Goal: Information Seeking & Learning: Learn about a topic

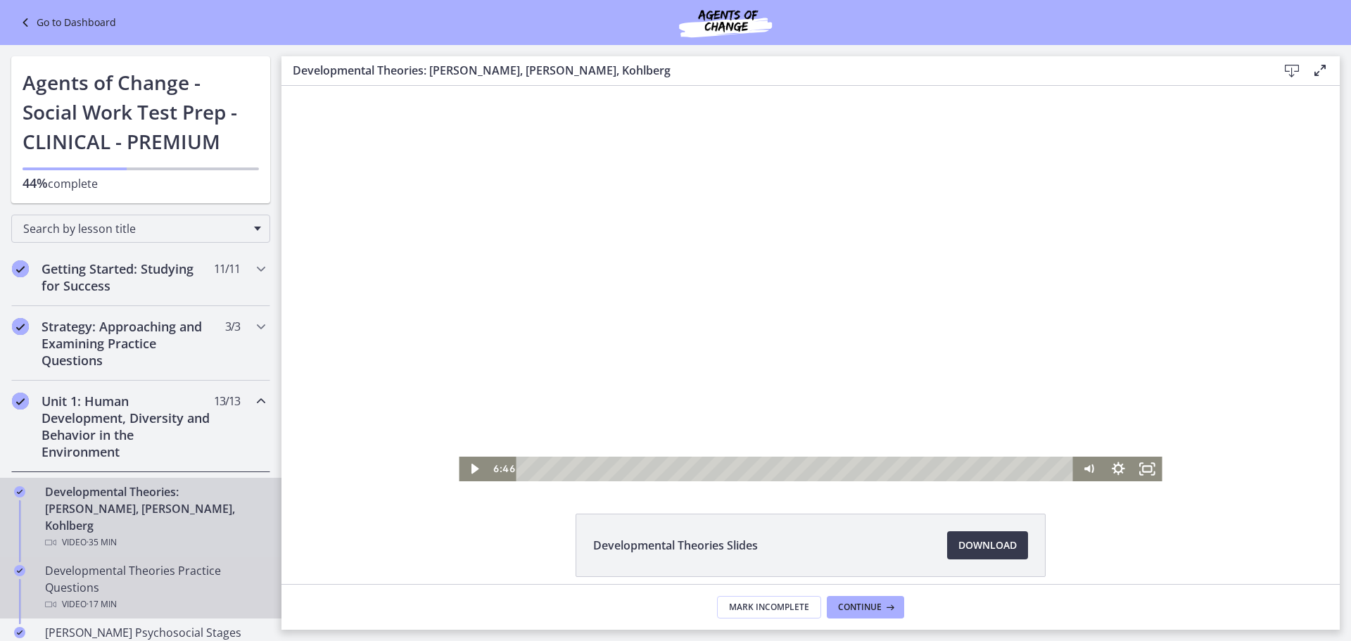
click at [129, 562] on div "Developmental Theories Practice Questions Video · 17 min" at bounding box center [155, 587] width 220 height 51
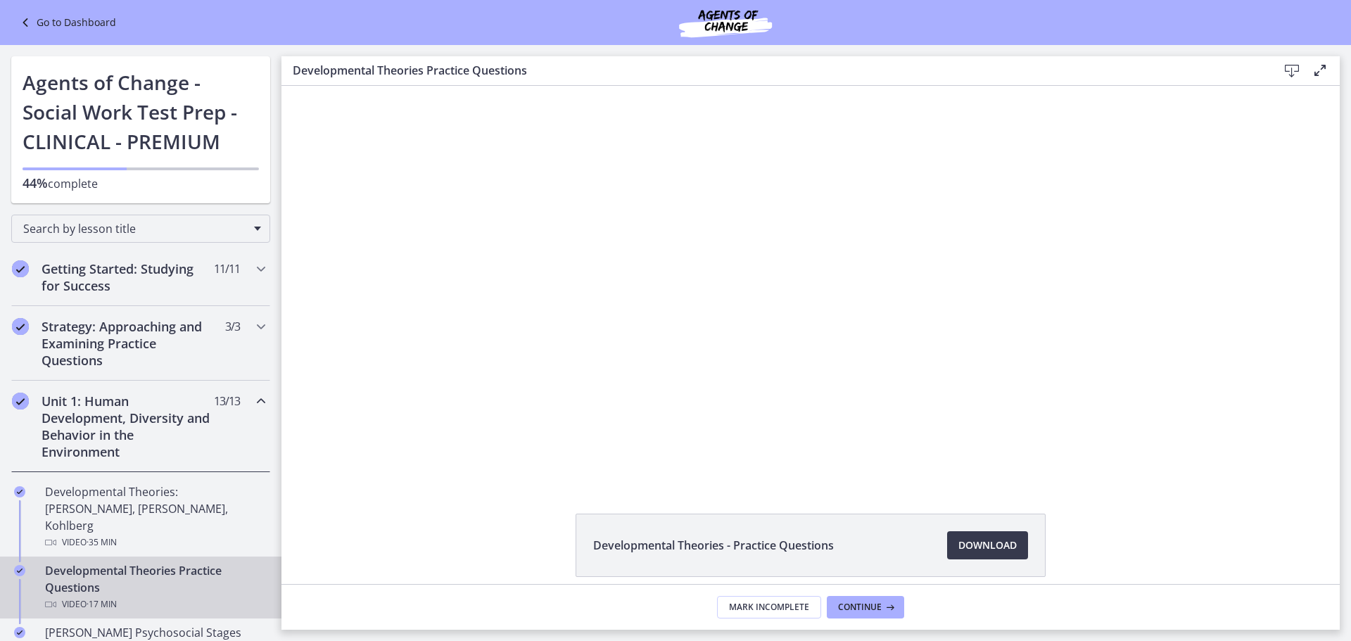
click at [450, 479] on div "Click for sound @keyframes VOLUME_SMALL_WAVE_FLASH { 0% { opacity: 0; } 33% { o…" at bounding box center [810, 283] width 1058 height 395
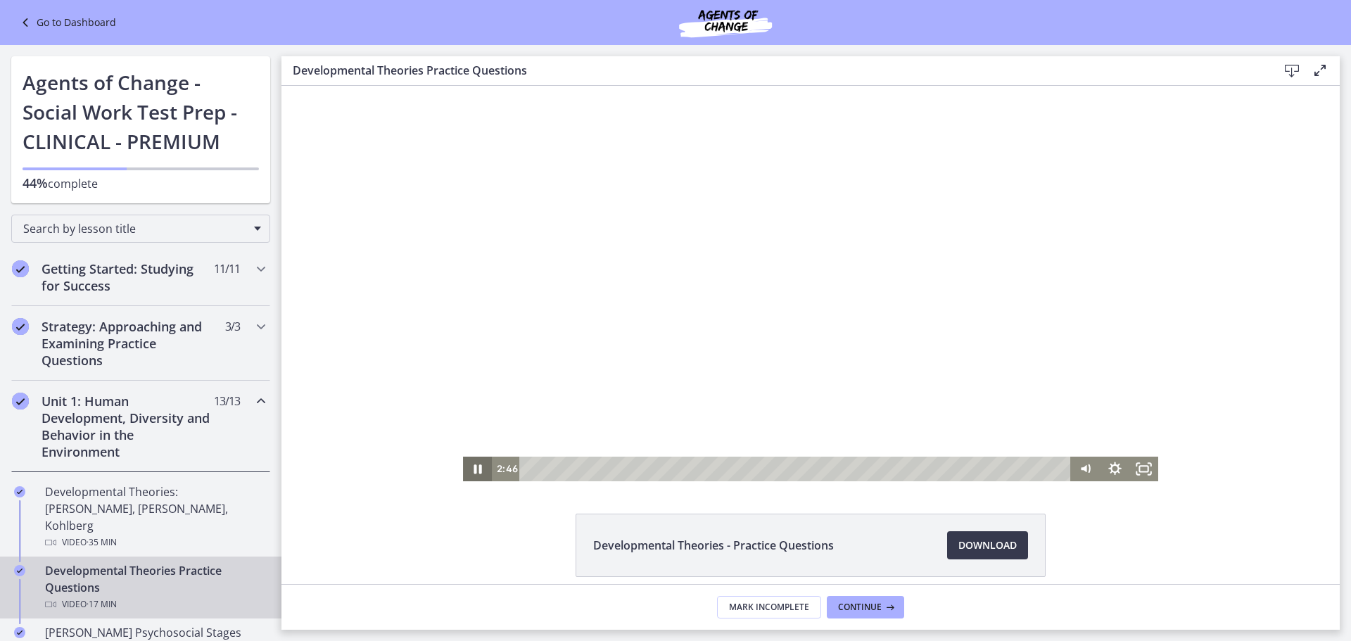
click at [474, 473] on icon "Pause" at bounding box center [478, 468] width 8 height 9
click at [531, 469] on div "Playbar" at bounding box center [797, 469] width 533 height 25
click at [1134, 474] on icon "Fullscreen" at bounding box center [1143, 469] width 34 height 30
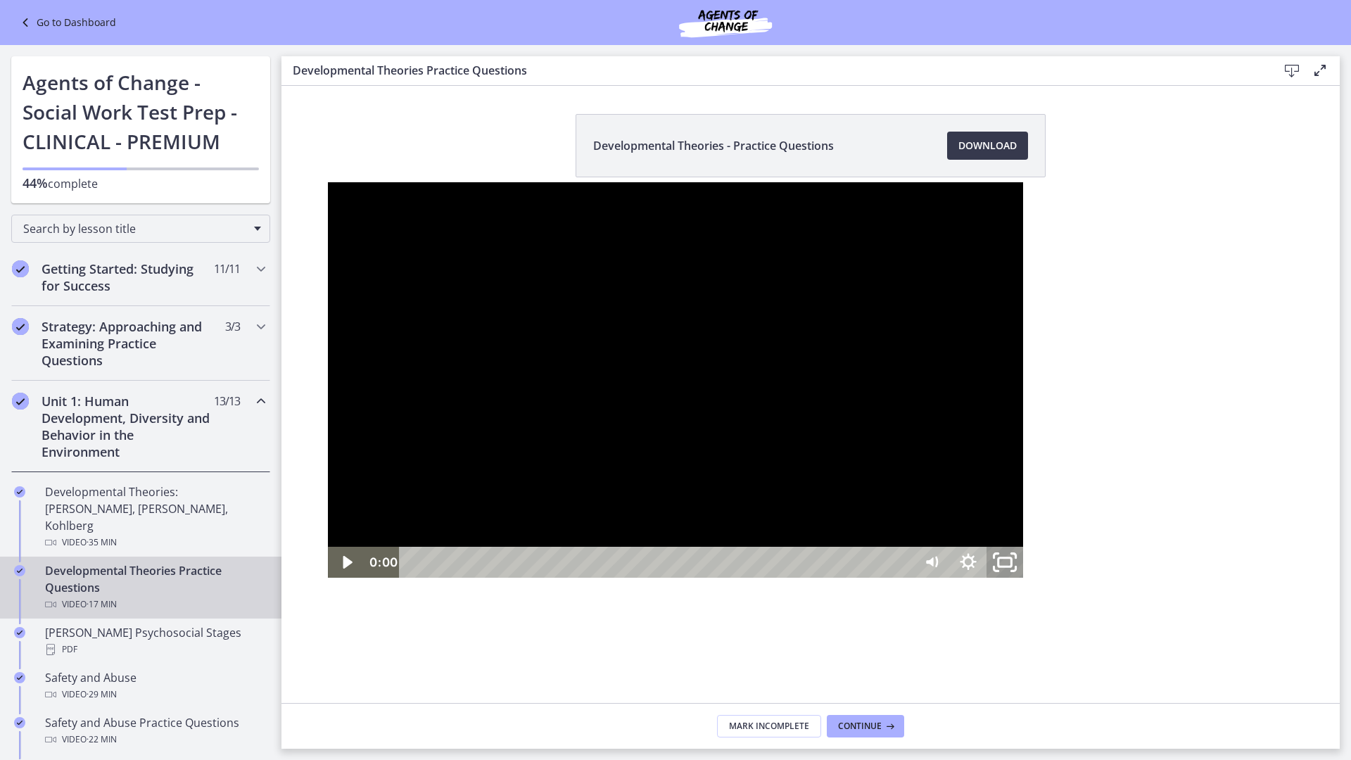
click at [1012, 566] on rect "Unfullscreen" at bounding box center [1004, 562] width 13 height 8
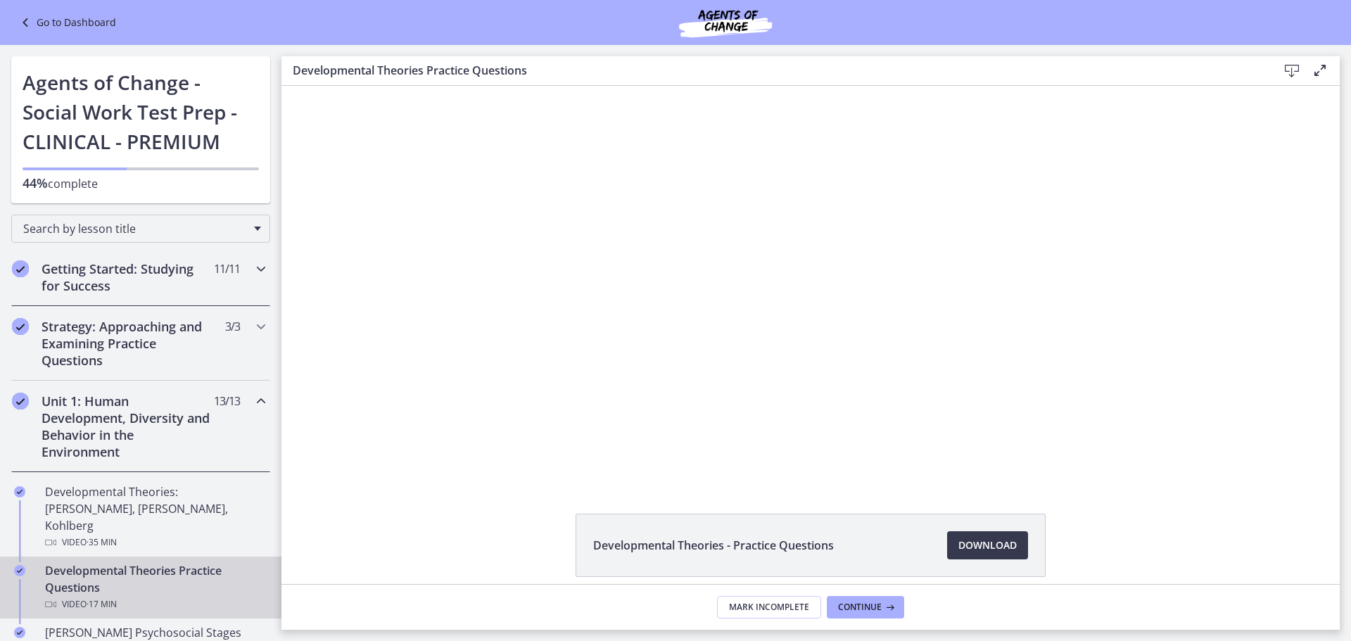
click at [214, 266] on span "11 / 11 Completed" at bounding box center [227, 268] width 26 height 17
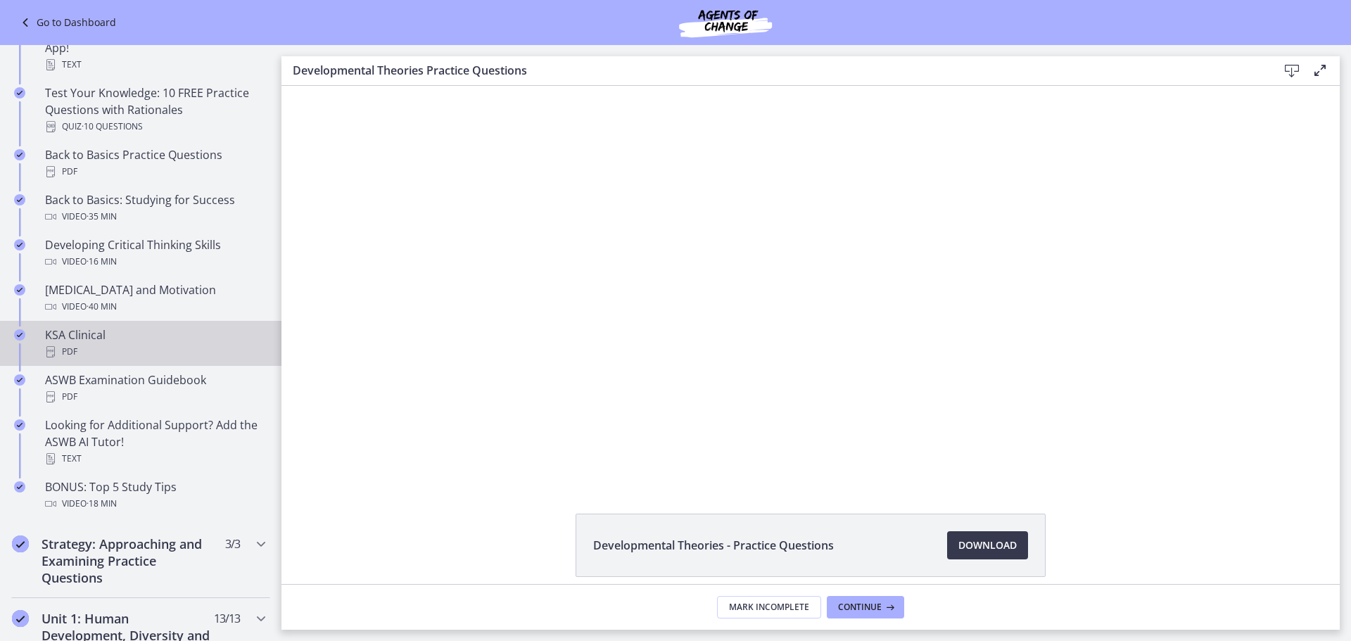
scroll to position [352, 0]
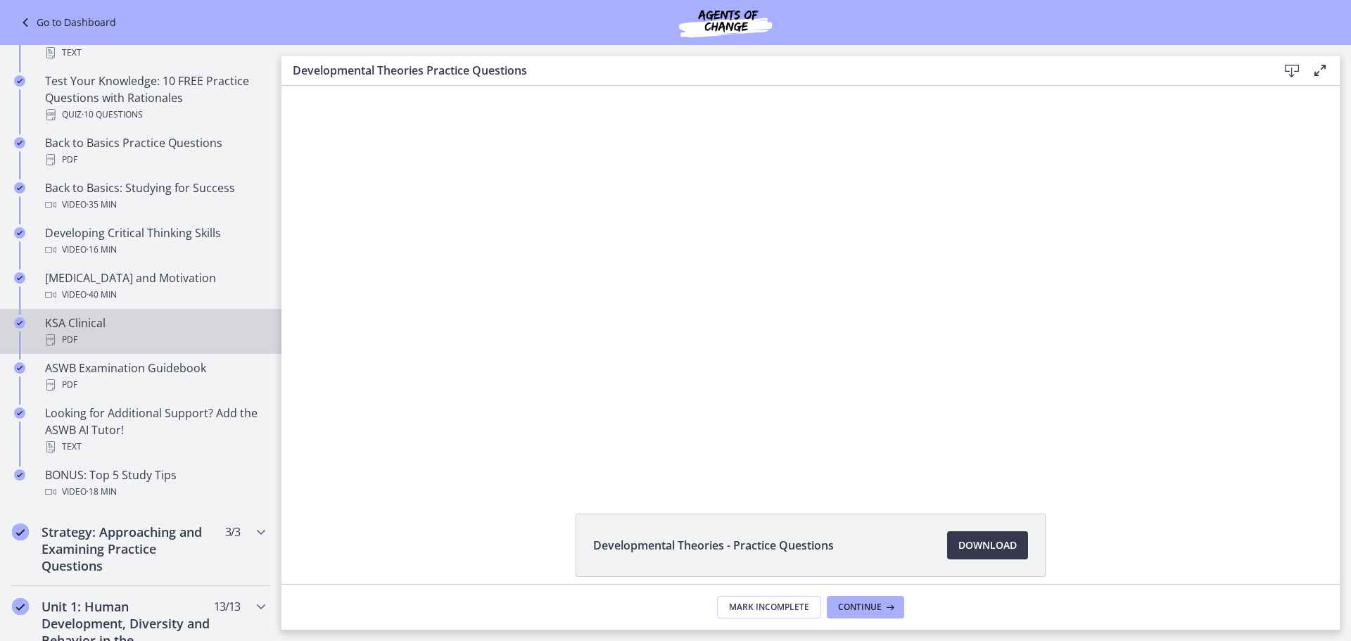
click at [144, 334] on div "PDF" at bounding box center [155, 339] width 220 height 17
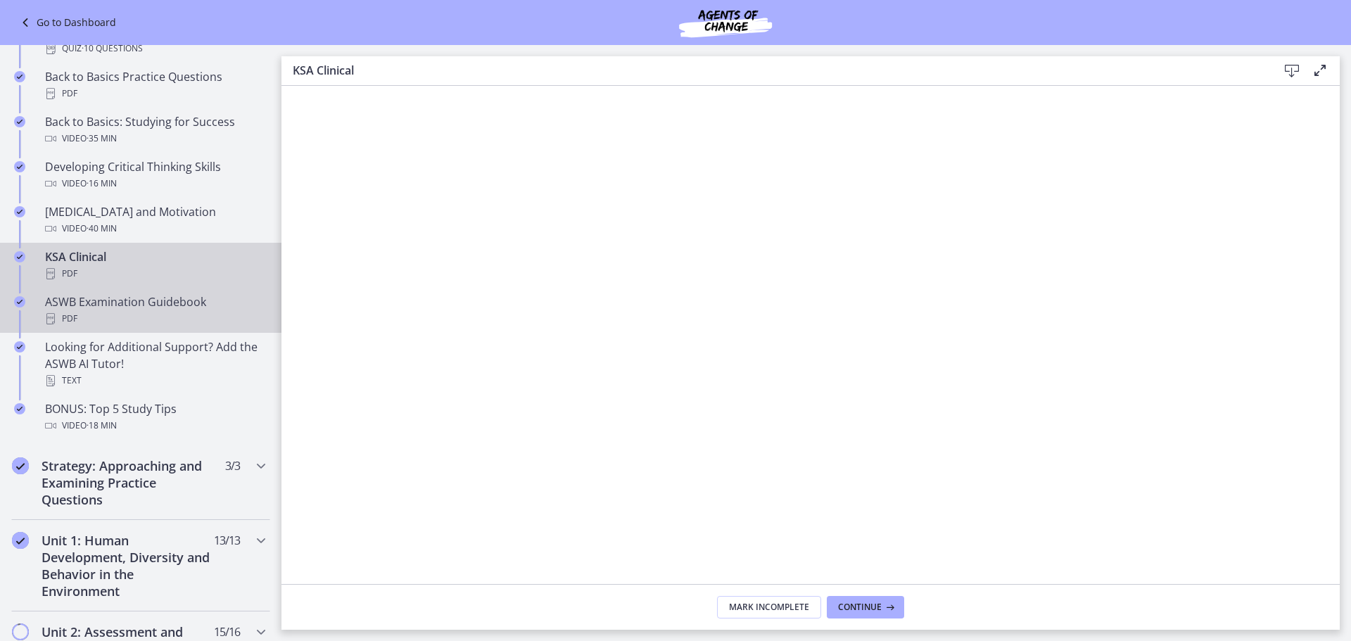
scroll to position [493, 0]
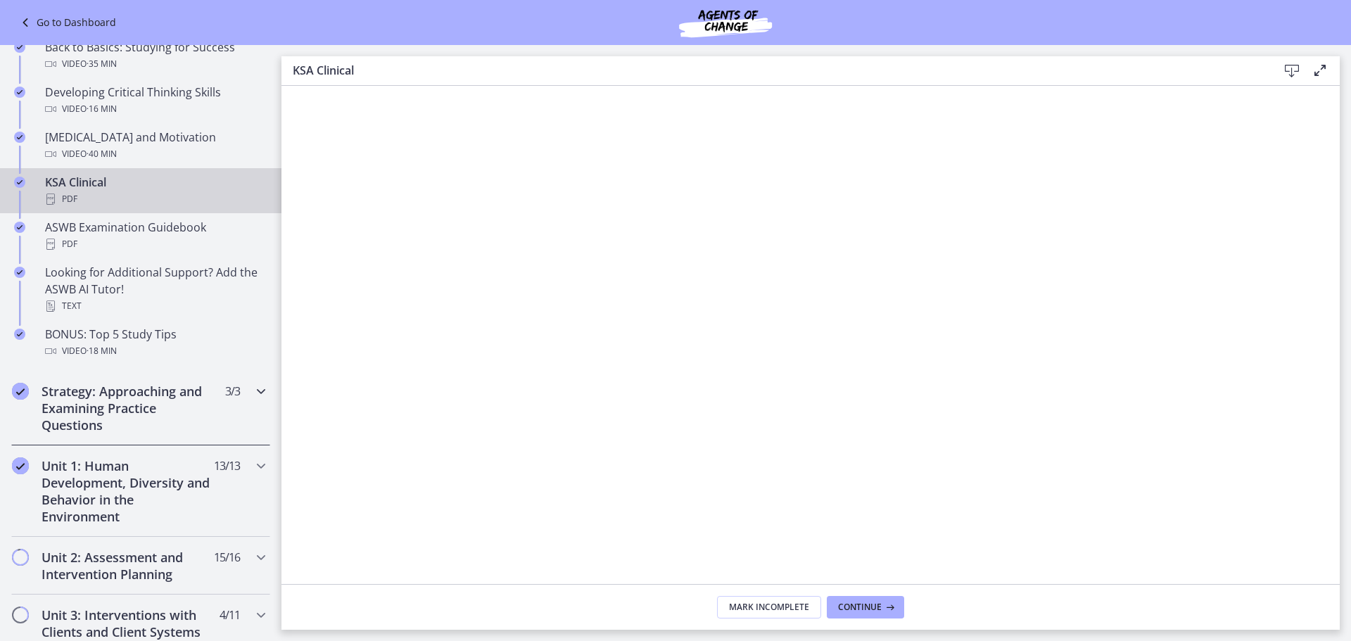
click at [113, 393] on h2 "Strategy: Approaching and Examining Practice Questions" at bounding box center [128, 408] width 172 height 51
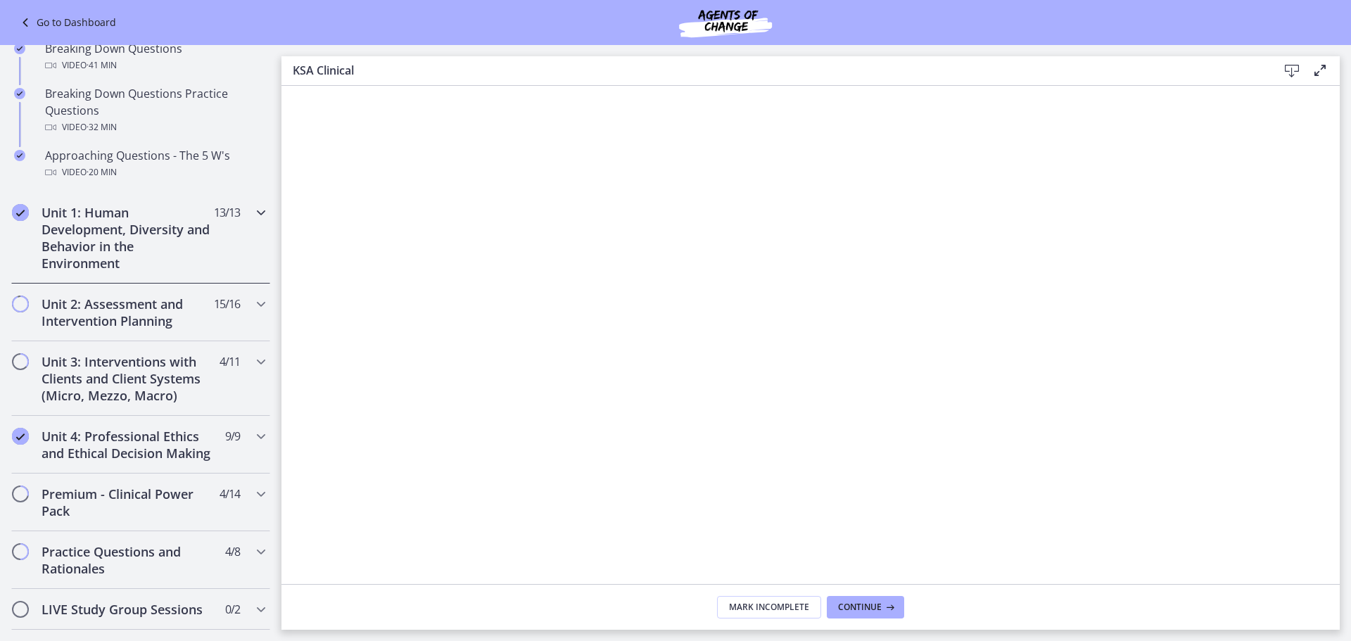
click at [144, 246] on h2 "Unit 1: Human Development, Diversity and Behavior in the Environment" at bounding box center [128, 238] width 172 height 68
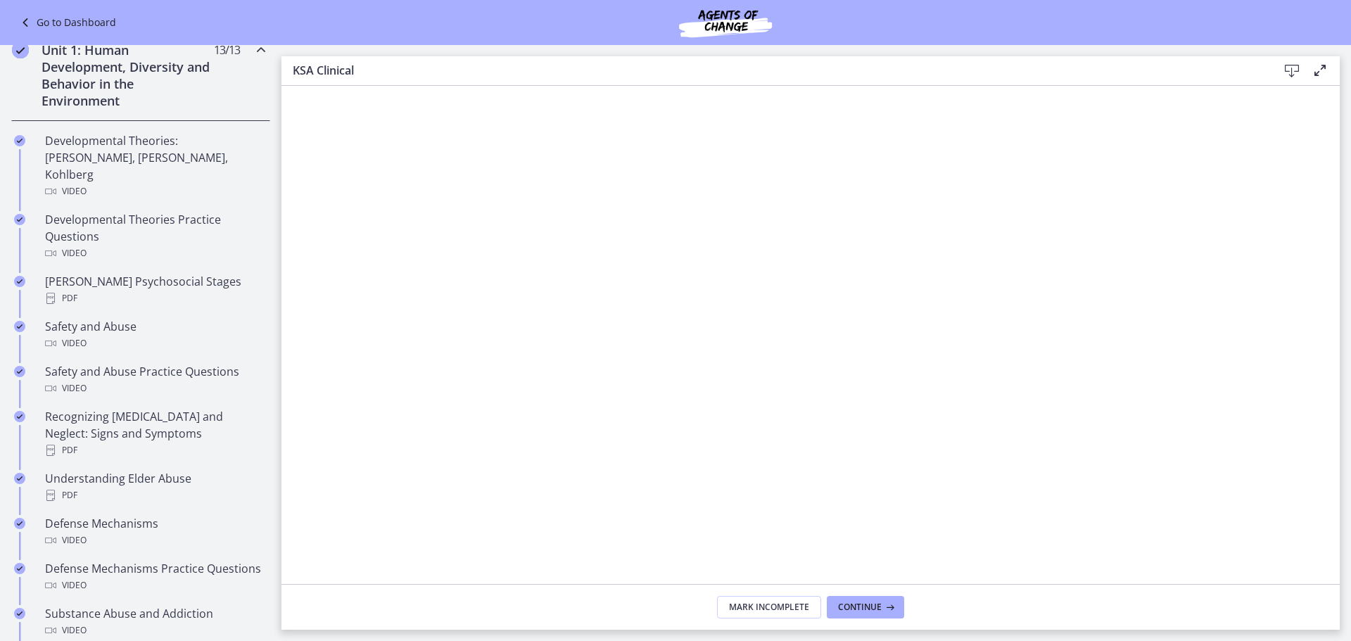
scroll to position [351, 0]
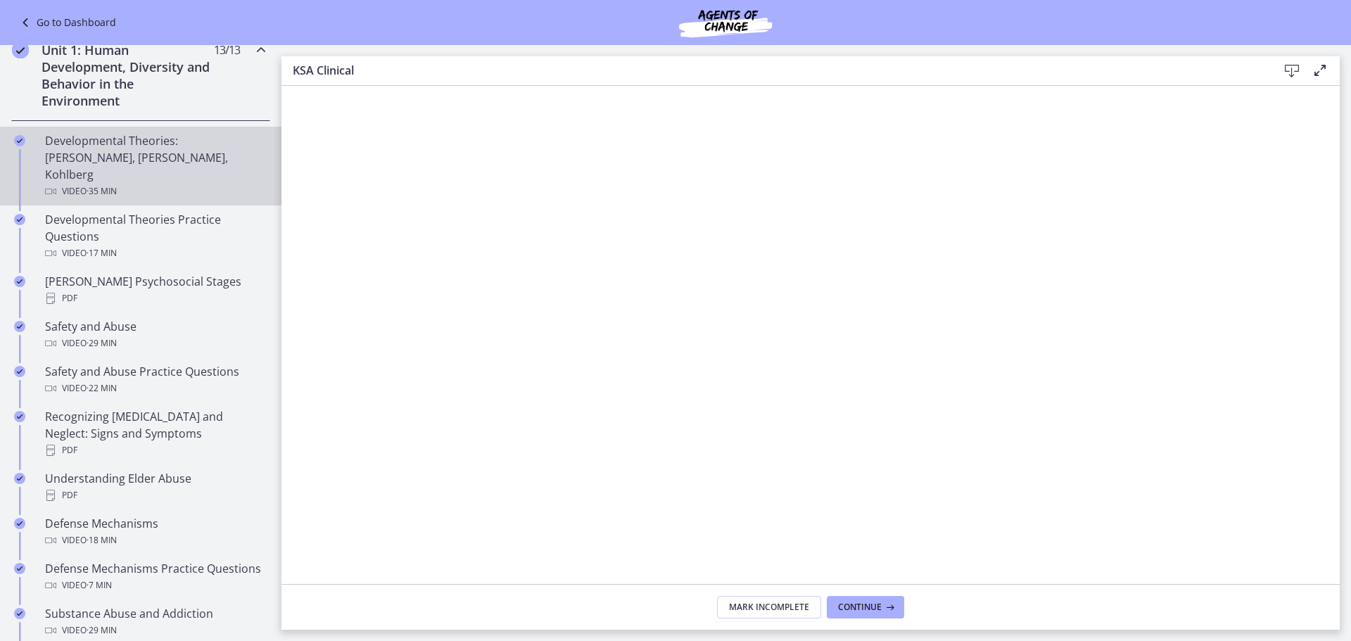
click at [199, 160] on div "Developmental Theories: [PERSON_NAME], [PERSON_NAME], Kohlberg Video · 35 min" at bounding box center [155, 166] width 220 height 68
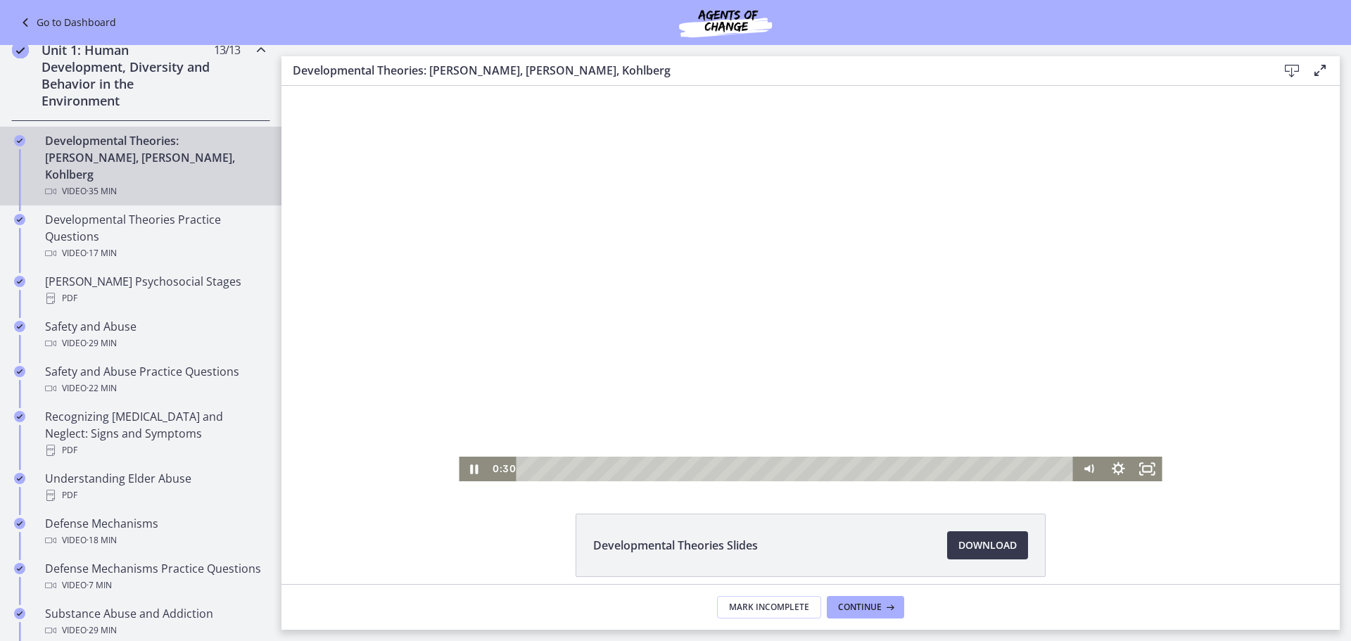
click at [530, 469] on div "Playbar" at bounding box center [798, 469] width 540 height 25
click at [473, 464] on icon "Pause" at bounding box center [473, 469] width 35 height 30
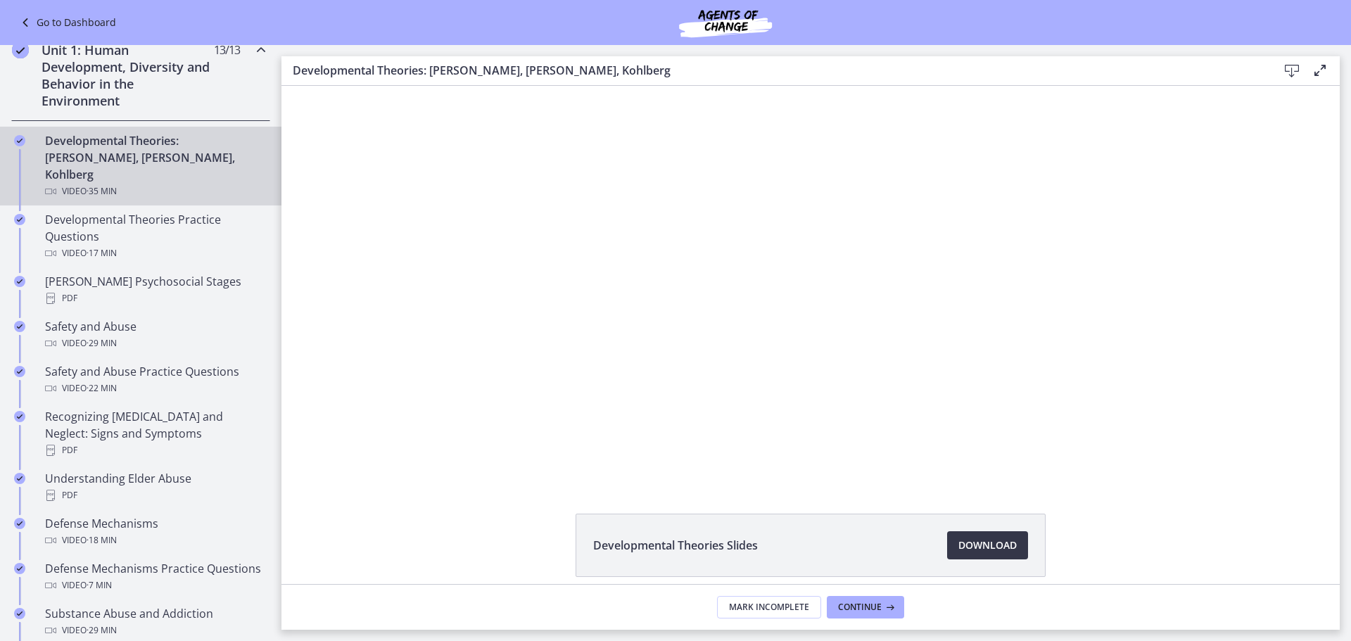
click at [958, 540] on span "Download Opens in a new window" at bounding box center [987, 545] width 58 height 17
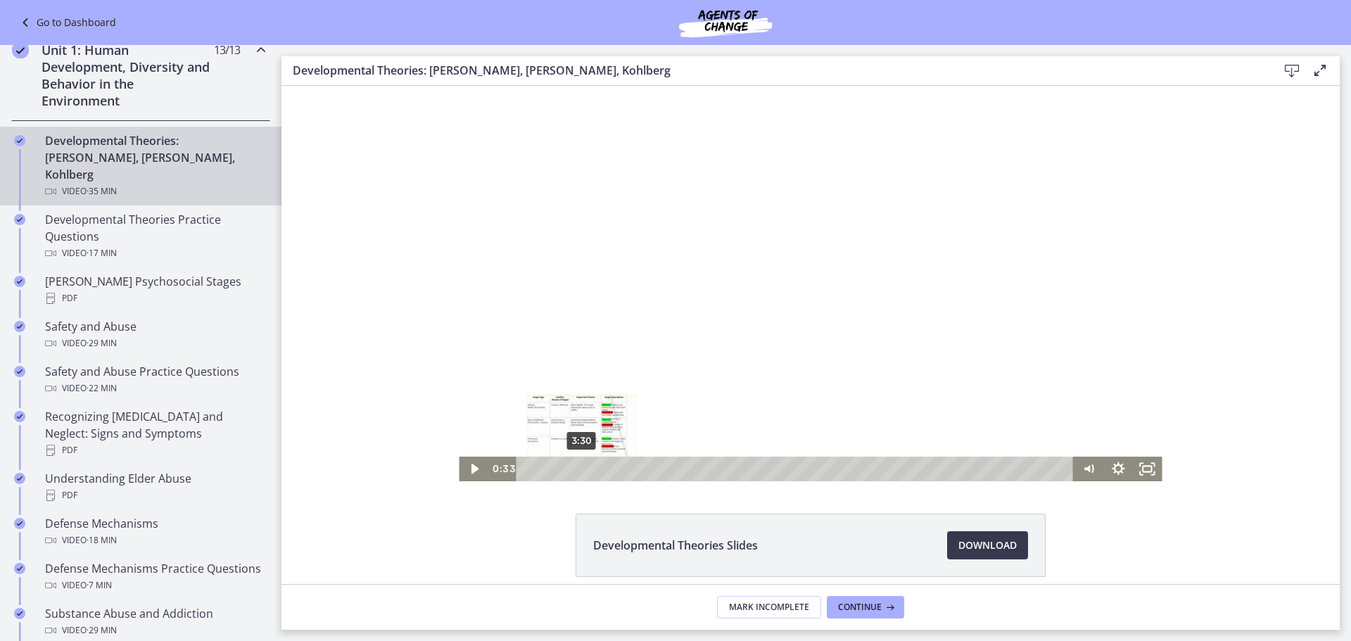
click at [575, 469] on div "3:30" at bounding box center [798, 469] width 540 height 25
click at [573, 471] on div "Playbar" at bounding box center [577, 469] width 8 height 8
click at [474, 470] on icon "Play Video" at bounding box center [475, 469] width 30 height 25
click at [813, 265] on div at bounding box center [810, 283] width 703 height 395
click at [889, 343] on div at bounding box center [810, 283] width 703 height 395
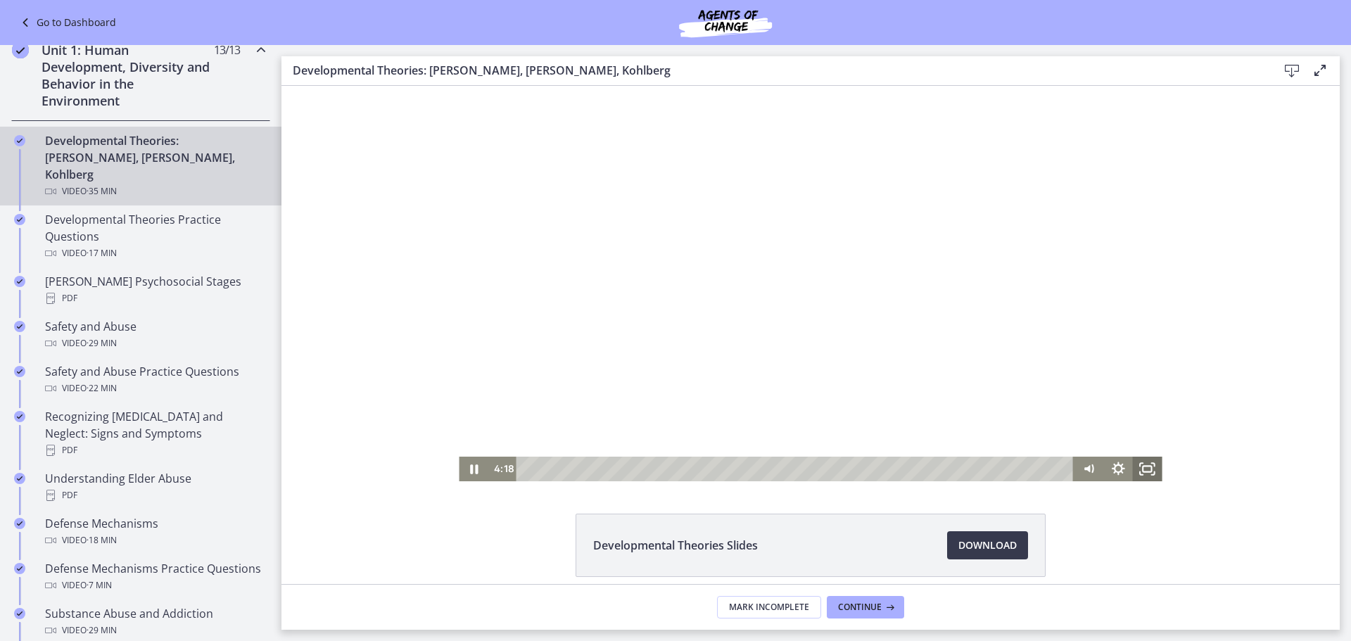
click at [1138, 471] on icon "Fullscreen" at bounding box center [1148, 469] width 30 height 25
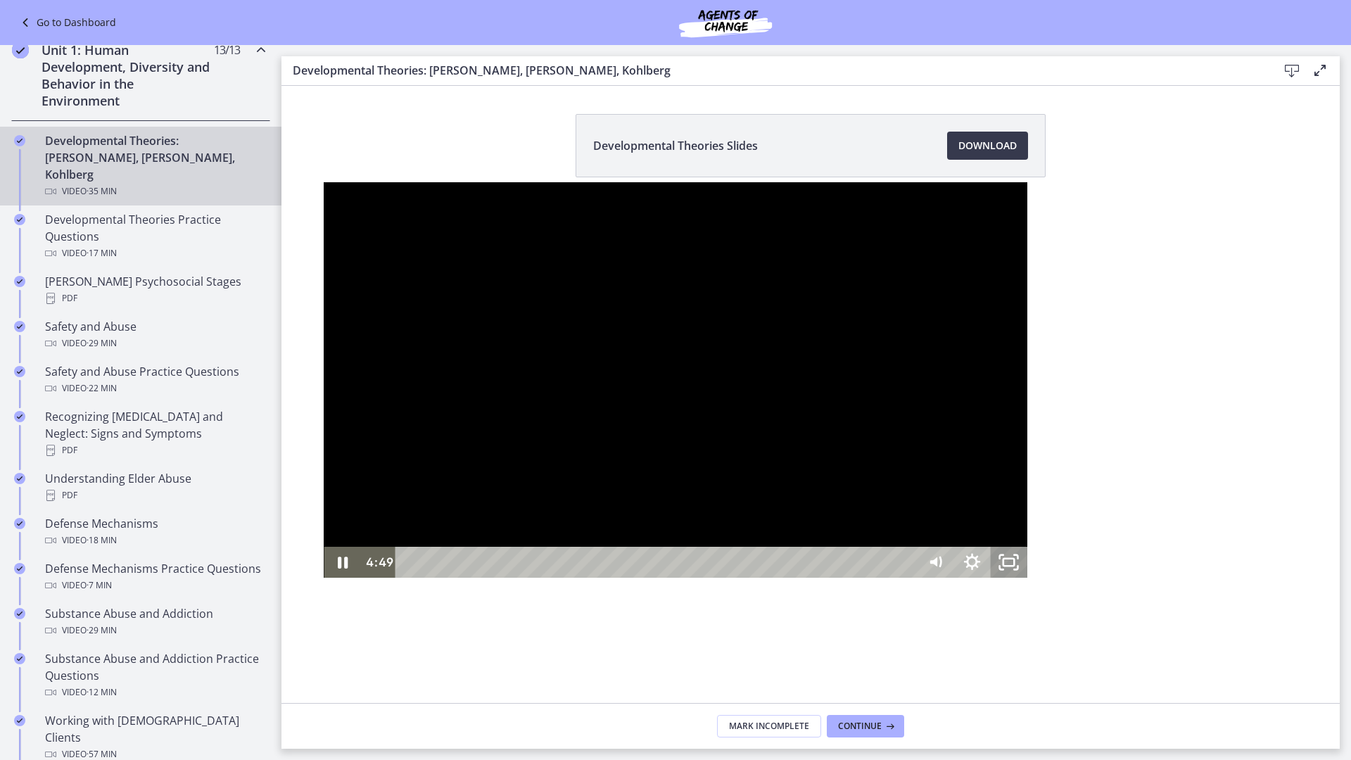
click at [1027, 578] on icon "Unfullscreen" at bounding box center [1009, 562] width 37 height 31
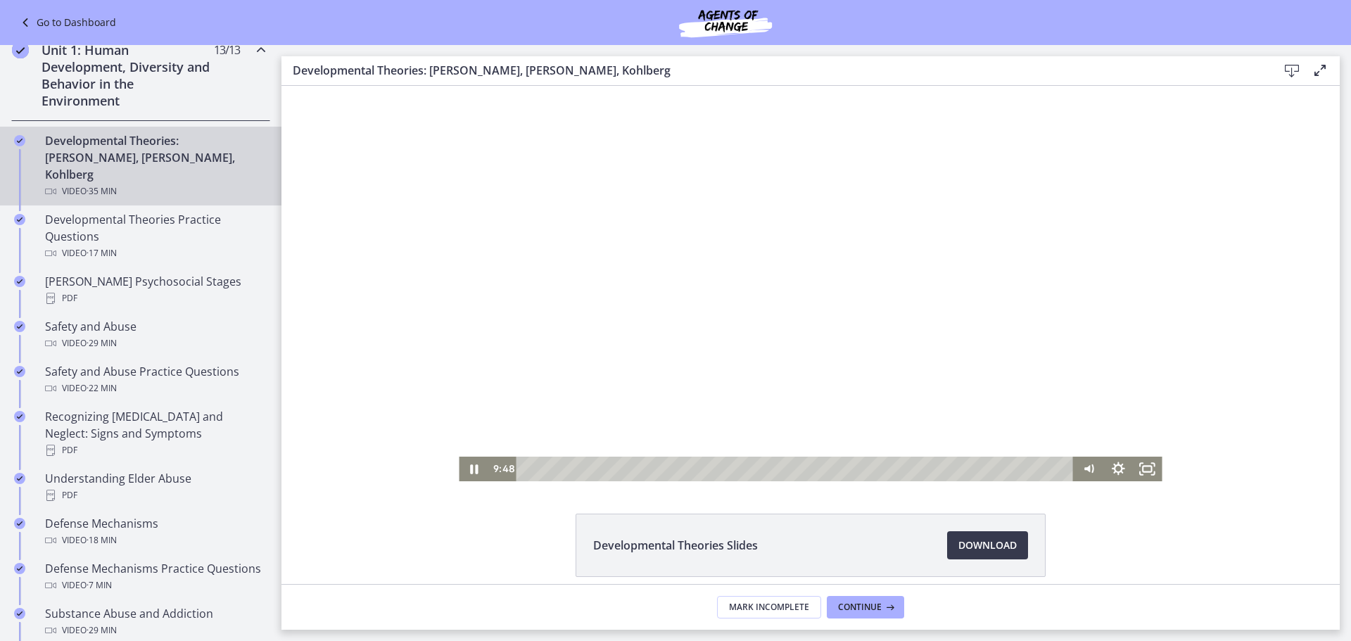
click at [779, 286] on div at bounding box center [810, 283] width 703 height 395
click at [863, 307] on div at bounding box center [810, 283] width 703 height 395
click at [469, 473] on icon "Pause" at bounding box center [474, 469] width 30 height 25
click at [729, 465] on div "13:21" at bounding box center [798, 469] width 540 height 25
click at [716, 470] on div "12:32" at bounding box center [798, 469] width 540 height 25
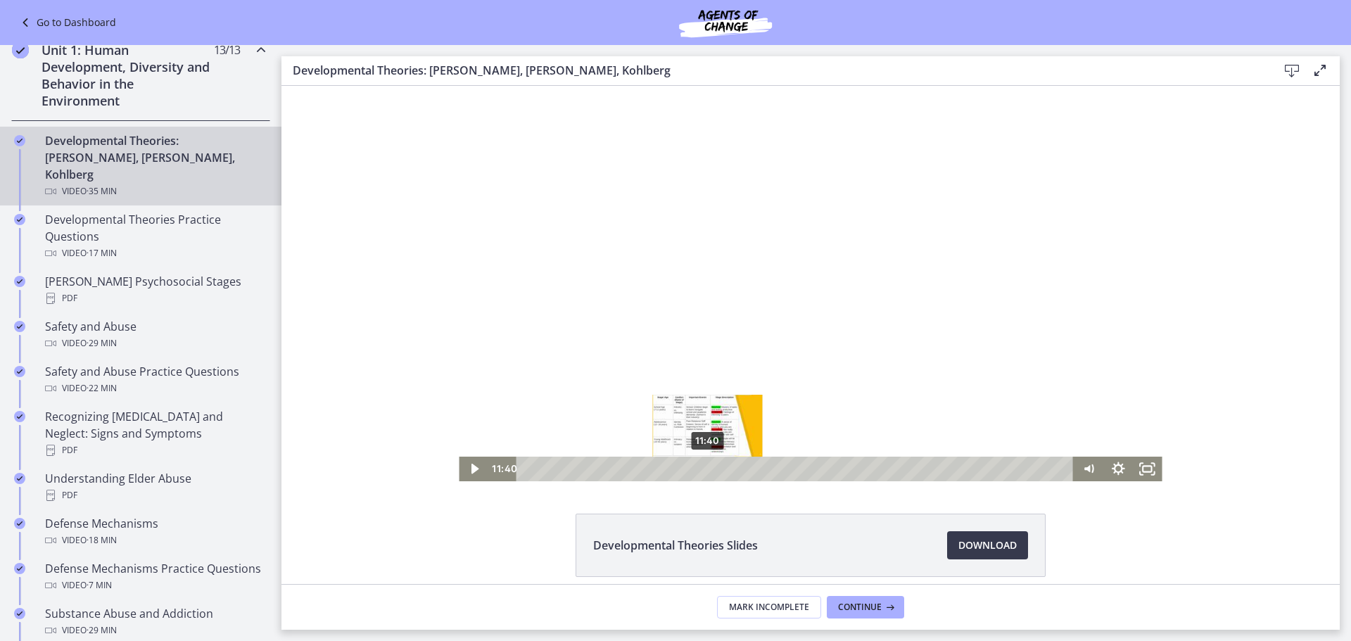
click at [703, 469] on div "11:40" at bounding box center [798, 469] width 540 height 25
click at [689, 468] on div "10:45" at bounding box center [798, 469] width 540 height 25
click at [676, 468] on div "9:56" at bounding box center [798, 469] width 540 height 25
click at [661, 468] on div "8:59" at bounding box center [798, 469] width 540 height 25
click at [647, 468] on div "8:02" at bounding box center [798, 469] width 540 height 25
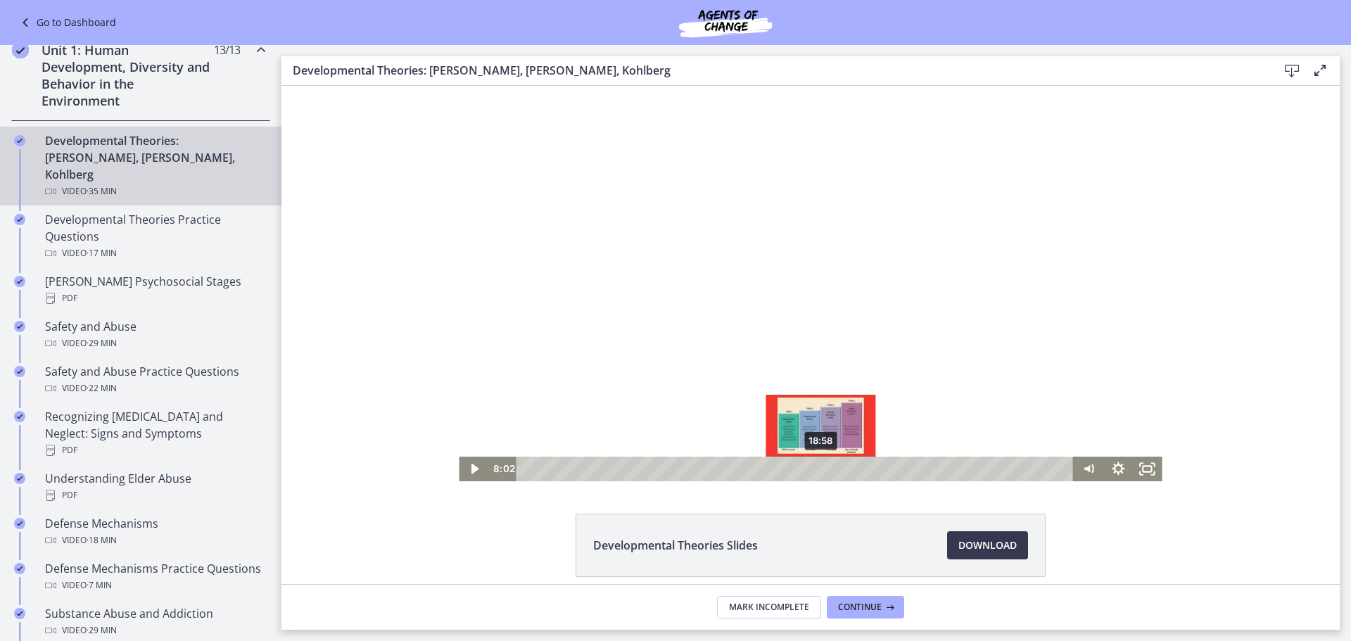
click at [817, 471] on div "18:58" at bounding box center [798, 469] width 540 height 25
click at [866, 471] on div "22:12" at bounding box center [798, 469] width 540 height 25
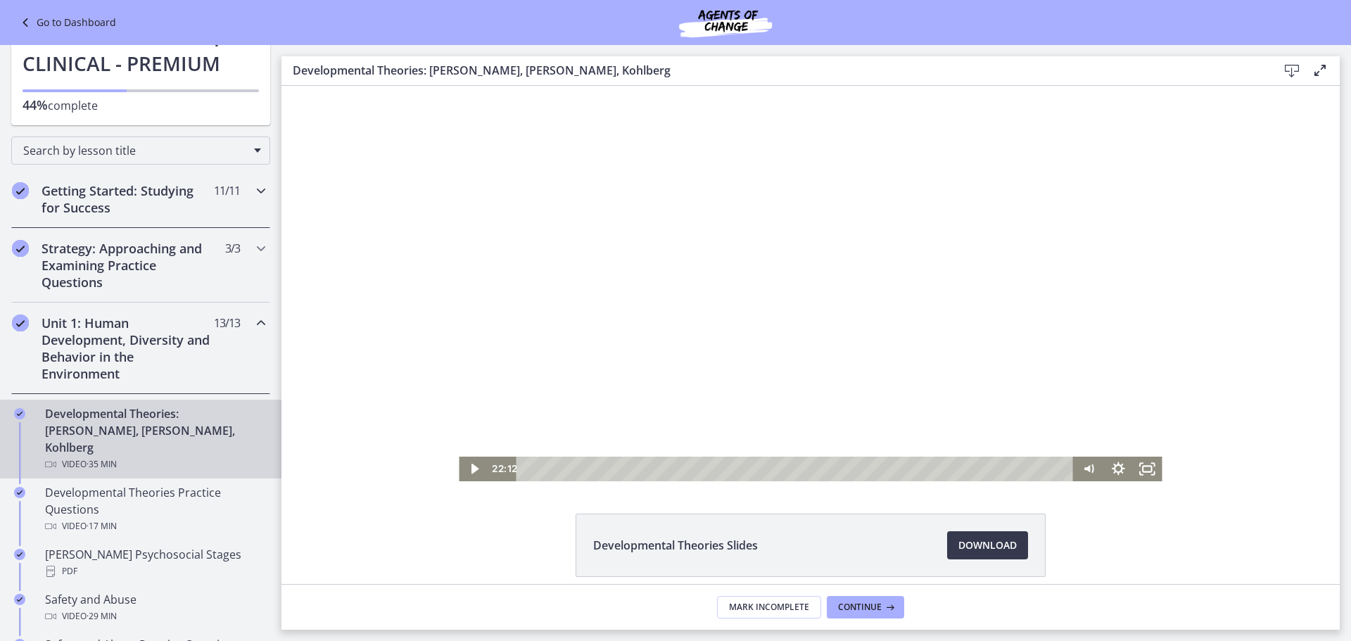
scroll to position [70, 0]
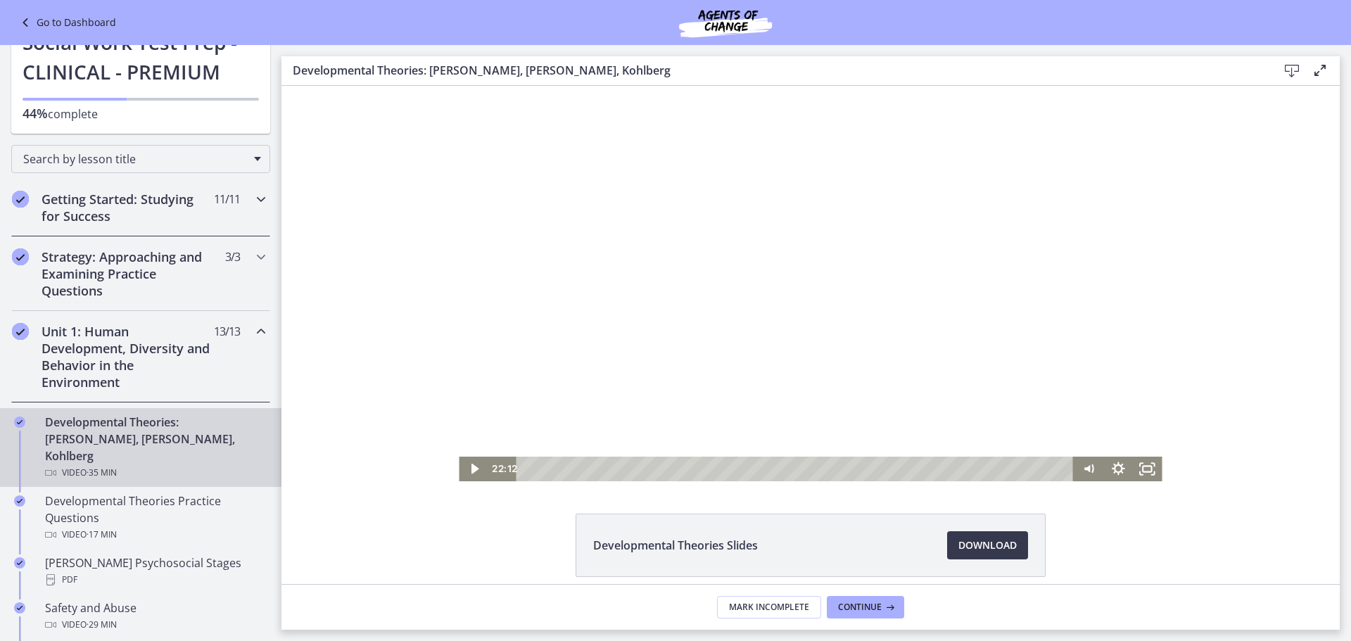
click at [158, 209] on h2 "Getting Started: Studying for Success" at bounding box center [128, 208] width 172 height 34
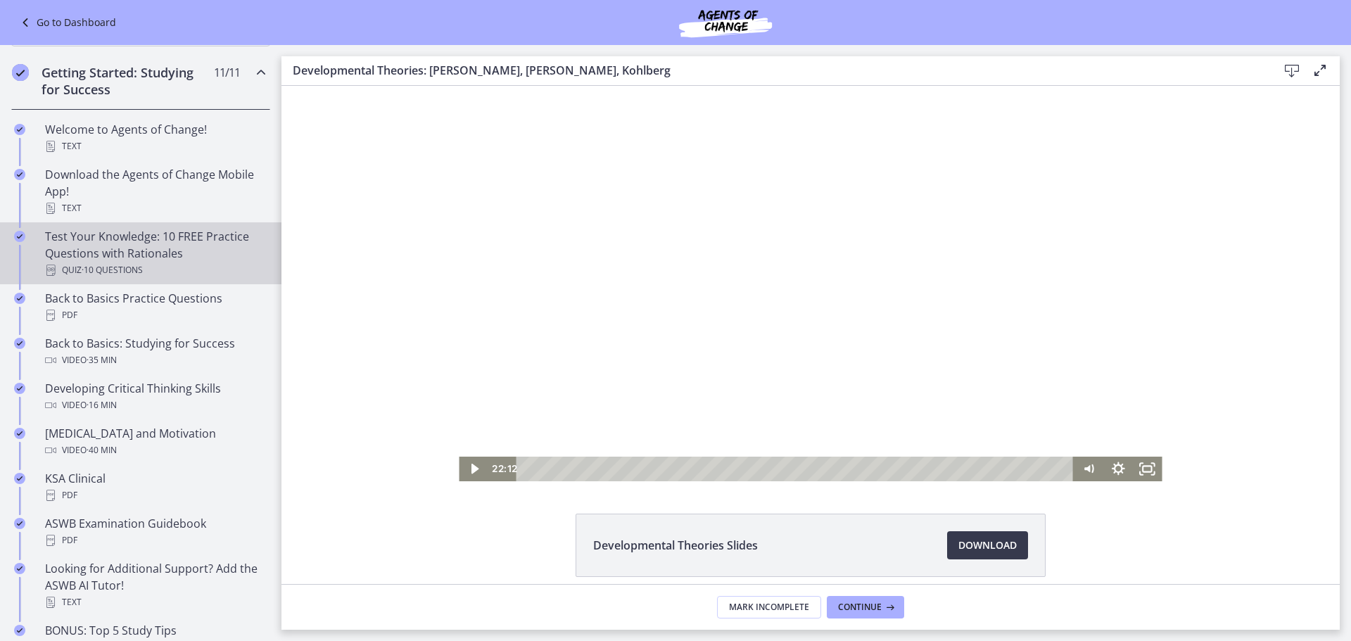
scroll to position [281, 0]
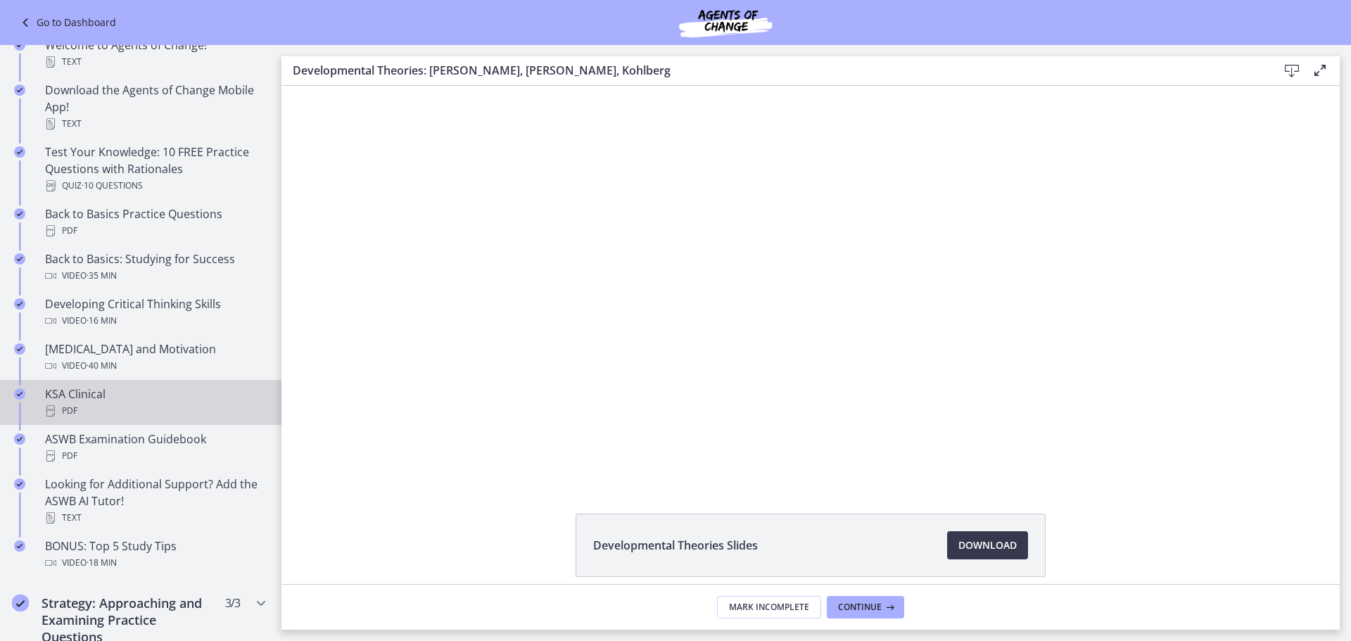
click at [121, 404] on div "PDF" at bounding box center [155, 410] width 220 height 17
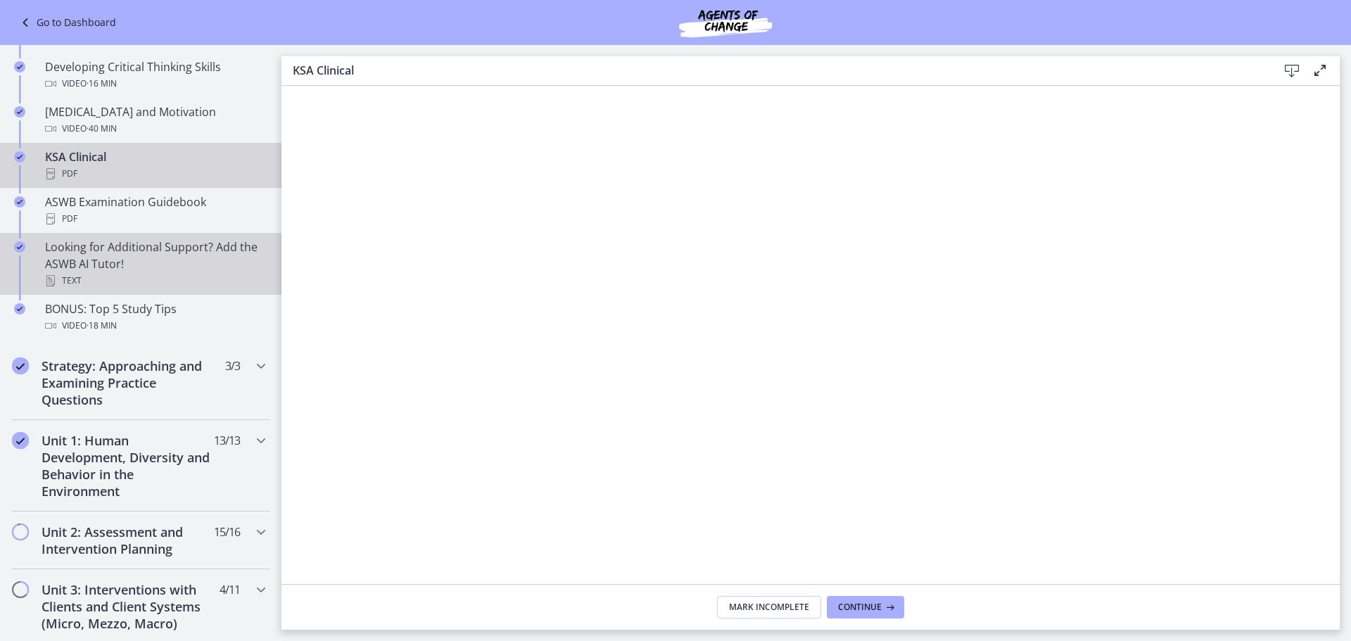
scroll to position [563, 0]
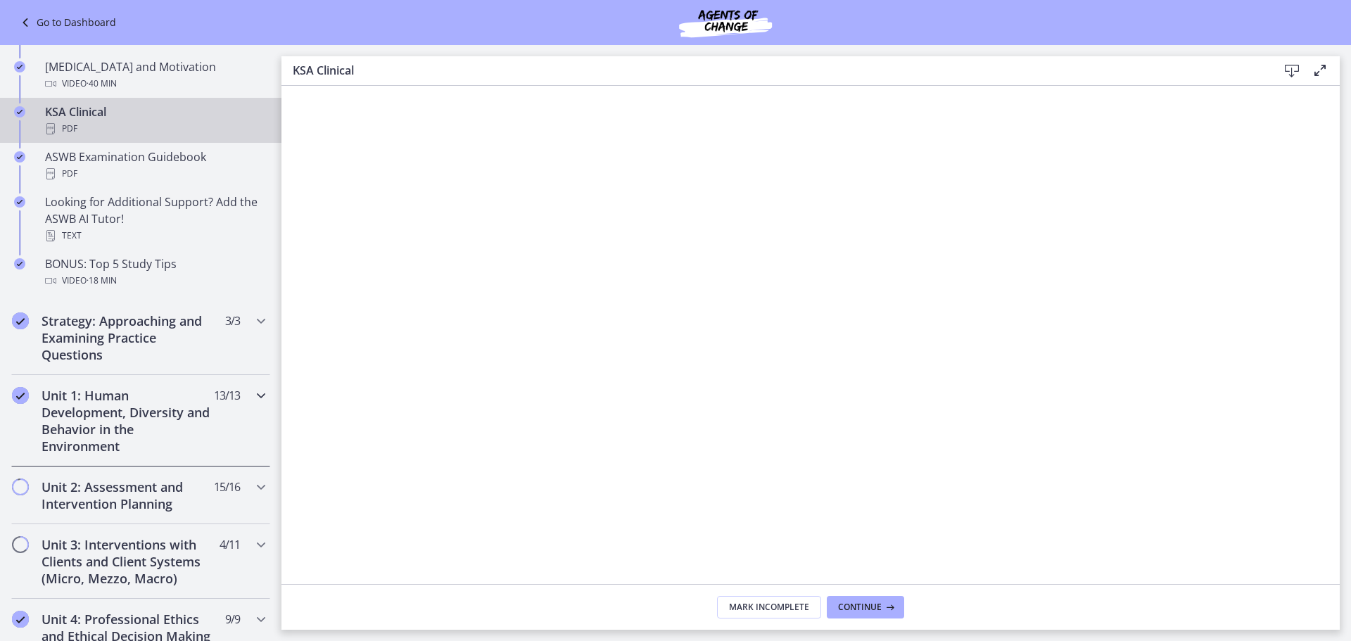
click at [157, 415] on h2 "Unit 1: Human Development, Diversity and Behavior in the Environment" at bounding box center [128, 421] width 172 height 68
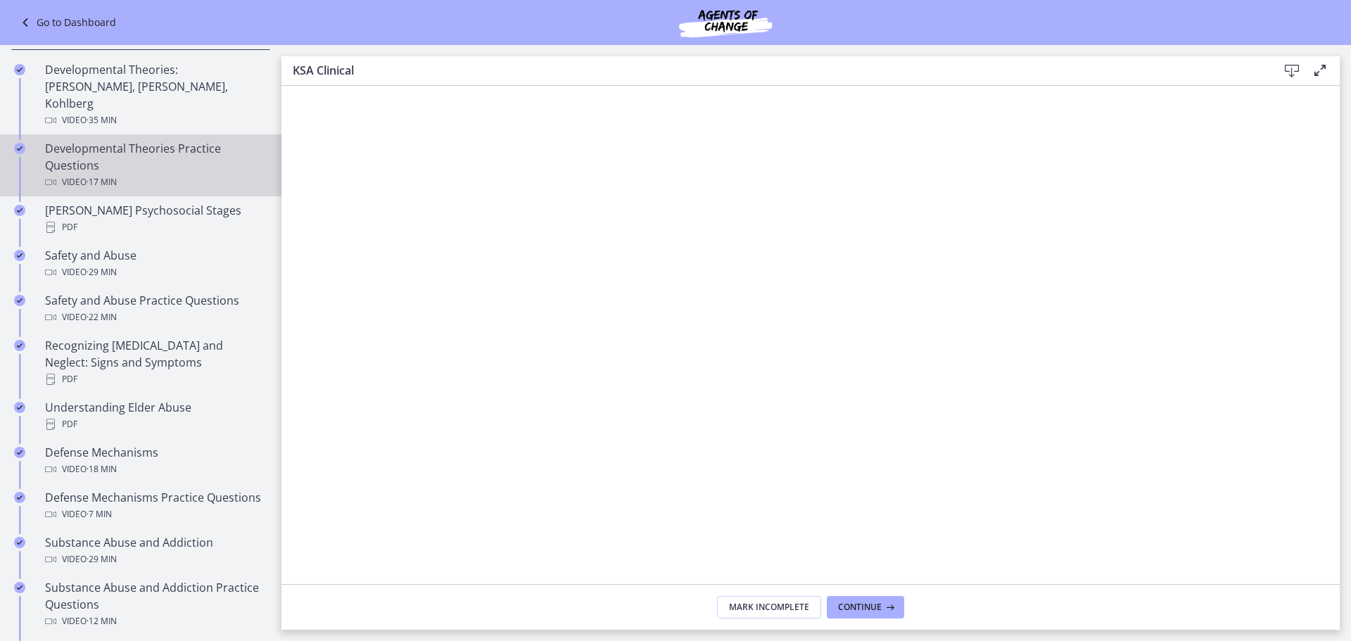
scroll to position [352, 0]
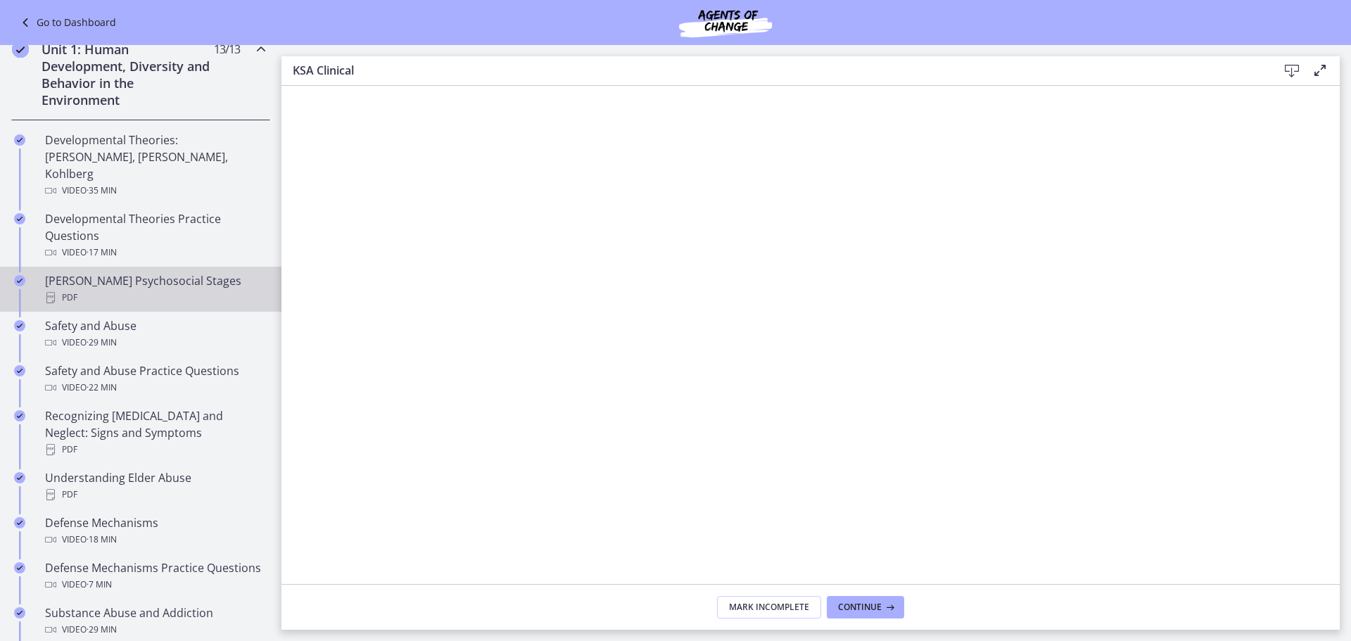
click at [201, 289] on div "PDF" at bounding box center [155, 297] width 220 height 17
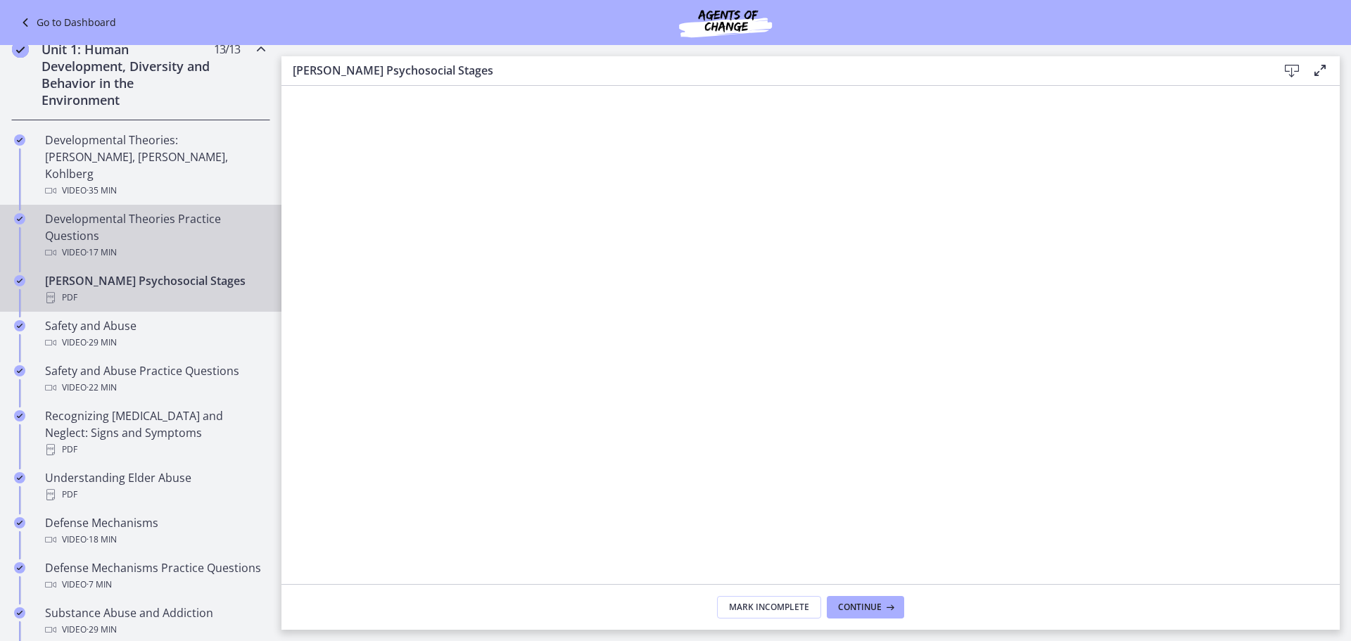
click at [163, 210] on div "Developmental Theories Practice Questions Video · 17 min" at bounding box center [155, 235] width 220 height 51
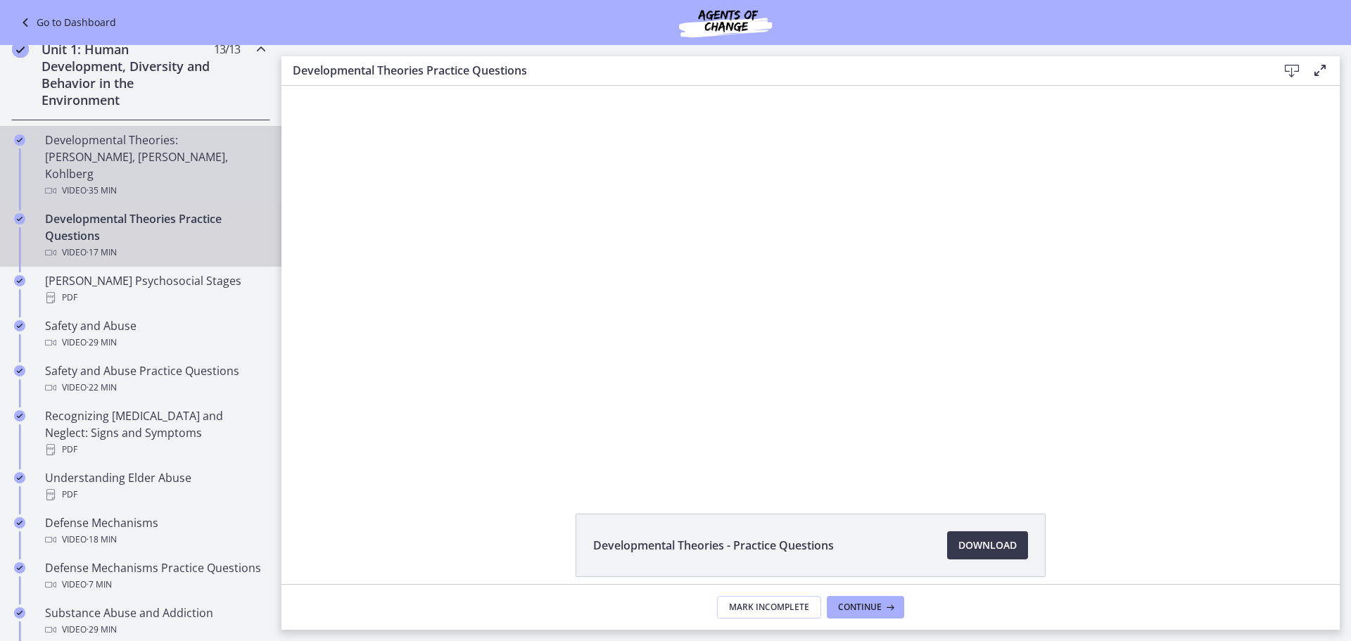
click at [186, 154] on div "Developmental Theories: [PERSON_NAME], [PERSON_NAME], Kohlberg Video · 35 min" at bounding box center [155, 166] width 220 height 68
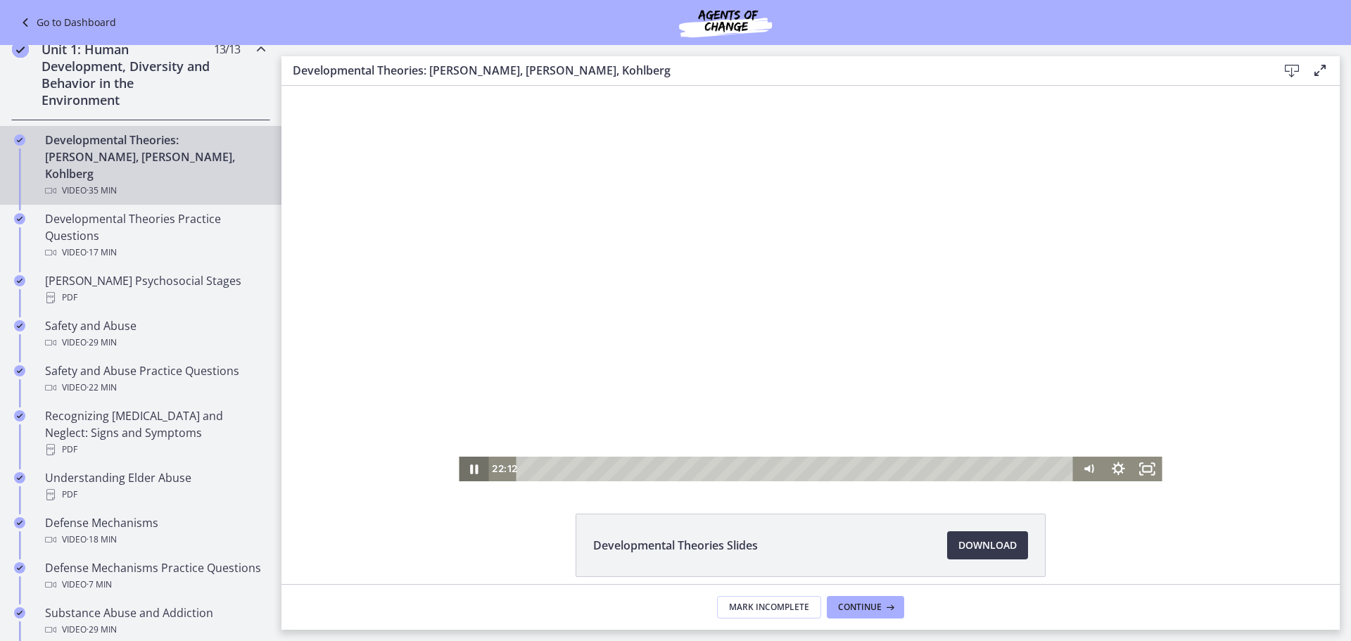
click at [473, 462] on icon "Pause" at bounding box center [474, 469] width 30 height 25
click at [785, 466] on div "Playbar" at bounding box center [798, 469] width 540 height 25
click at [802, 471] on div "18:04" at bounding box center [798, 469] width 540 height 25
click at [821, 471] on div "19:15" at bounding box center [798, 469] width 540 height 25
click at [836, 471] on div "20:15" at bounding box center [798, 469] width 540 height 25
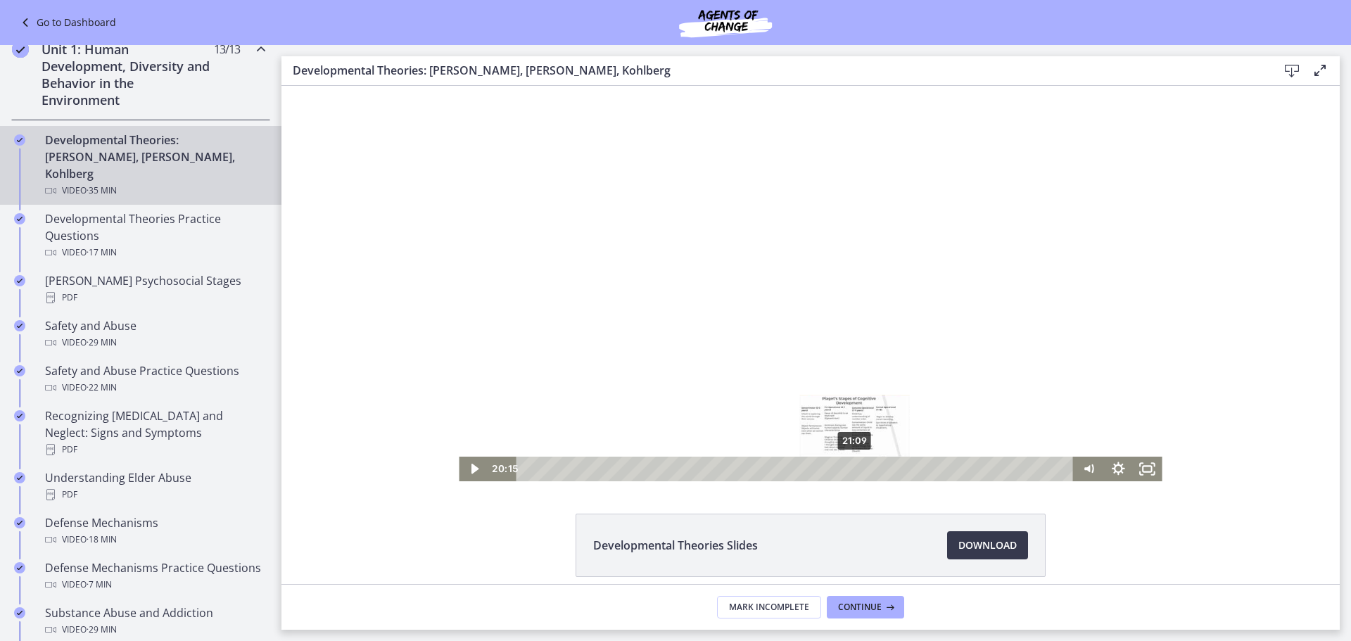
click at [850, 471] on div "21:09" at bounding box center [798, 469] width 540 height 25
click at [861, 469] on div "21:50" at bounding box center [798, 469] width 540 height 25
click at [867, 469] on div "22:15" at bounding box center [798, 469] width 540 height 25
click at [882, 467] on div "23:12" at bounding box center [798, 469] width 540 height 25
click at [893, 466] on div "23:50" at bounding box center [798, 469] width 540 height 25
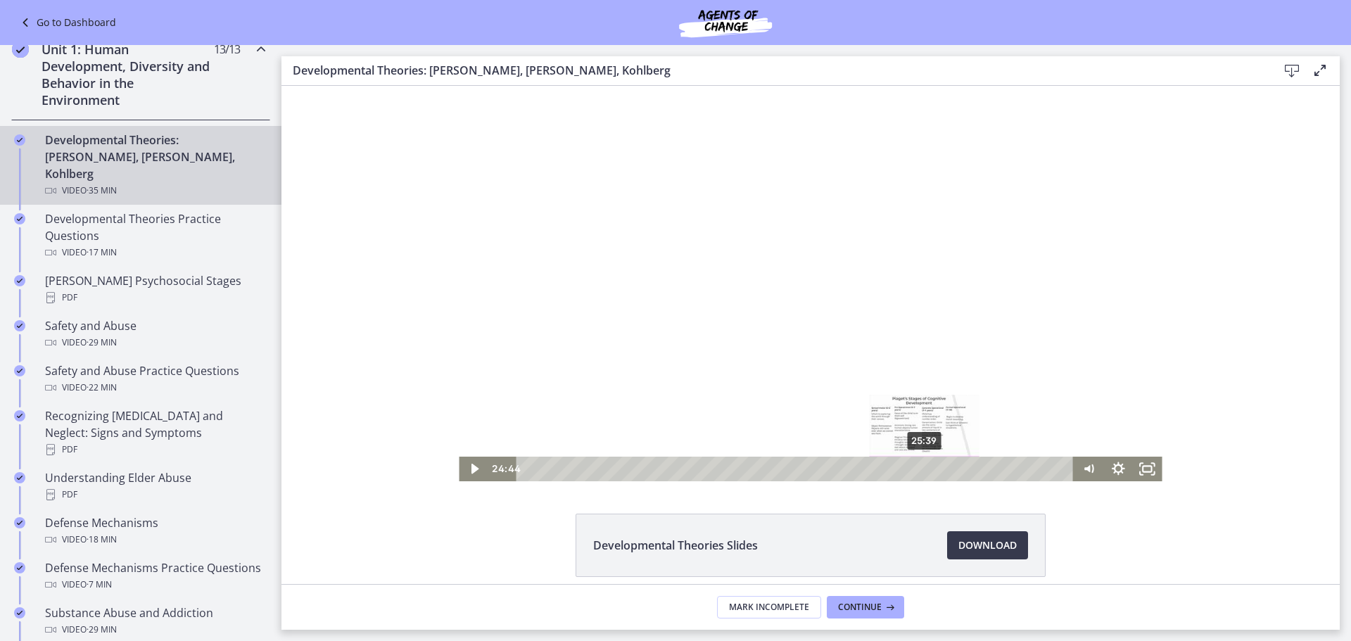
click at [921, 466] on div "25:39" at bounding box center [798, 469] width 540 height 25
click at [935, 466] on div "26:39" at bounding box center [798, 469] width 540 height 25
click at [951, 466] on div "27:41" at bounding box center [798, 469] width 540 height 25
click at [977, 471] on div "29:22" at bounding box center [798, 469] width 540 height 25
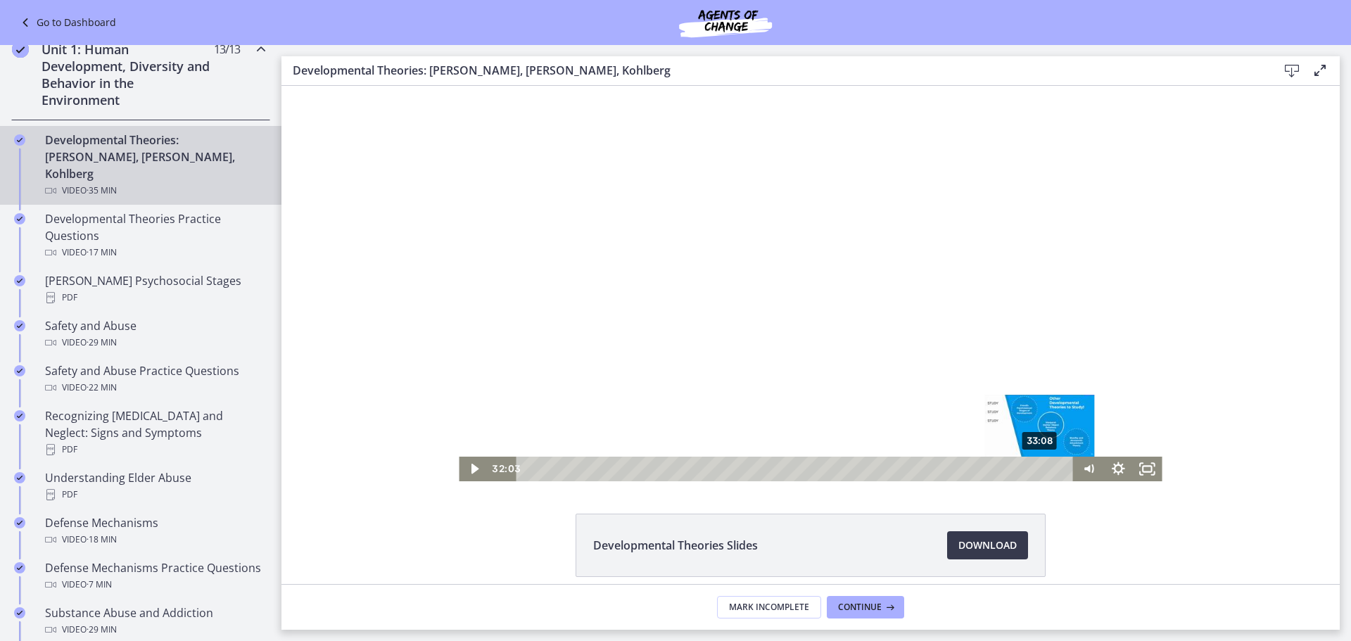
click at [1036, 471] on div "33:08" at bounding box center [798, 469] width 540 height 25
click at [466, 464] on icon "Play Video" at bounding box center [475, 469] width 30 height 25
click at [1014, 468] on div "31:44" at bounding box center [798, 469] width 540 height 25
click at [1020, 470] on div "32:06" at bounding box center [798, 469] width 540 height 25
click at [1024, 471] on div "32:22" at bounding box center [798, 469] width 540 height 25
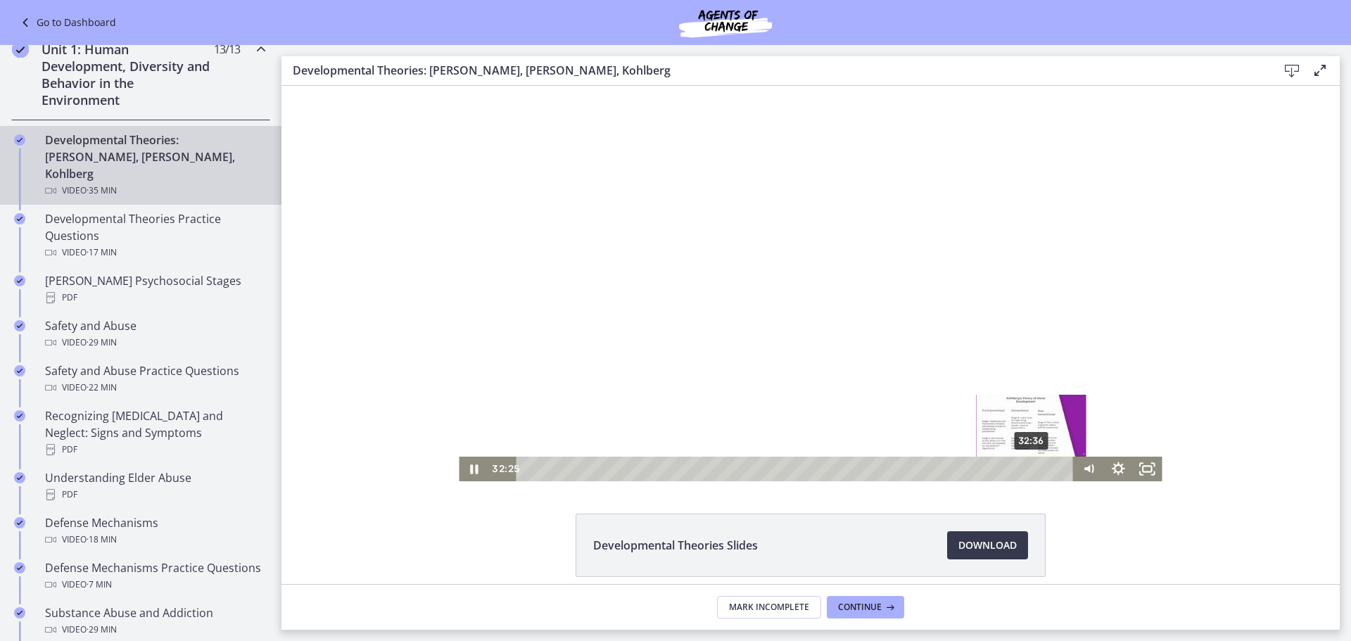
click at [1027, 471] on div "32:36" at bounding box center [798, 469] width 540 height 25
click at [1030, 471] on div "Playbar" at bounding box center [1034, 469] width 8 height 8
click at [472, 467] on icon "Pause" at bounding box center [474, 468] width 8 height 9
drag, startPoint x: 849, startPoint y: 258, endPoint x: 910, endPoint y: 278, distance: 64.5
click at [910, 278] on div at bounding box center [810, 283] width 703 height 395
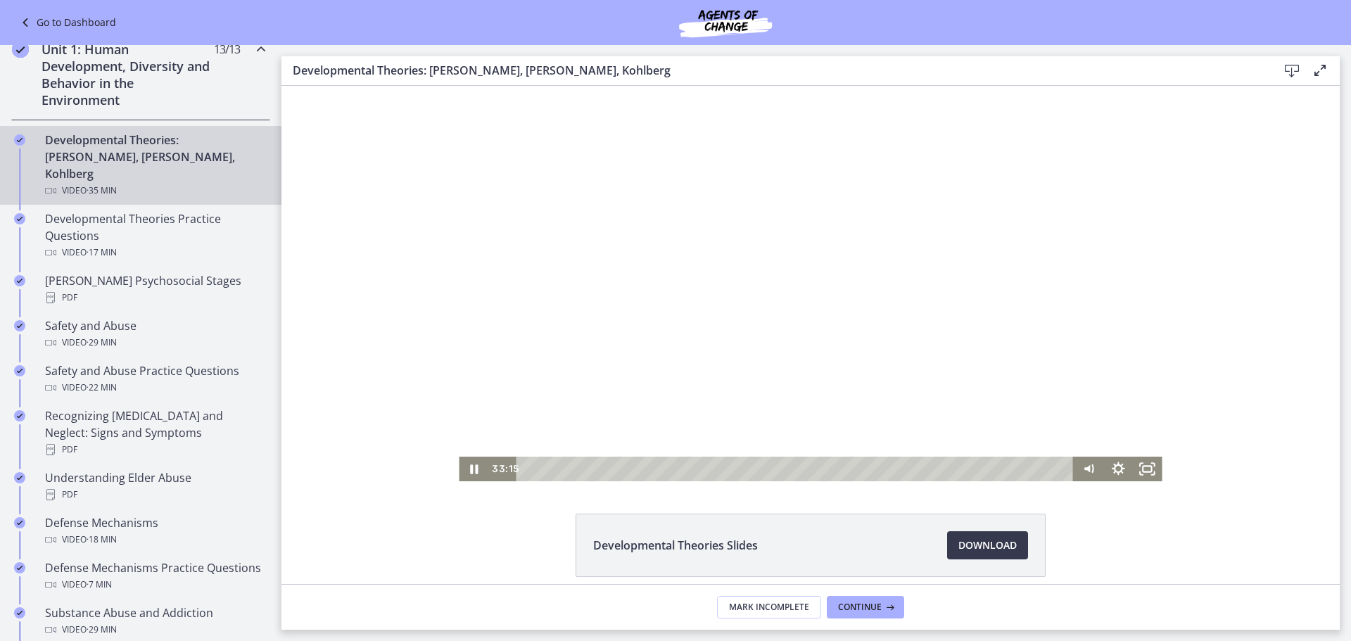
click at [813, 343] on div at bounding box center [810, 283] width 703 height 395
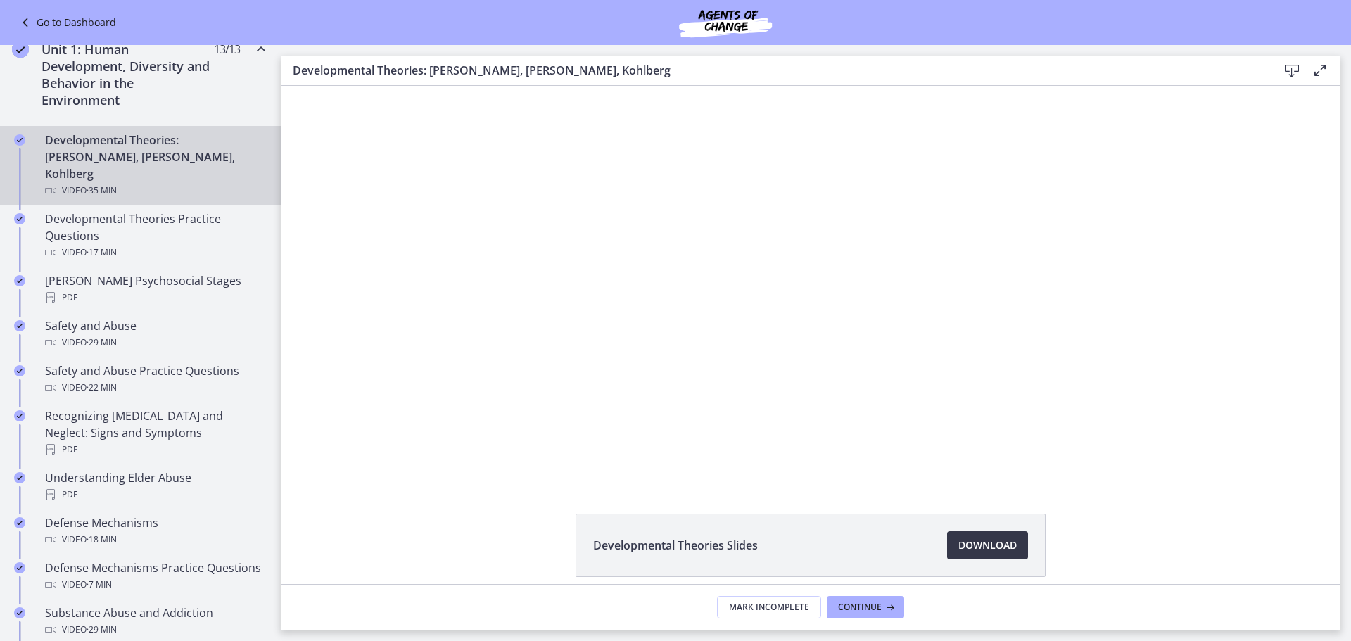
click at [1001, 545] on span "Download Opens in a new window" at bounding box center [987, 545] width 58 height 17
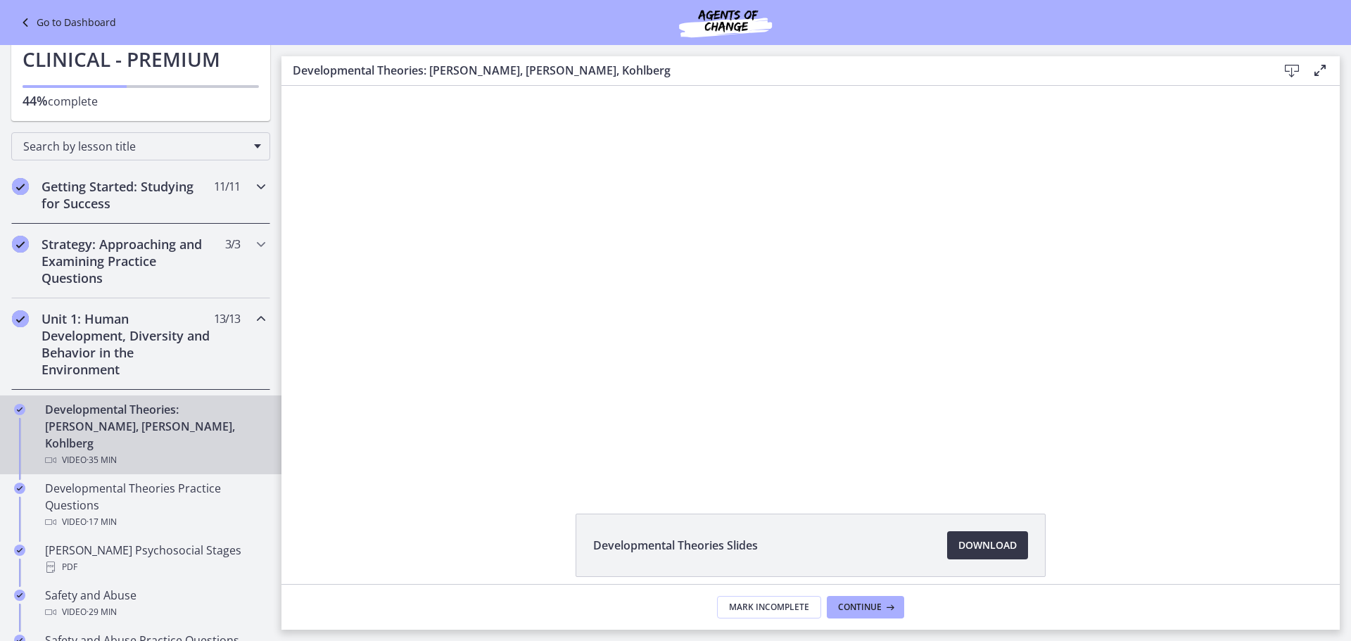
scroll to position [70, 0]
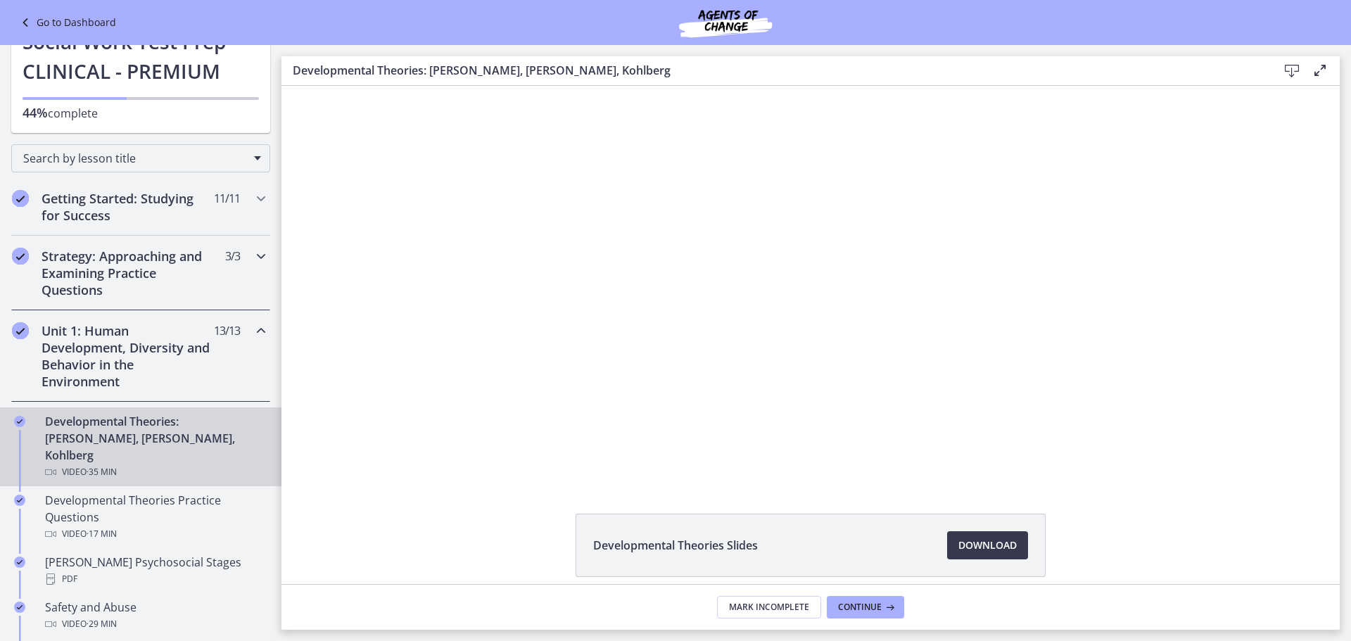
click at [143, 282] on h2 "Strategy: Approaching and Examining Practice Questions" at bounding box center [128, 273] width 172 height 51
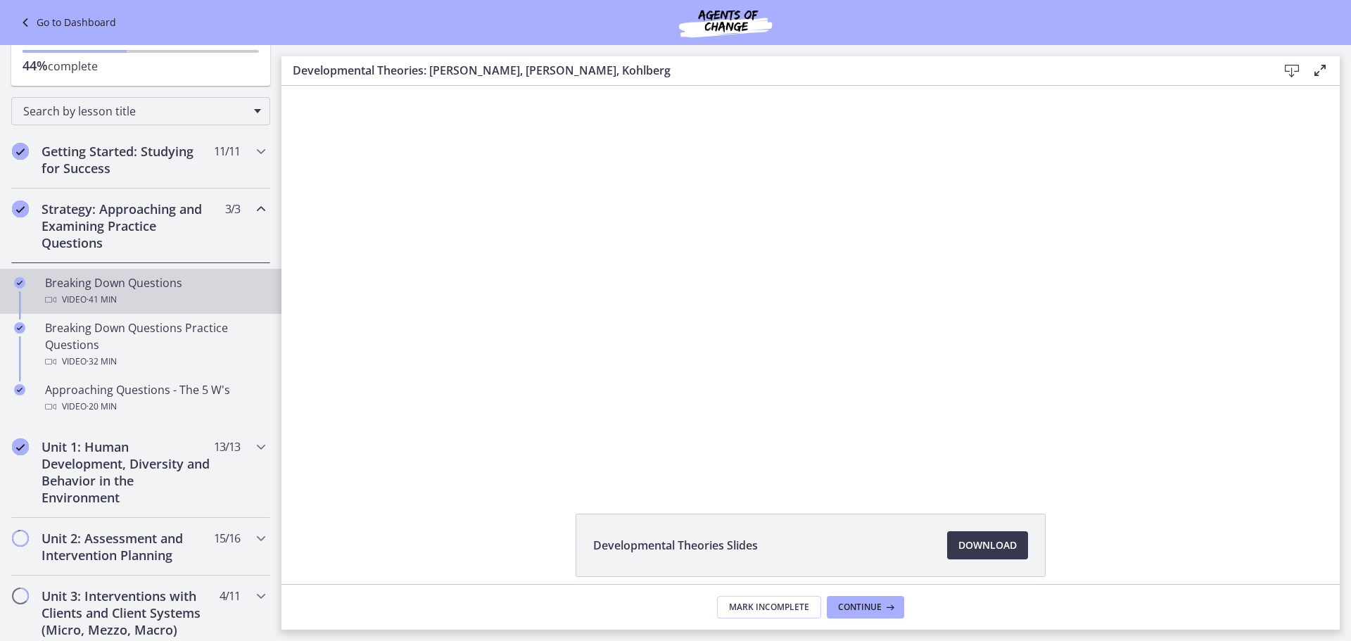
scroll to position [141, 0]
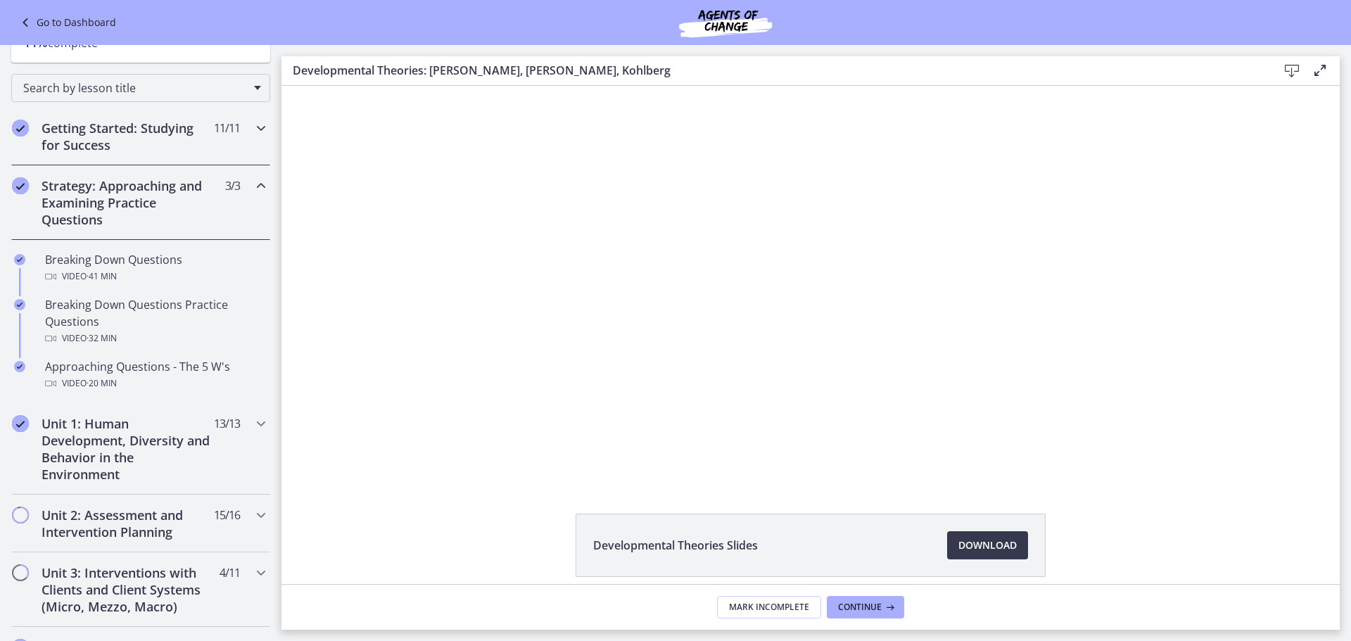
click at [176, 150] on h2 "Getting Started: Studying for Success" at bounding box center [128, 137] width 172 height 34
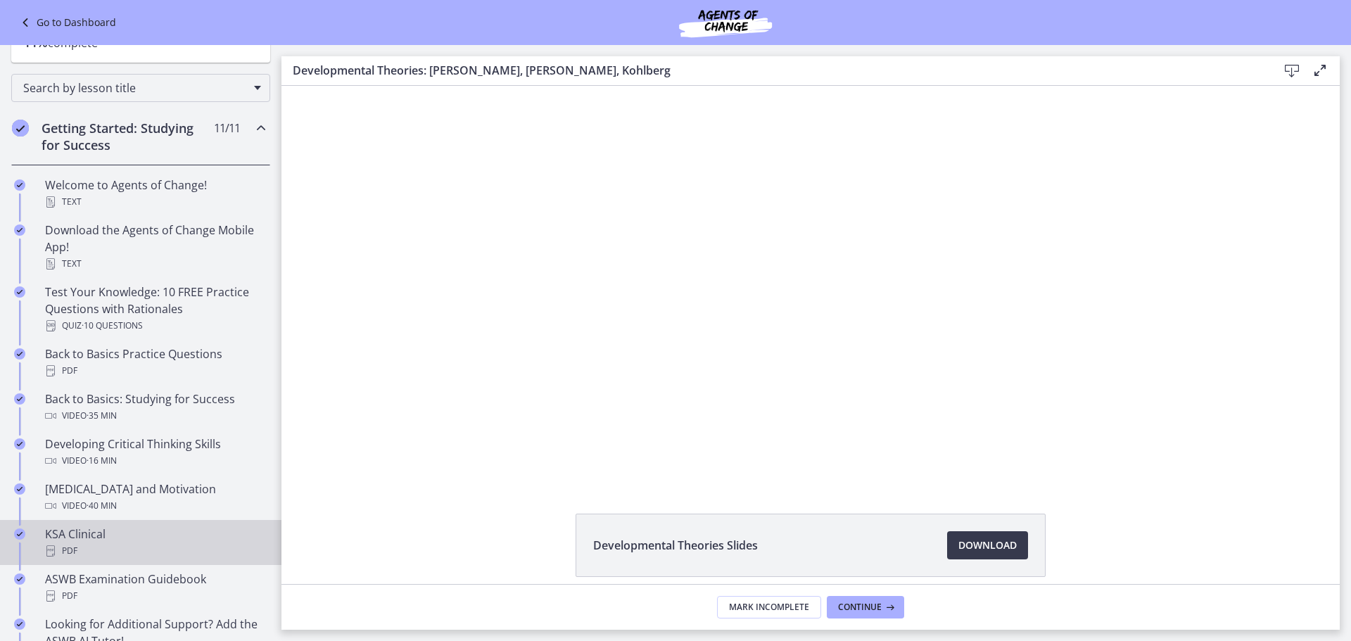
click at [99, 525] on link "KSA Clinical PDF" at bounding box center [140, 542] width 281 height 45
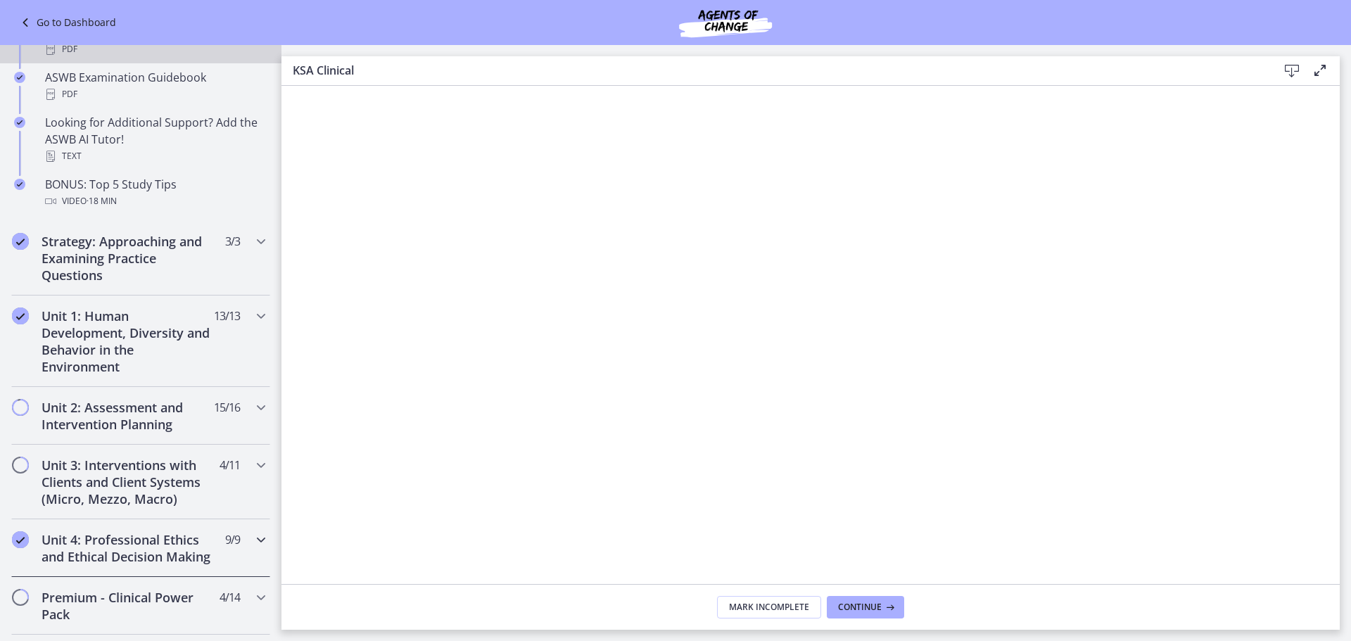
scroll to position [704, 0]
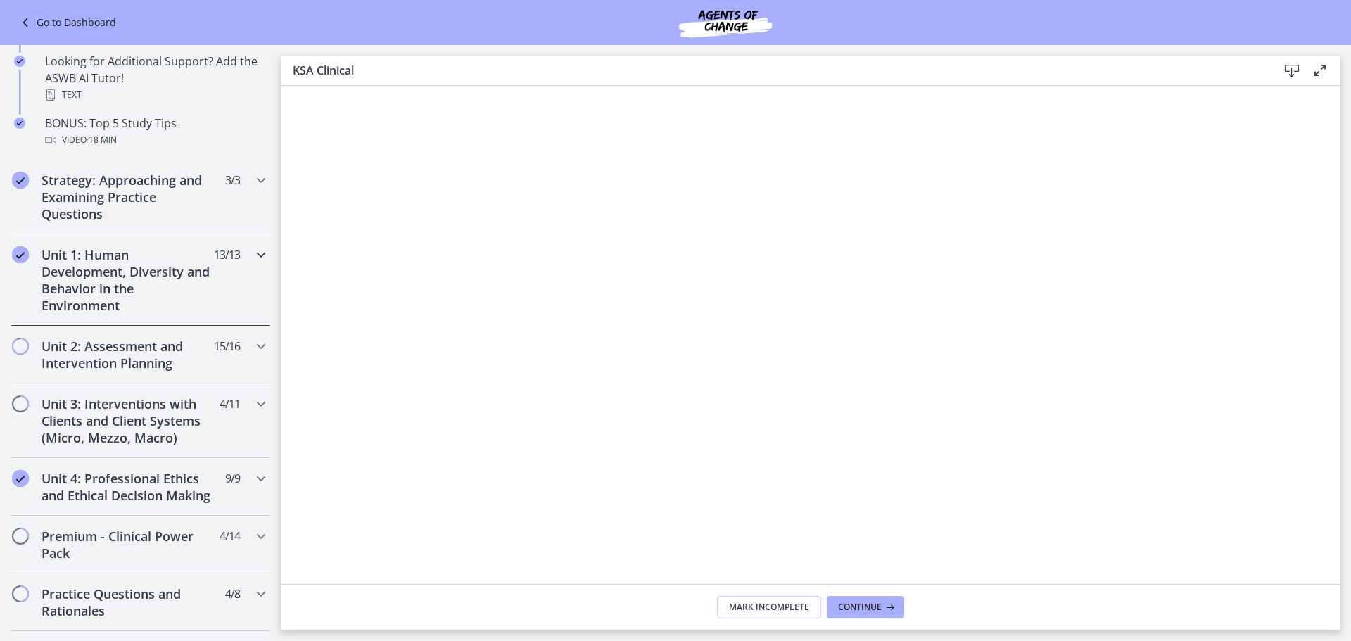
click at [120, 264] on h2 "Unit 1: Human Development, Diversity and Behavior in the Environment" at bounding box center [128, 280] width 172 height 68
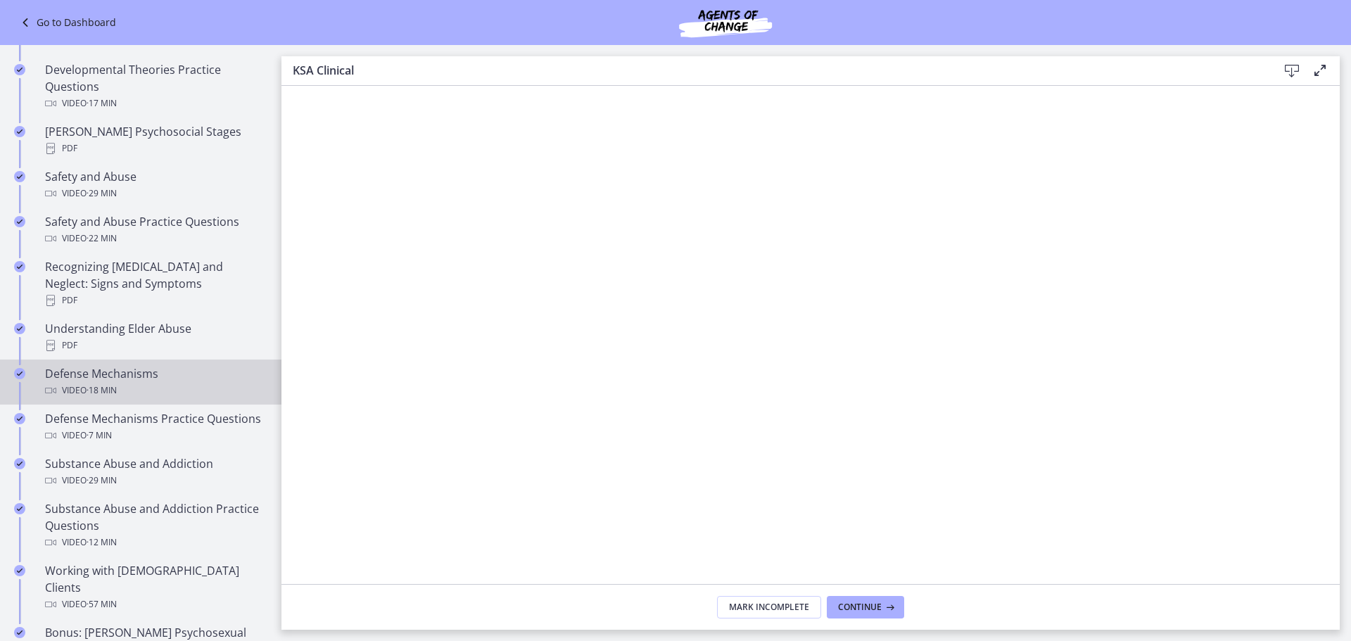
scroll to position [493, 0]
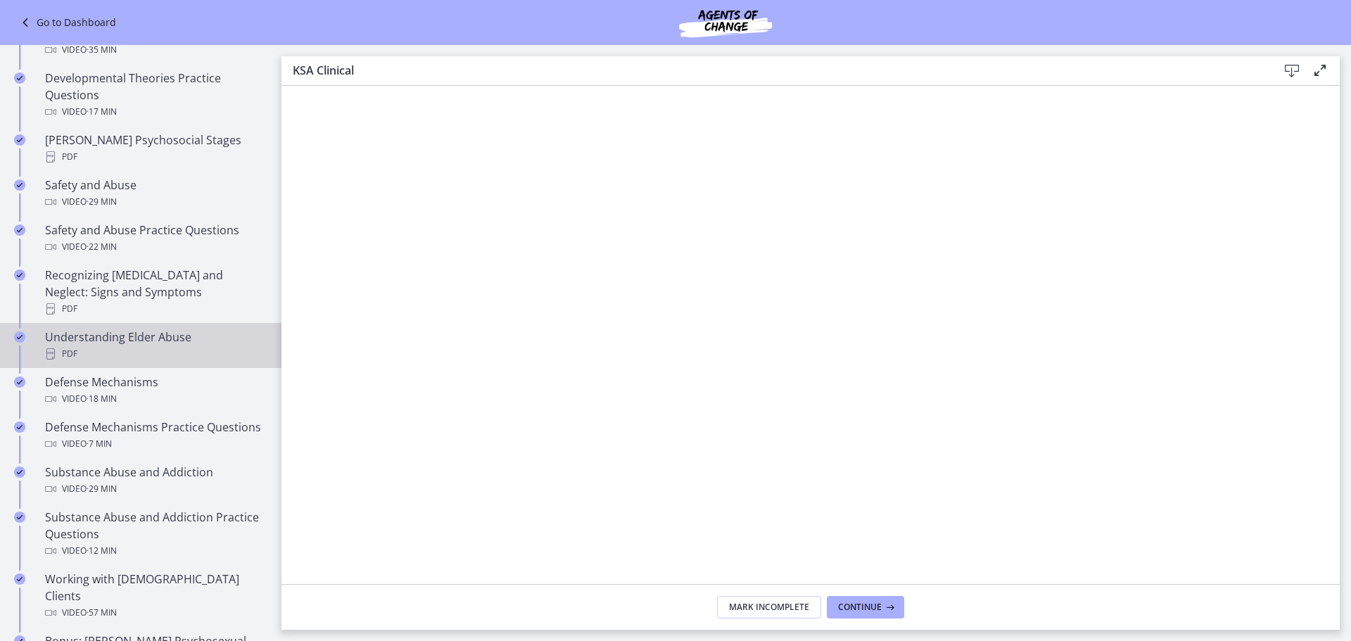
click at [174, 329] on div "Understanding Elder Abuse PDF" at bounding box center [155, 346] width 220 height 34
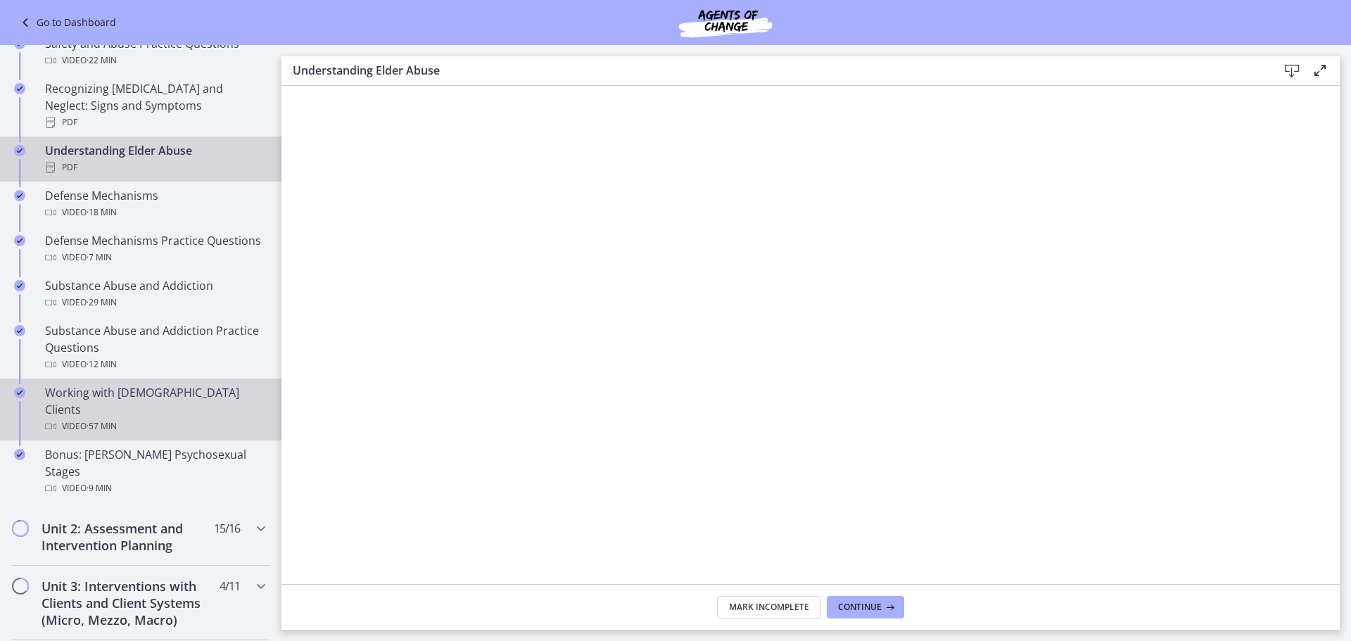
scroll to position [704, 0]
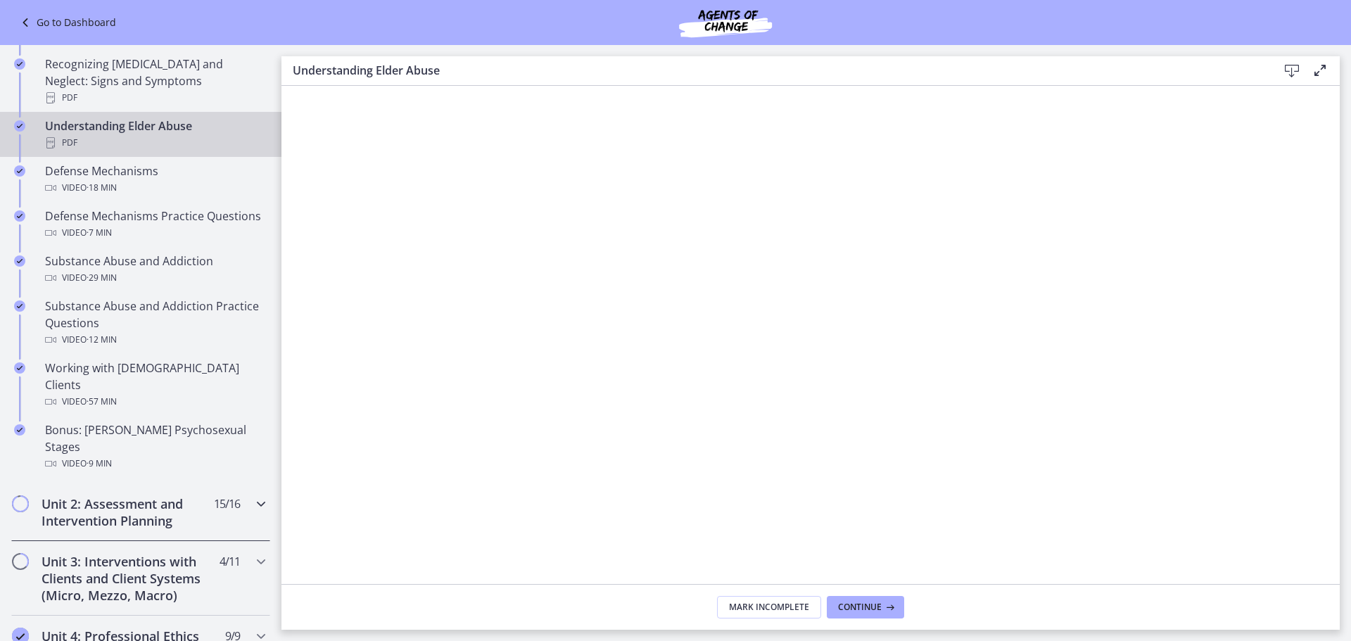
click at [153, 495] on h2 "Unit 2: Assessment and Intervention Planning" at bounding box center [128, 512] width 172 height 34
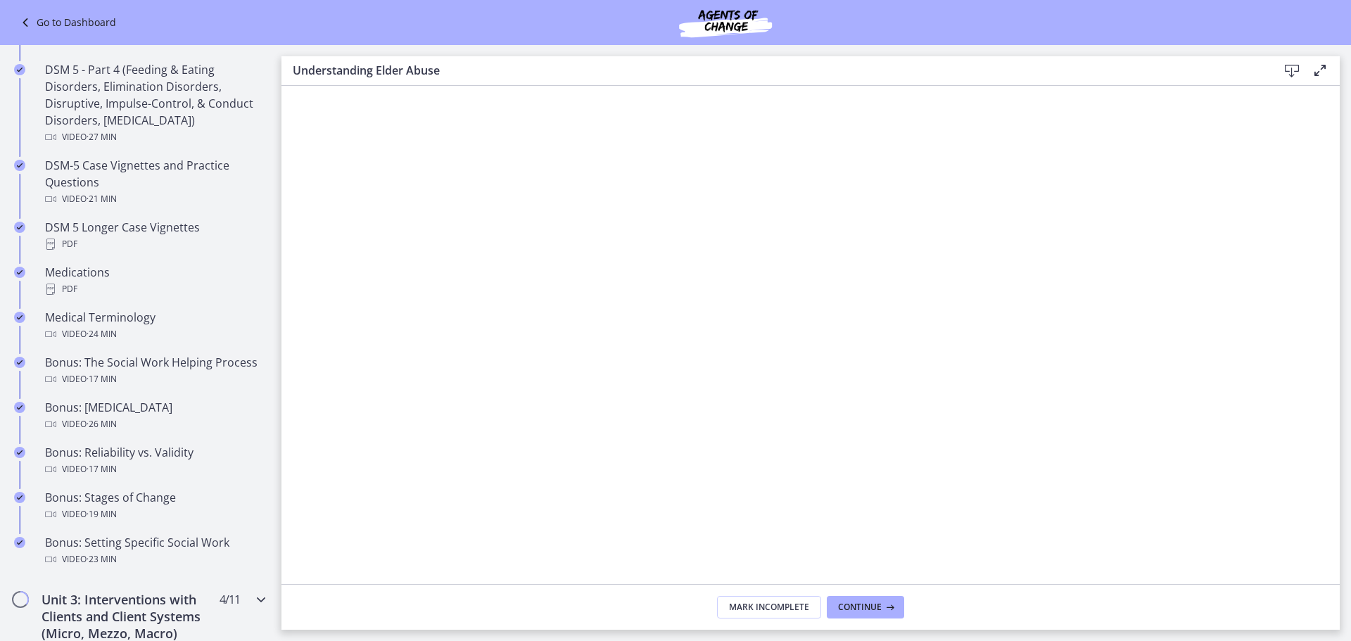
scroll to position [1055, 0]
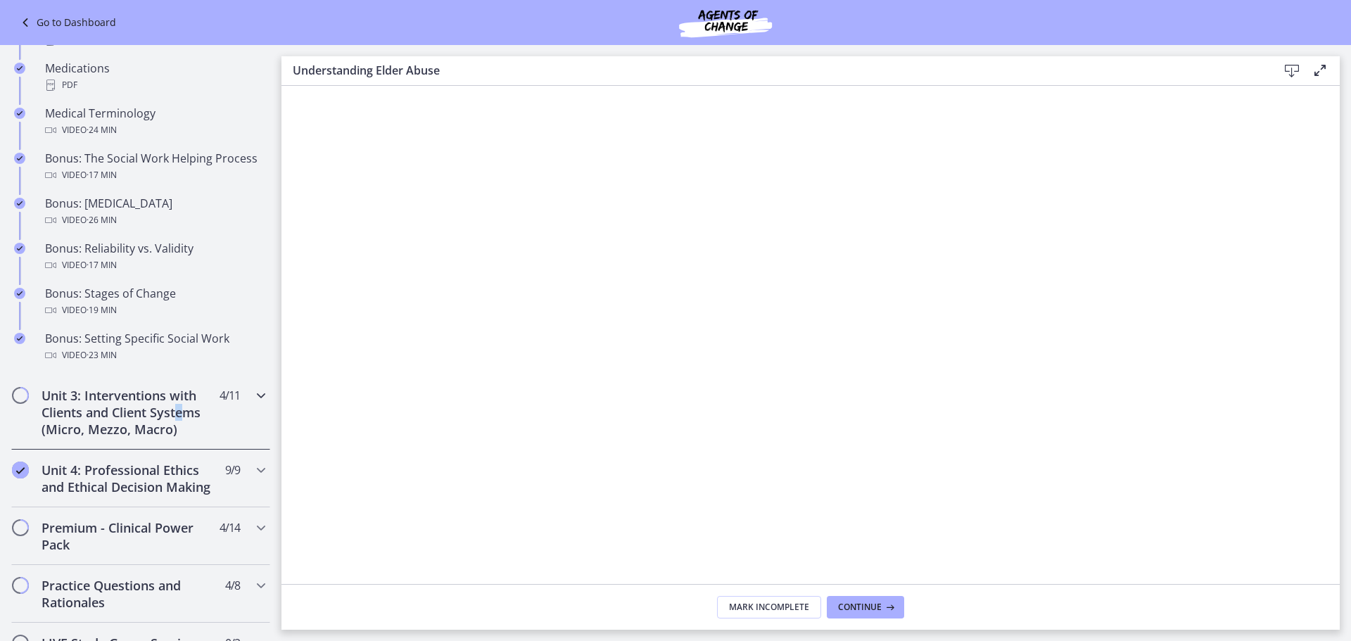
click at [181, 409] on h2 "Unit 3: Interventions with Clients and Client Systems (Micro, Mezzo, Macro)" at bounding box center [128, 412] width 172 height 51
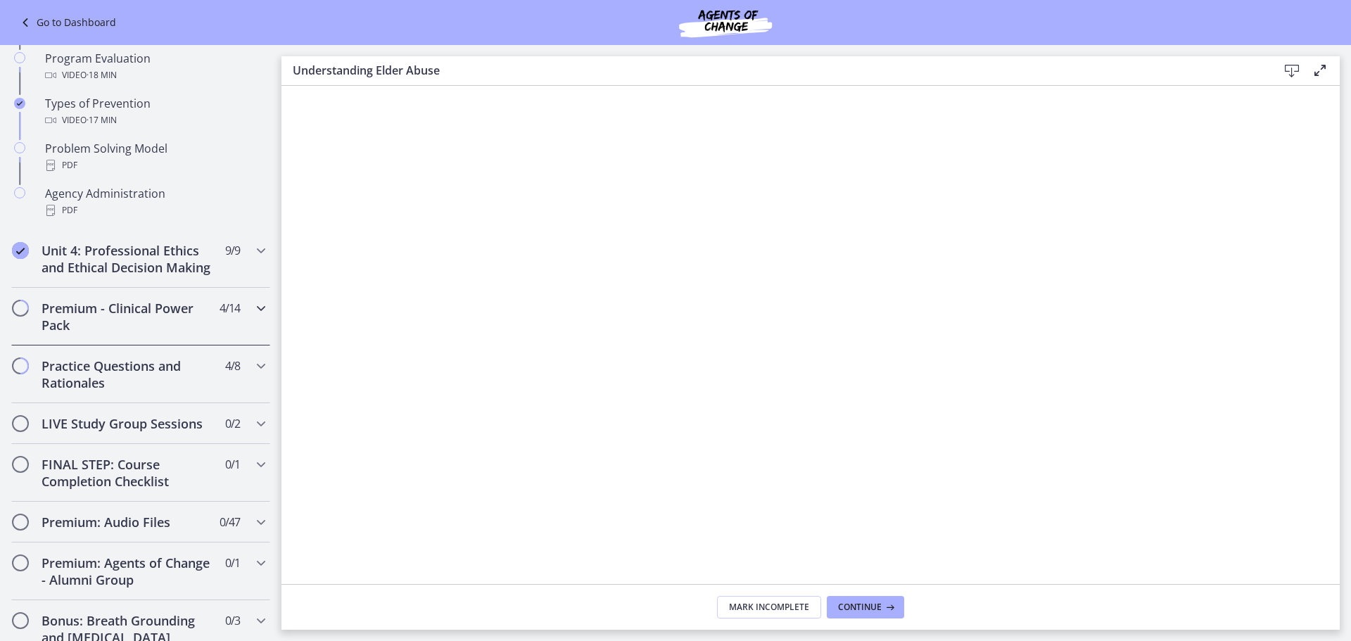
scroll to position [844, 0]
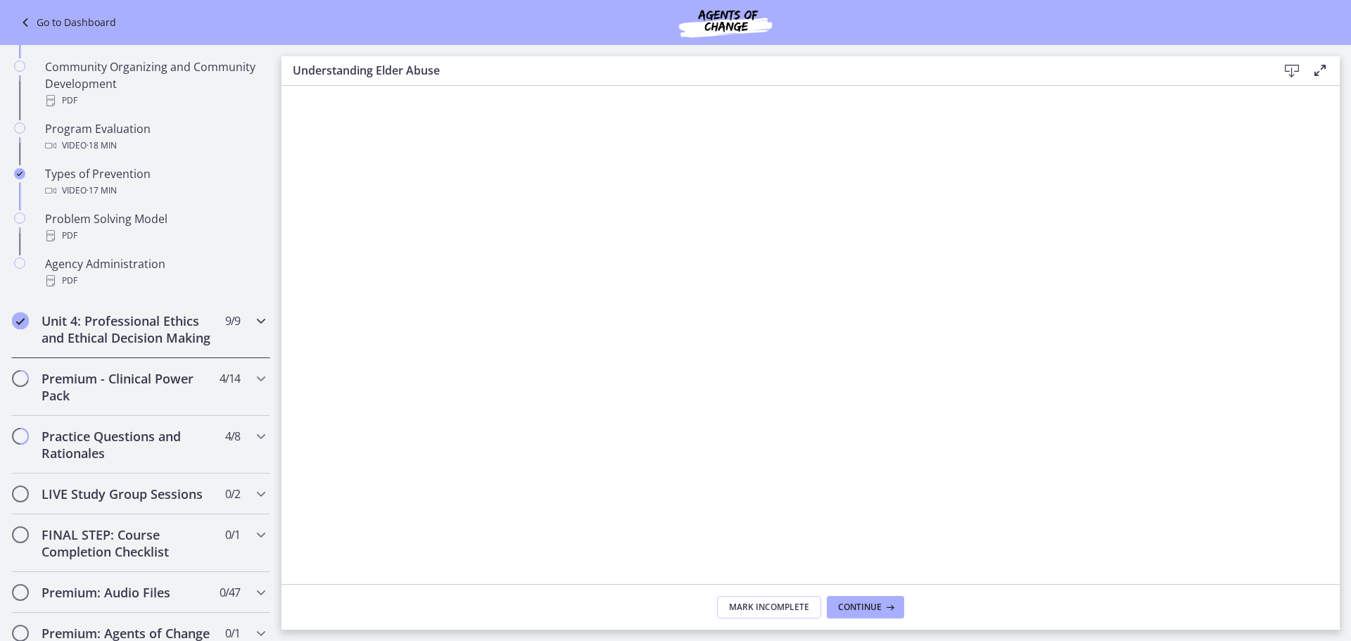
click at [172, 339] on h2 "Unit 4: Professional Ethics and Ethical Decision Making" at bounding box center [128, 329] width 172 height 34
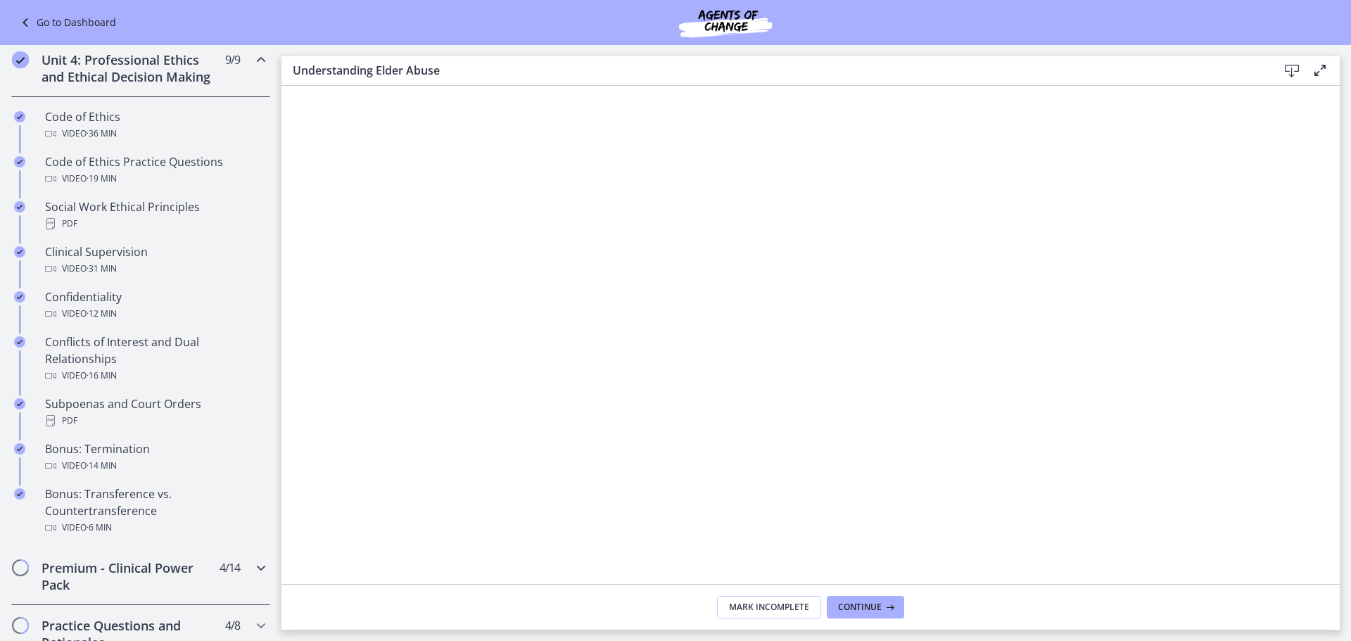
scroll to position [563, 0]
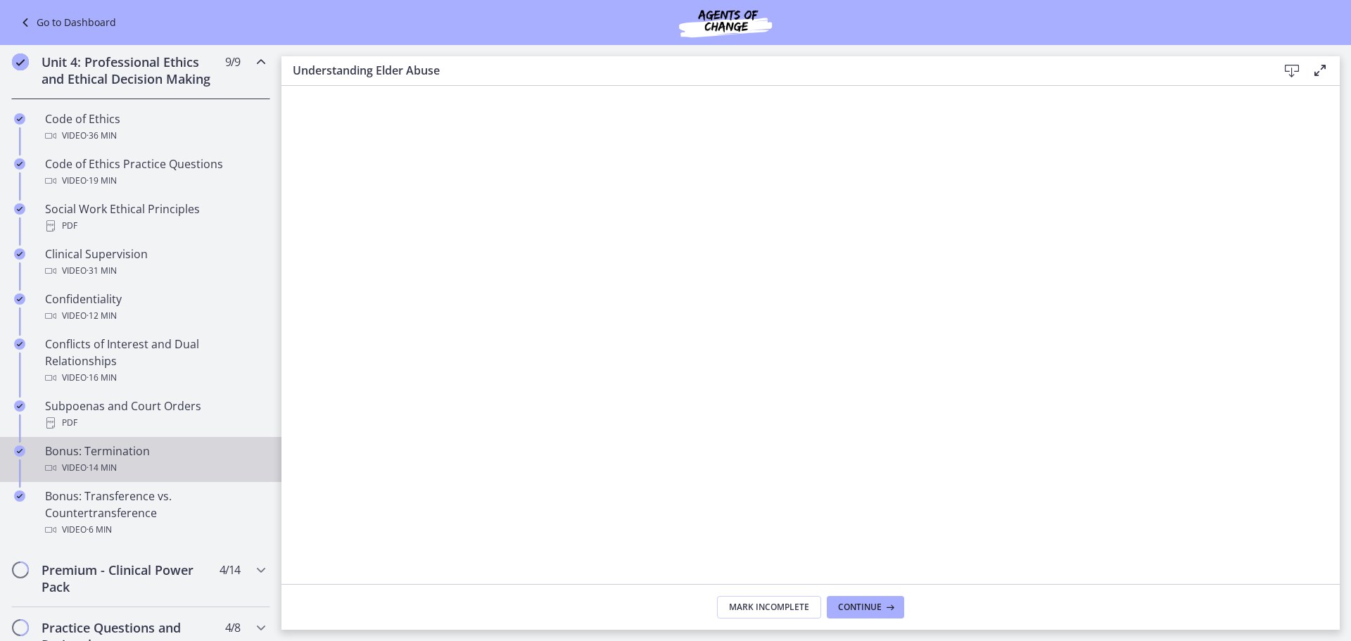
click at [146, 469] on div "Bonus: Termination Video · 14 min" at bounding box center [155, 460] width 220 height 34
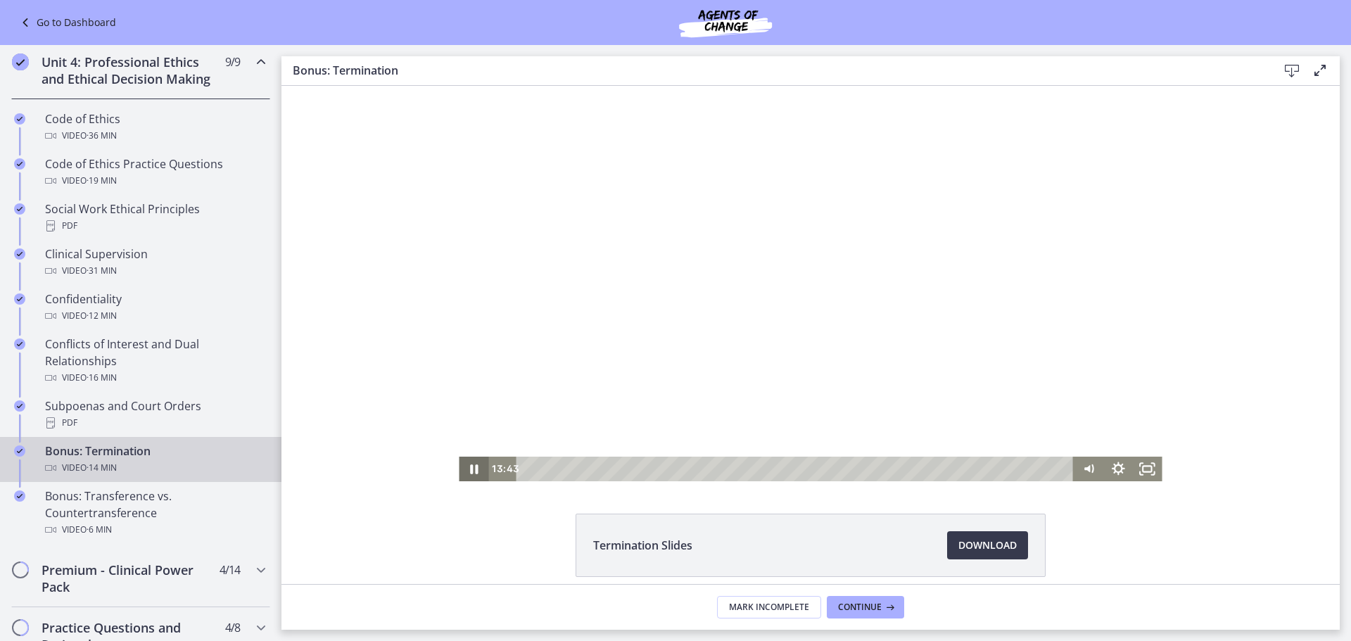
click at [469, 469] on icon "Pause" at bounding box center [474, 469] width 30 height 25
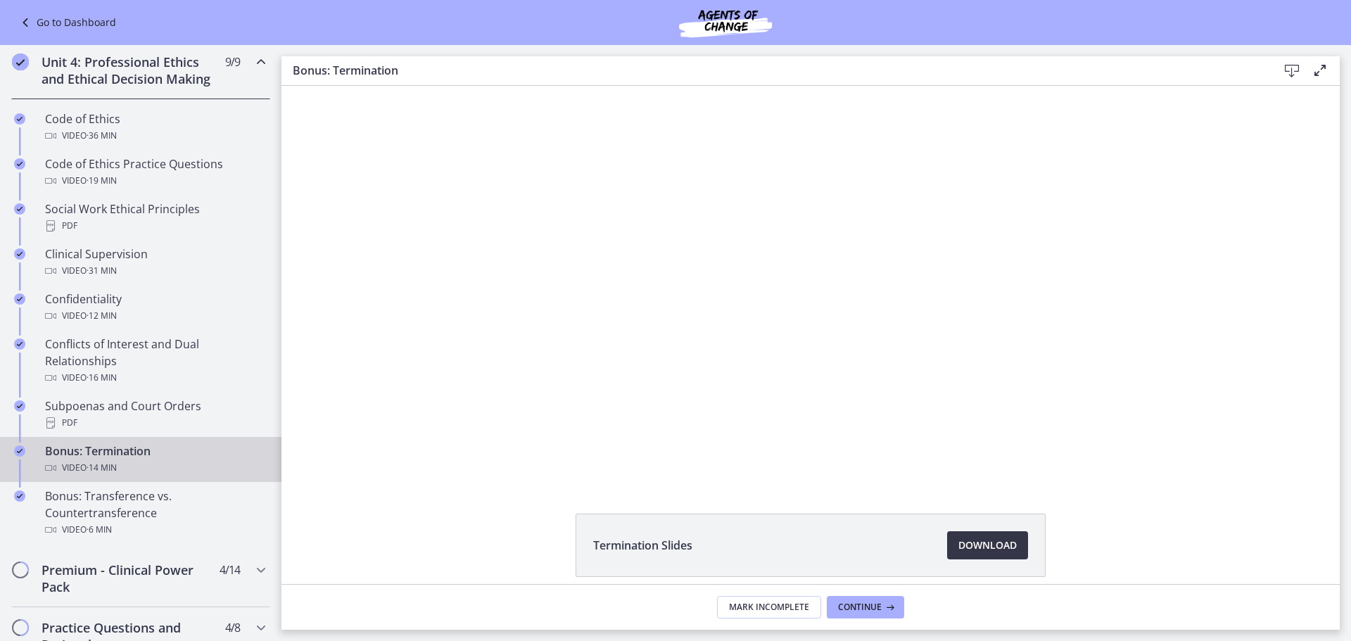
click at [981, 542] on span "Download Opens in a new window" at bounding box center [987, 545] width 58 height 17
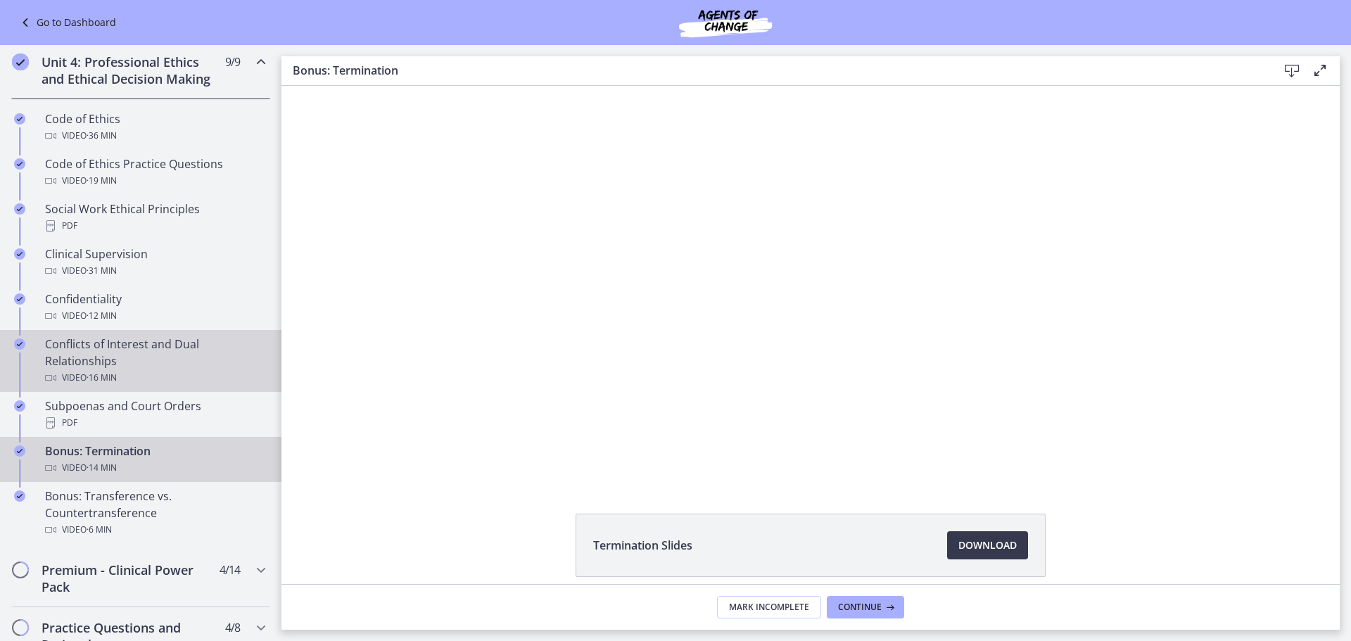
click at [122, 376] on div "Conflicts of Interest and Dual Relationships Video · 16 min" at bounding box center [155, 361] width 220 height 51
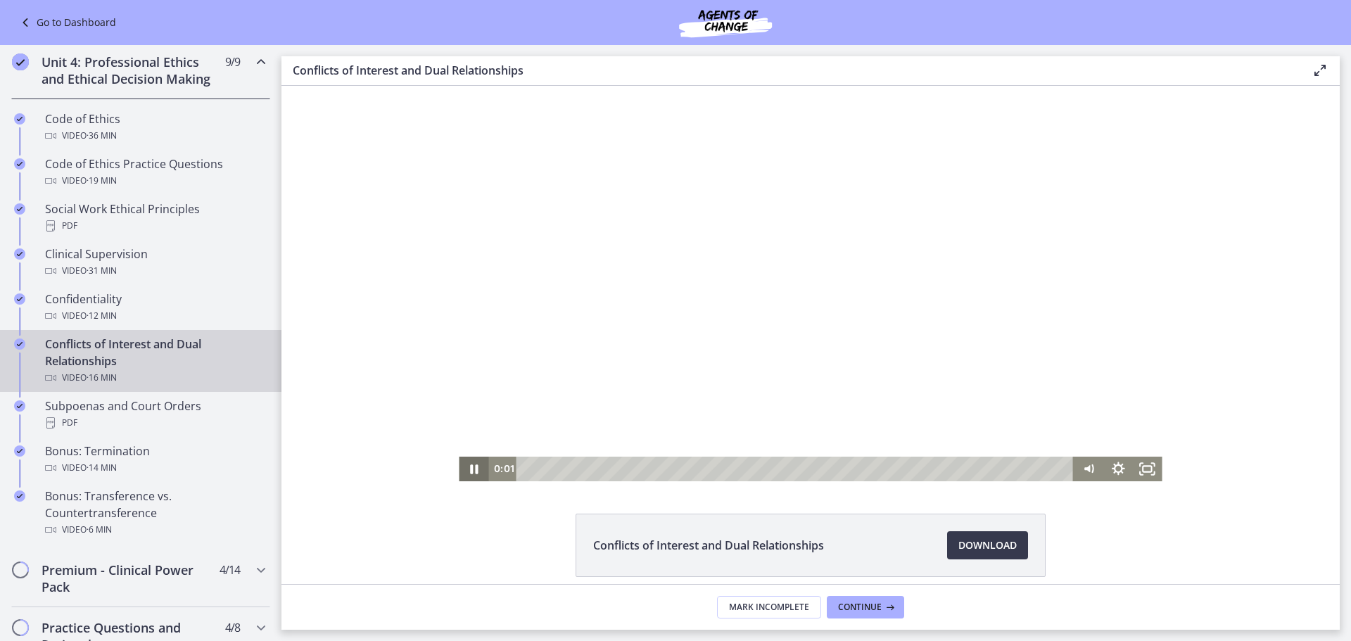
click at [469, 474] on icon "Pause" at bounding box center [474, 469] width 30 height 25
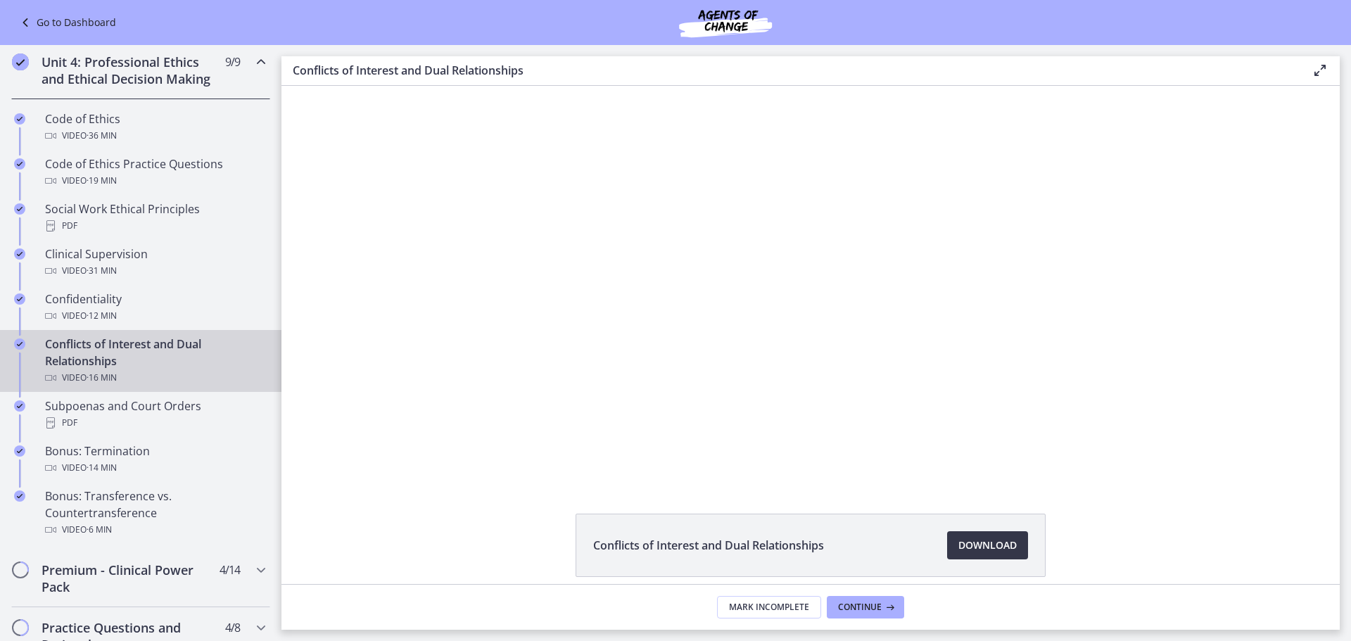
click at [965, 547] on span "Download Opens in a new window" at bounding box center [987, 545] width 58 height 17
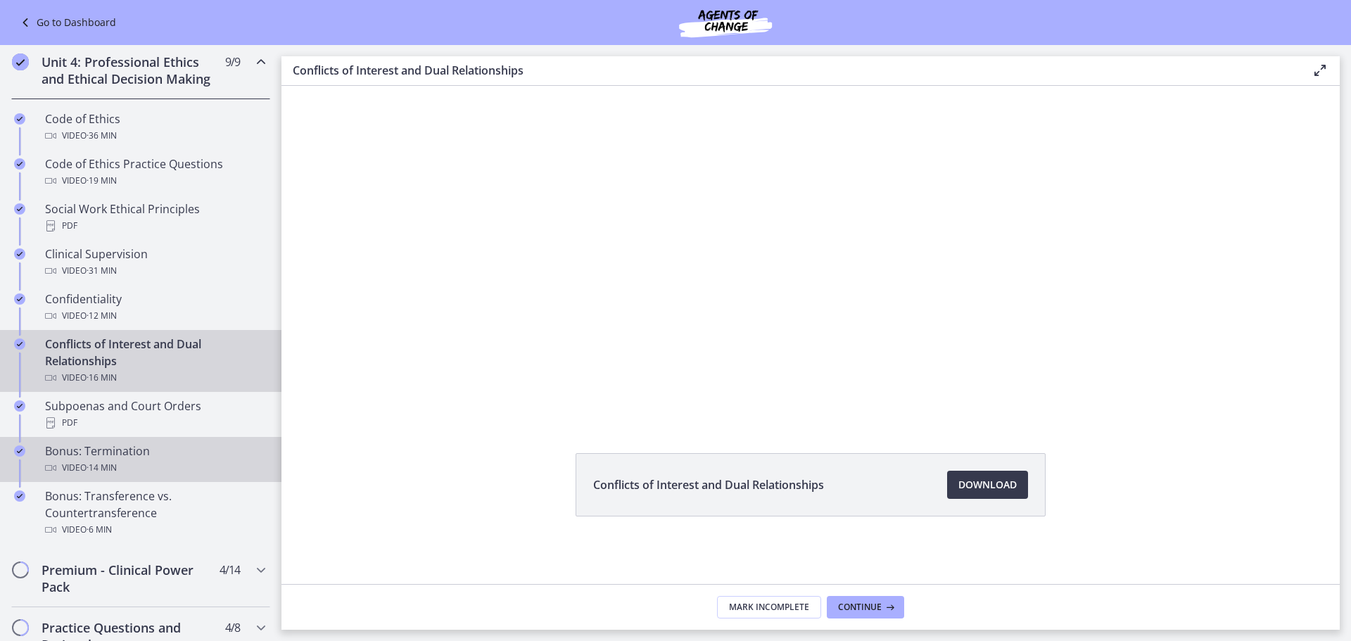
click at [105, 476] on span "· 14 min" at bounding box center [102, 467] width 30 height 17
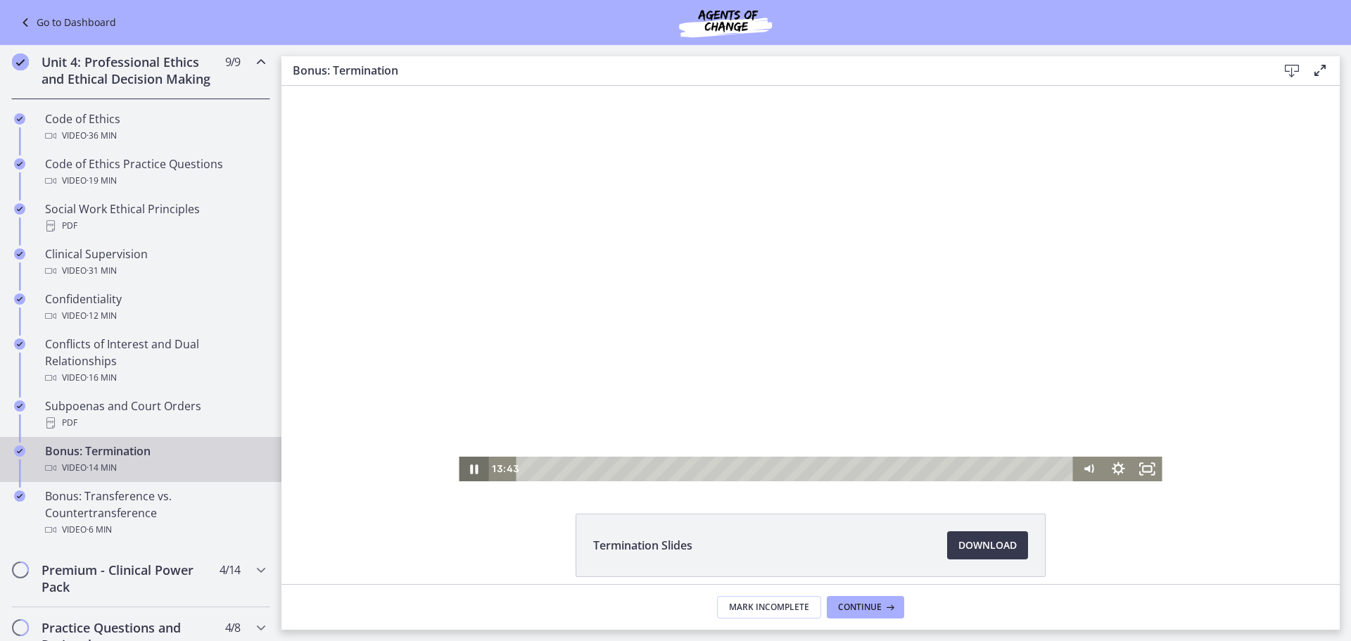
click at [469, 469] on icon "Pause" at bounding box center [474, 469] width 30 height 25
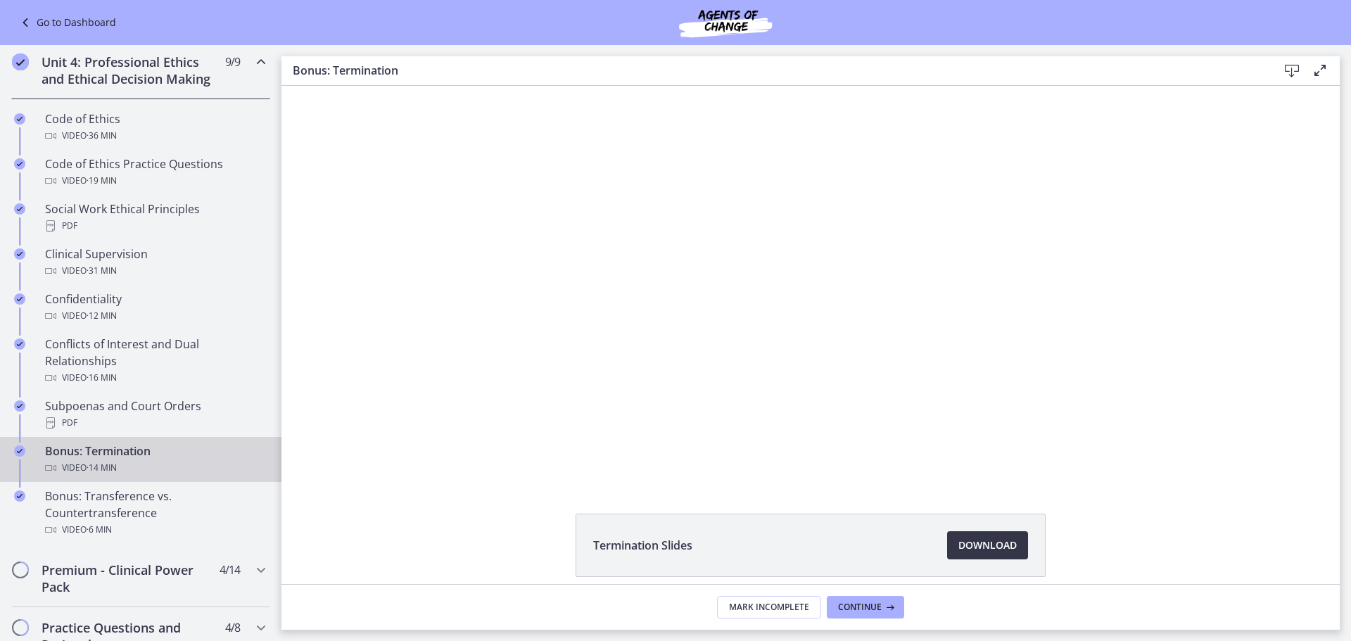
click at [975, 537] on span "Download Opens in a new window" at bounding box center [987, 545] width 58 height 17
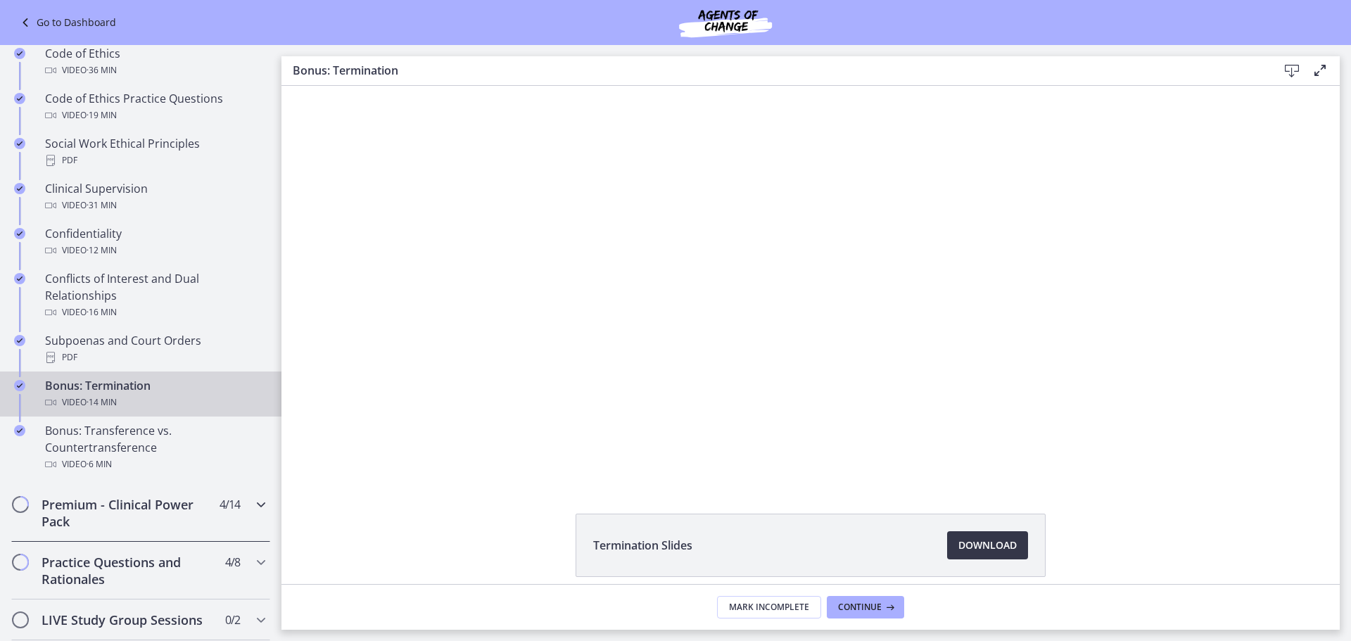
scroll to position [704, 0]
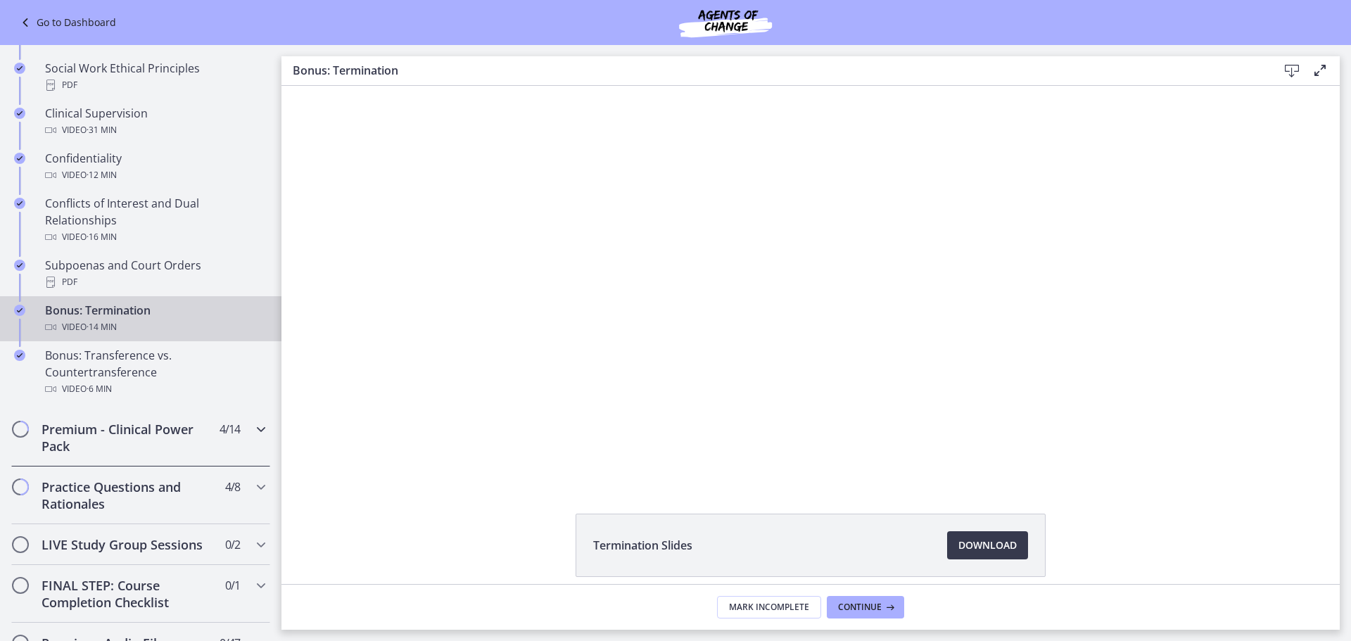
click at [143, 445] on h2 "Premium - Clinical Power Pack" at bounding box center [128, 438] width 172 height 34
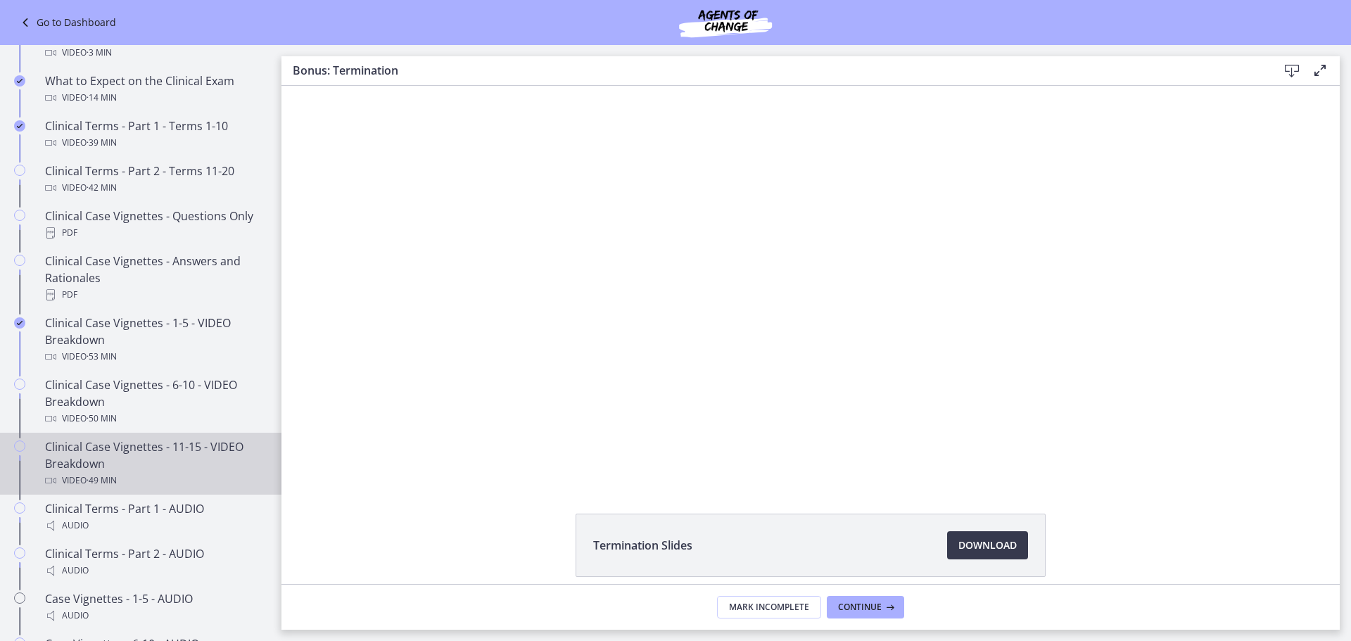
click at [163, 458] on div "Clinical Case Vignettes - 11-15 - VIDEO Breakdown Video · 49 min" at bounding box center [155, 463] width 220 height 51
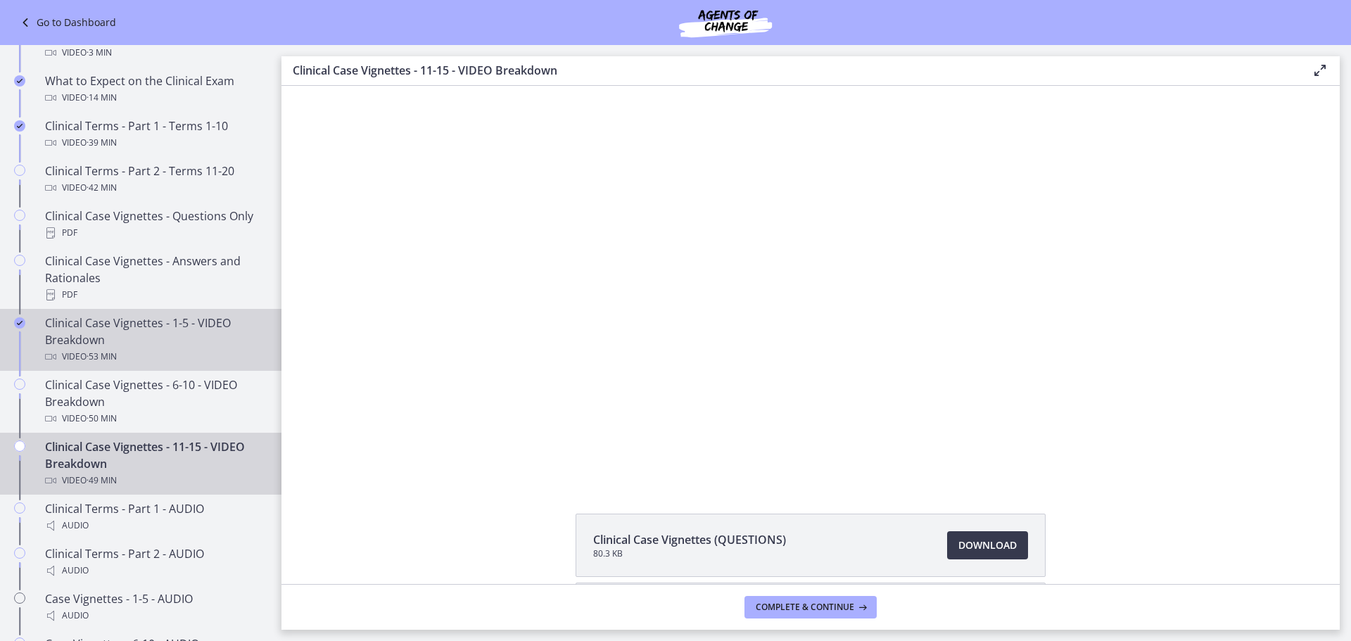
click at [183, 363] on div "Clinical Case Vignettes - 1-5 - VIDEO Breakdown Video · 53 min" at bounding box center [155, 340] width 220 height 51
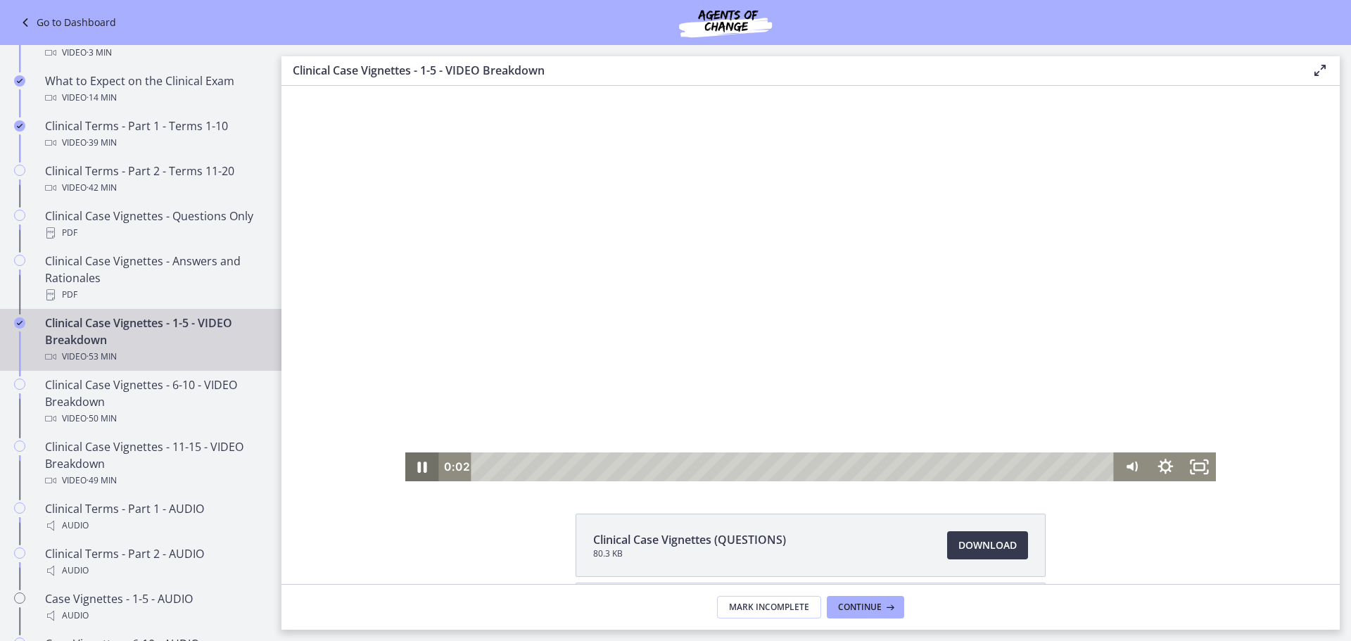
click at [414, 474] on icon "Pause" at bounding box center [422, 466] width 34 height 29
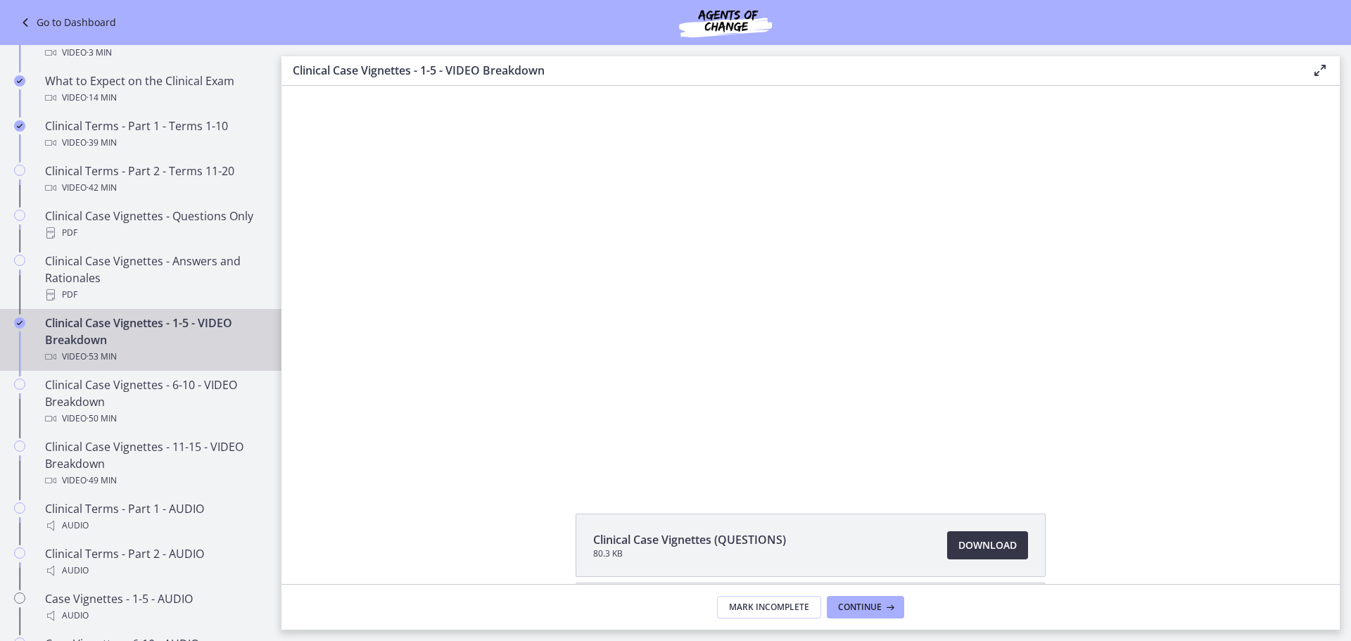
click at [979, 543] on span "Download Opens in a new window" at bounding box center [987, 545] width 58 height 17
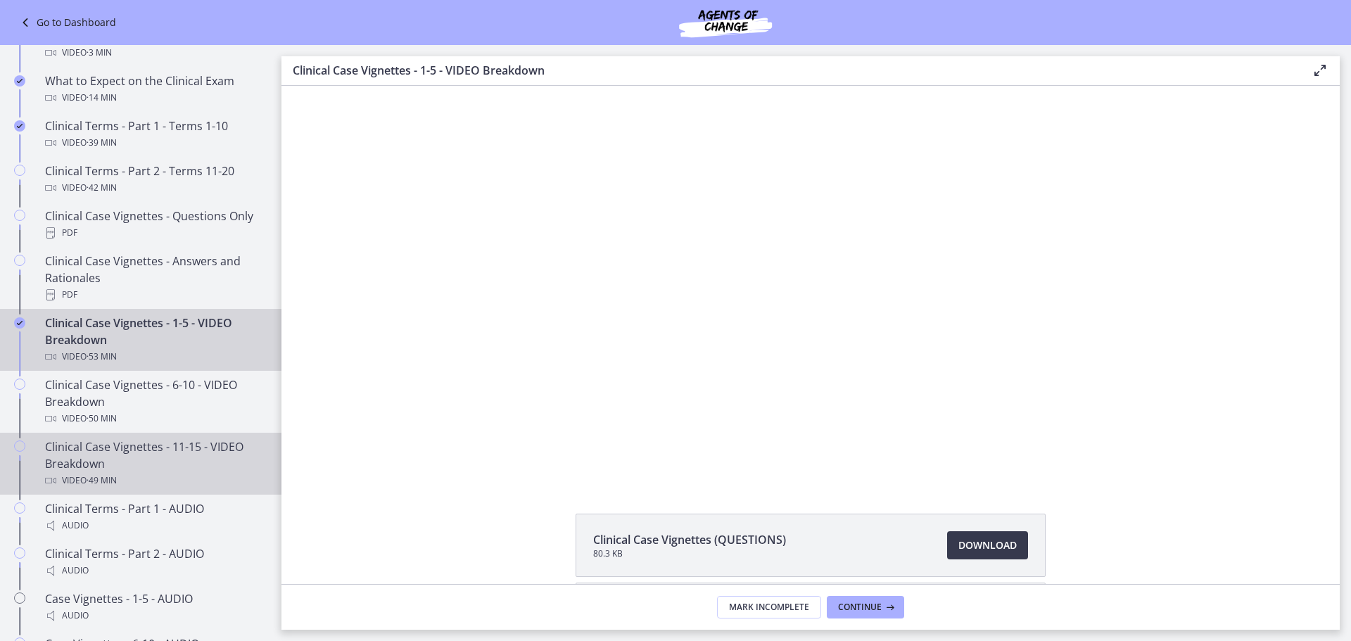
click at [174, 465] on div "Clinical Case Vignettes - 11-15 - VIDEO Breakdown Video · 49 min" at bounding box center [155, 463] width 220 height 51
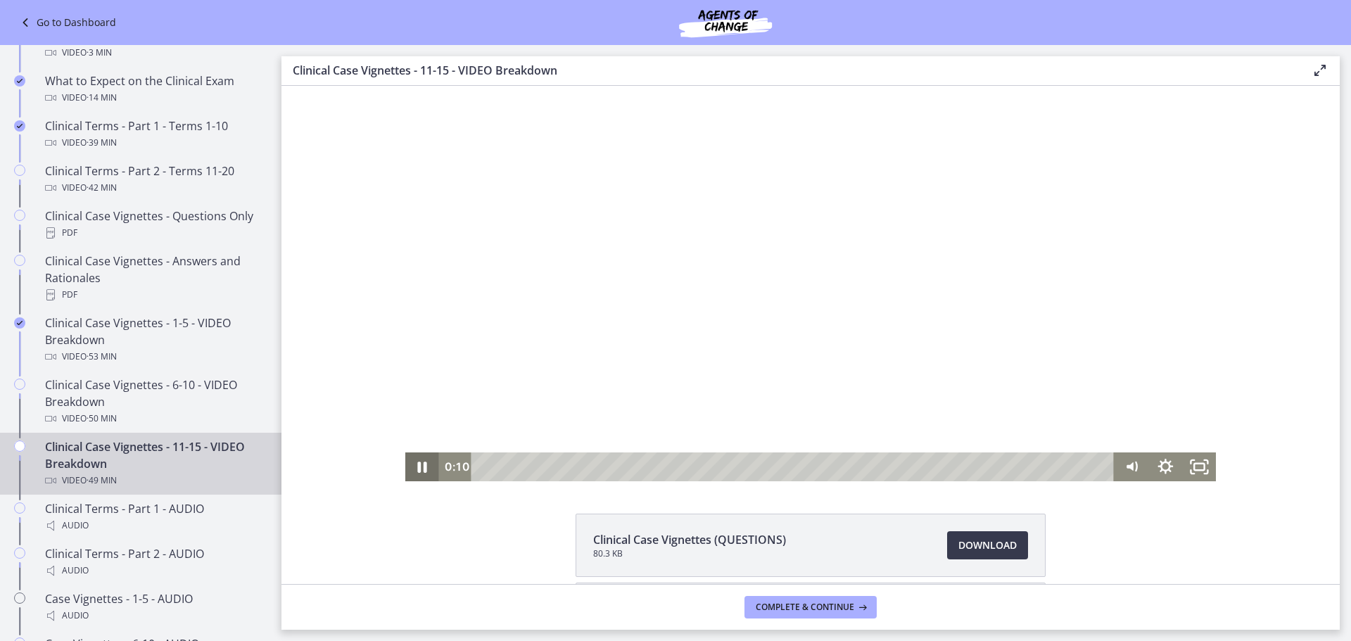
click at [418, 468] on icon "Pause" at bounding box center [422, 467] width 9 height 11
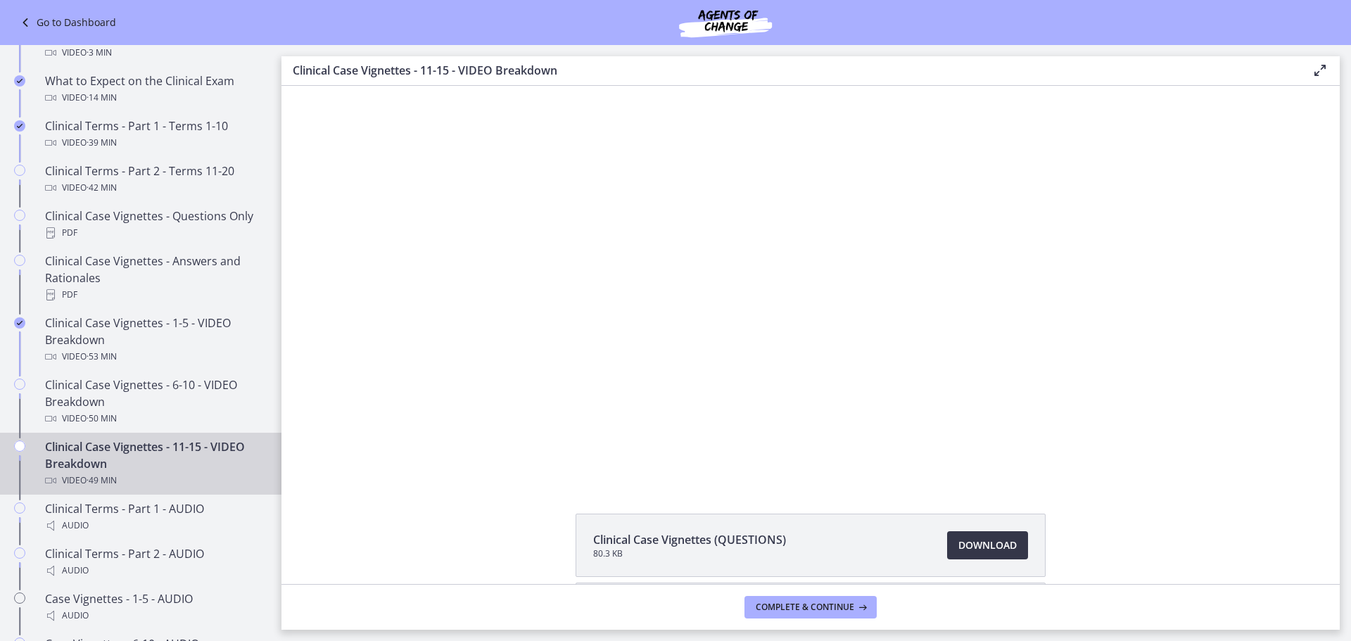
click at [988, 536] on link "Download Opens in a new window" at bounding box center [987, 545] width 81 height 28
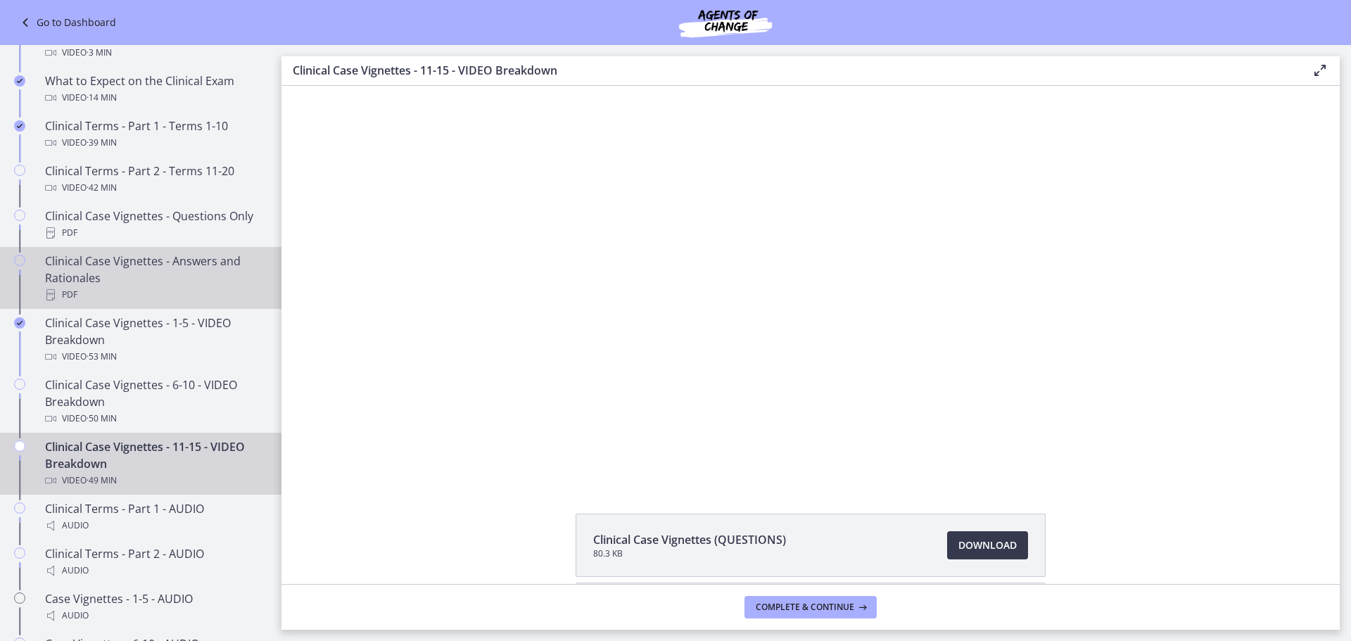
click at [191, 281] on div "Clinical Case Vignettes - Answers and Rationales PDF" at bounding box center [155, 278] width 220 height 51
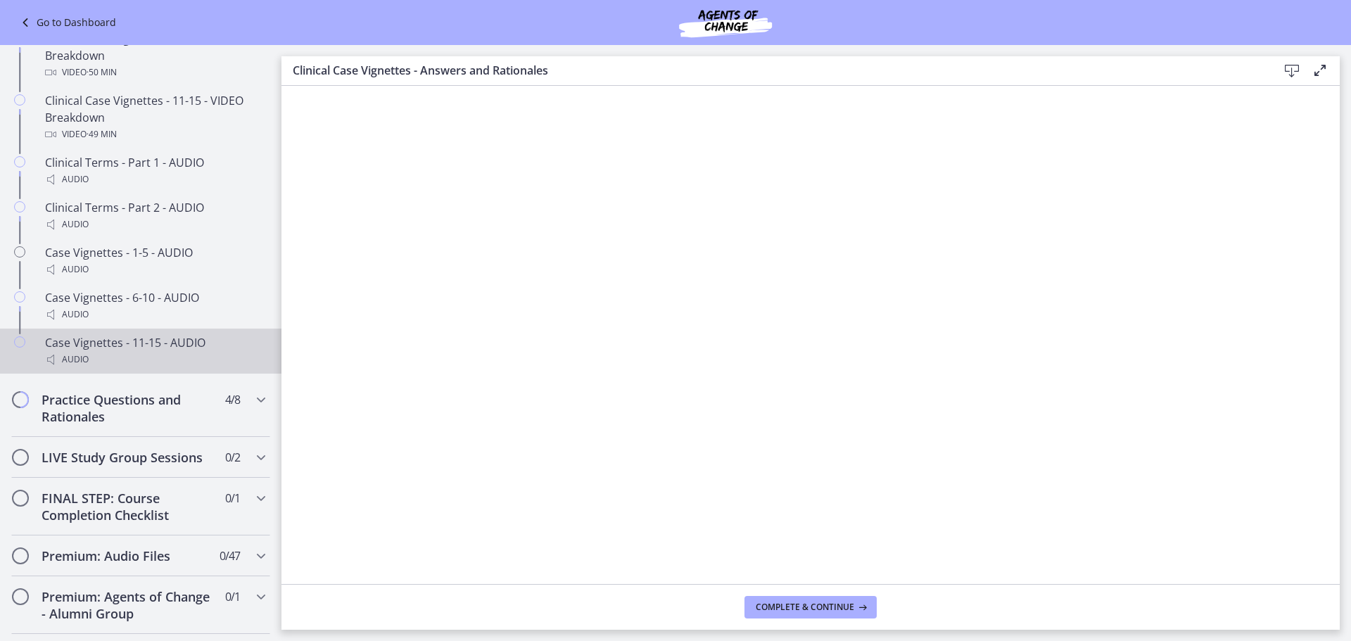
scroll to position [1055, 0]
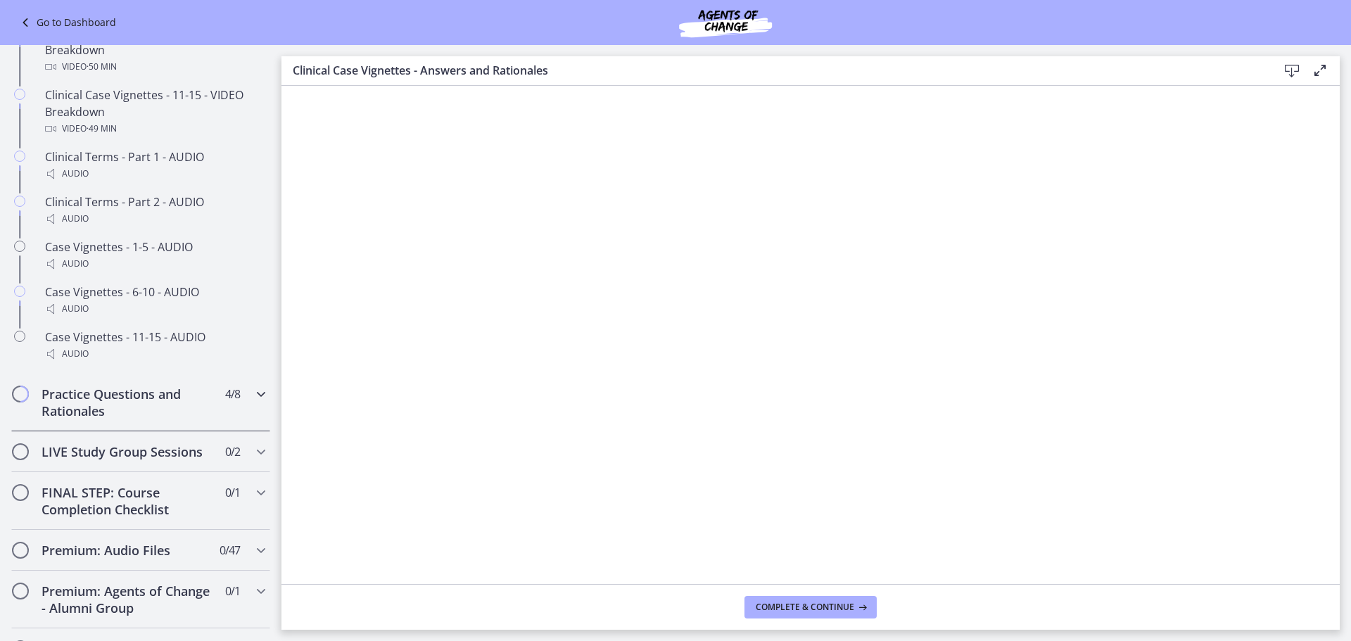
click at [192, 405] on h2 "Practice Questions and Rationales" at bounding box center [128, 403] width 172 height 34
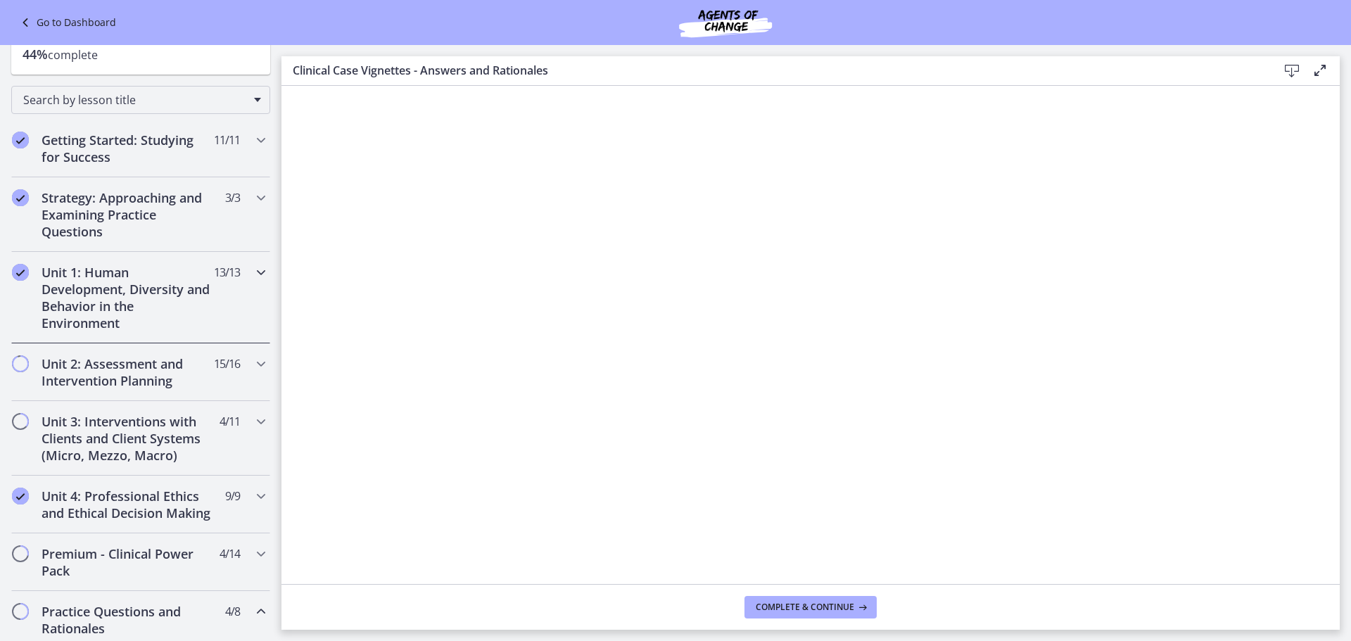
scroll to position [141, 0]
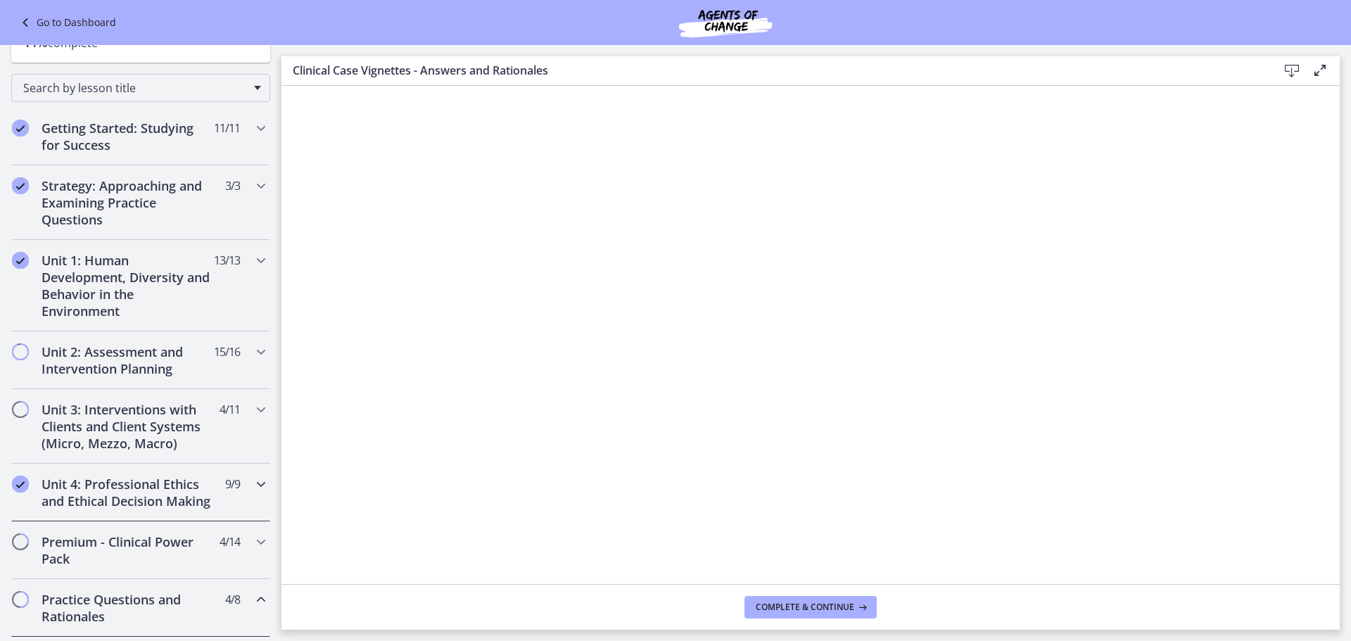
click at [155, 488] on h2 "Unit 4: Professional Ethics and Ethical Decision Making" at bounding box center [128, 493] width 172 height 34
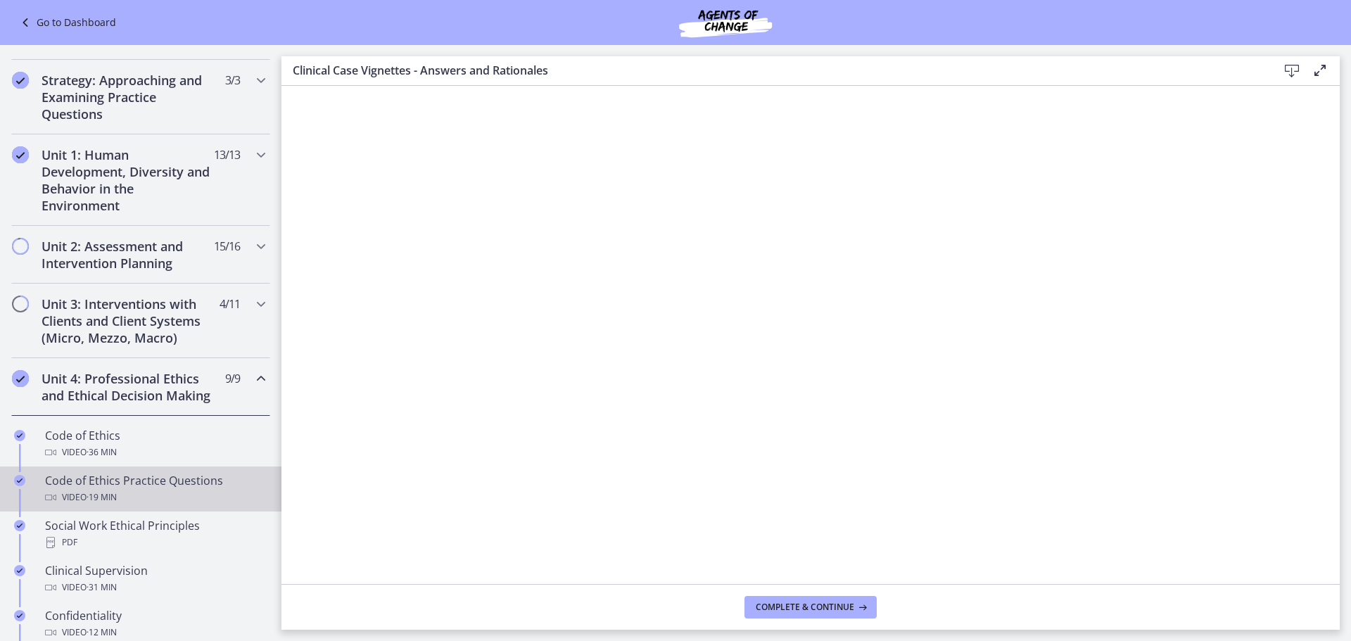
scroll to position [352, 0]
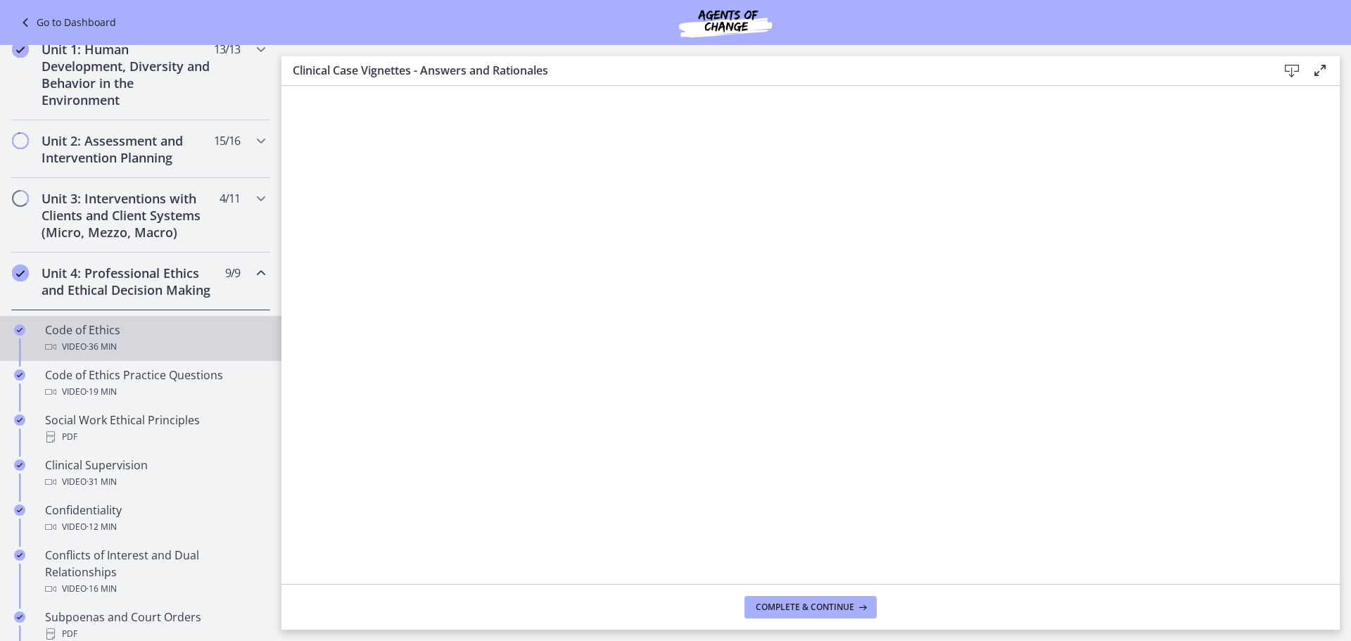
click at [177, 352] on div "Code of Ethics Video · 36 min" at bounding box center [155, 339] width 220 height 34
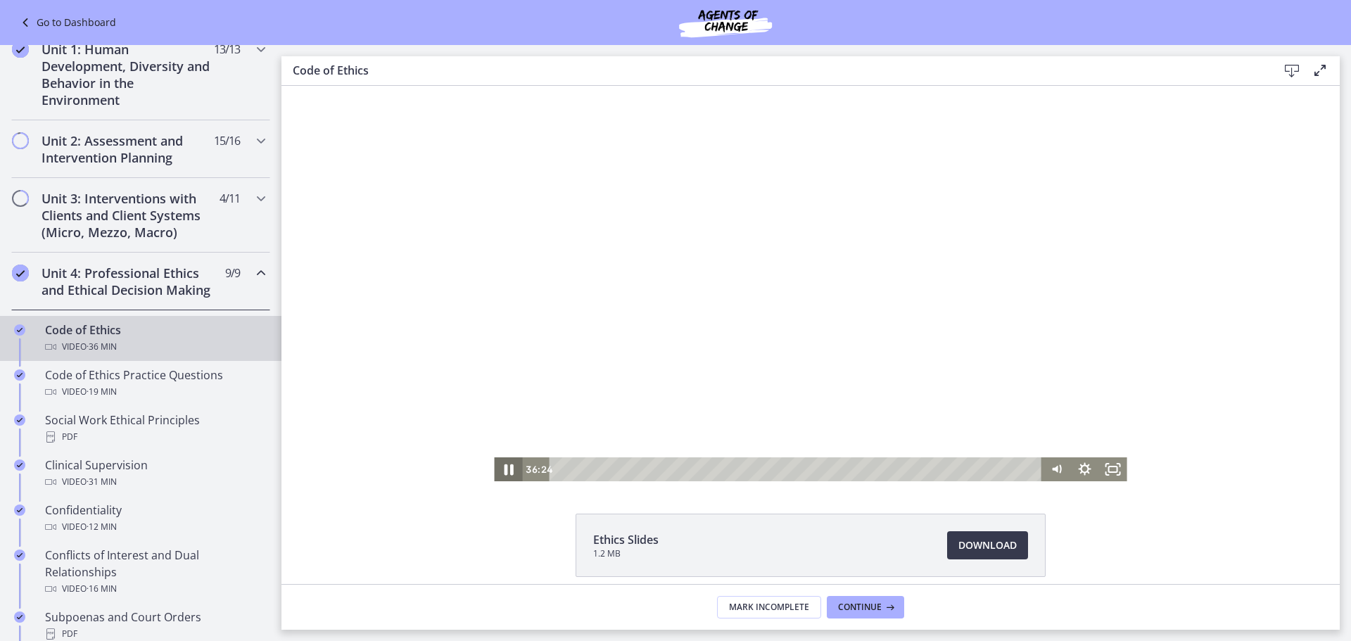
click at [497, 471] on icon "Pause" at bounding box center [508, 469] width 34 height 29
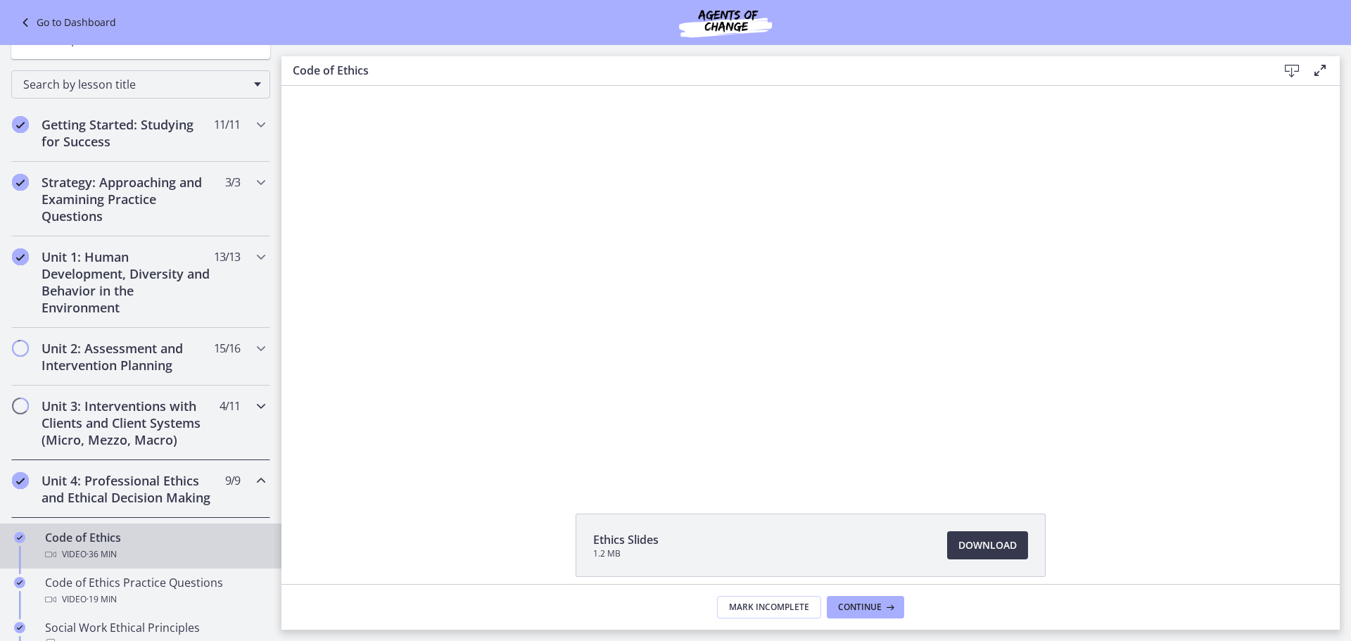
scroll to position [70, 0]
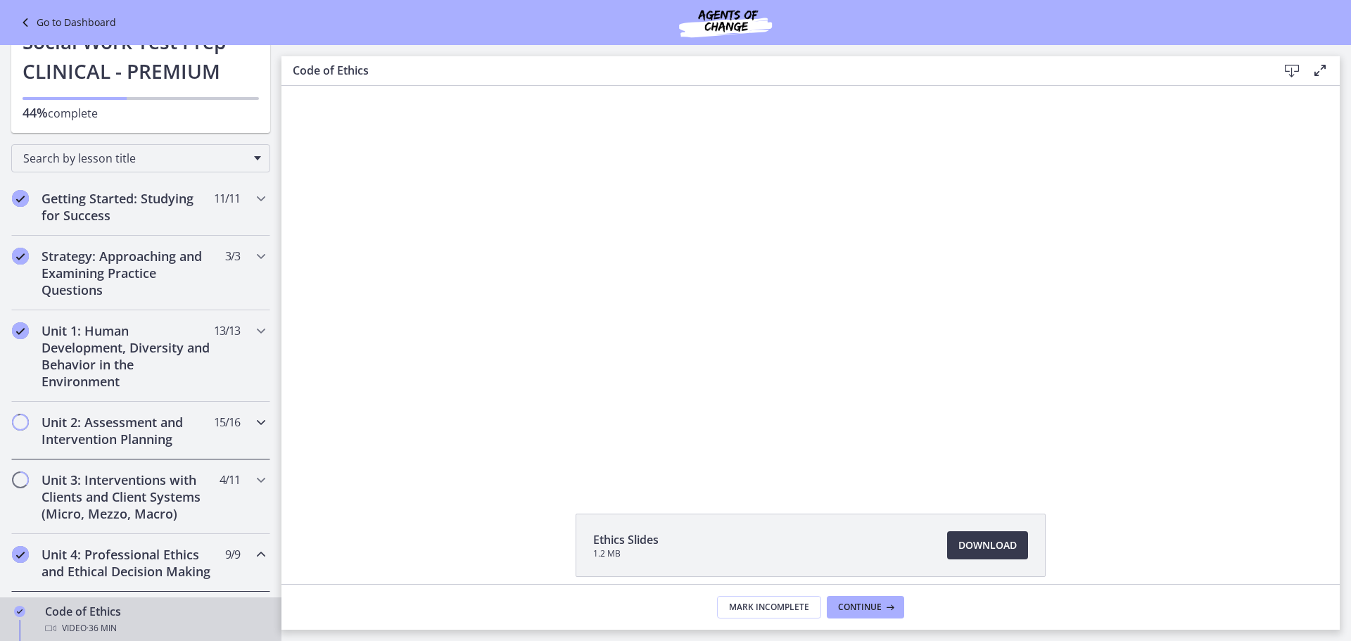
click at [131, 450] on div "Unit 2: Assessment and Intervention Planning 15 / 16 Completed" at bounding box center [140, 431] width 259 height 58
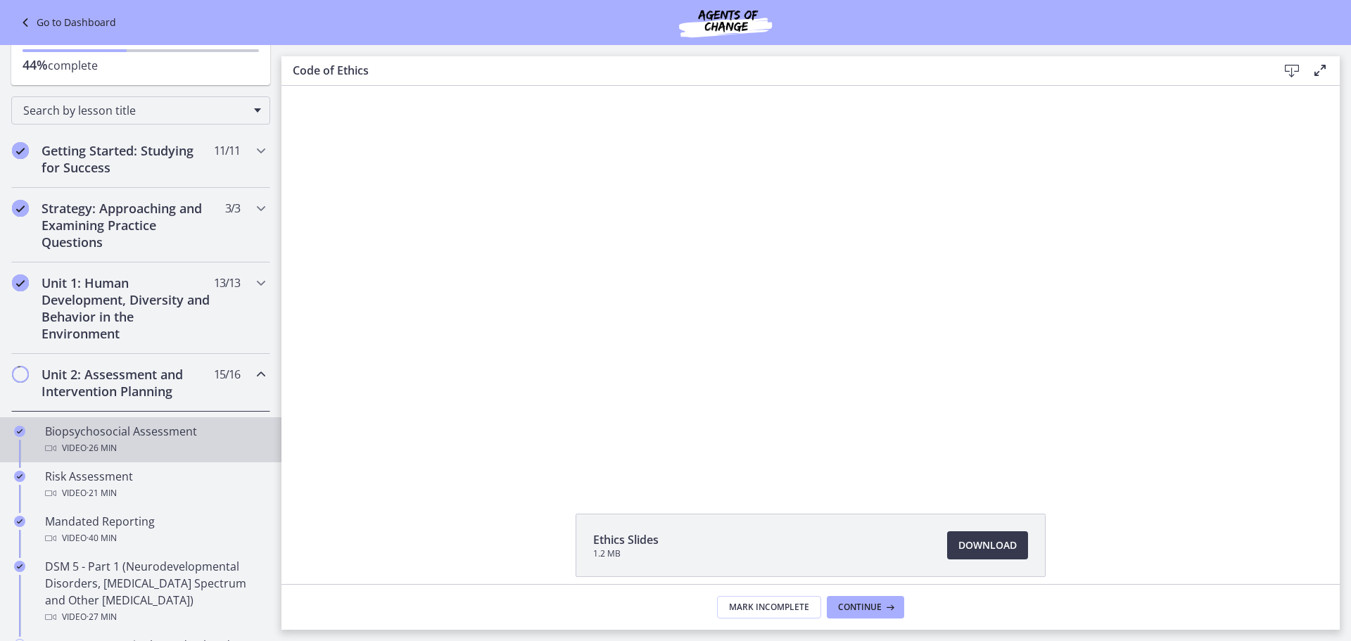
scroll to position [141, 0]
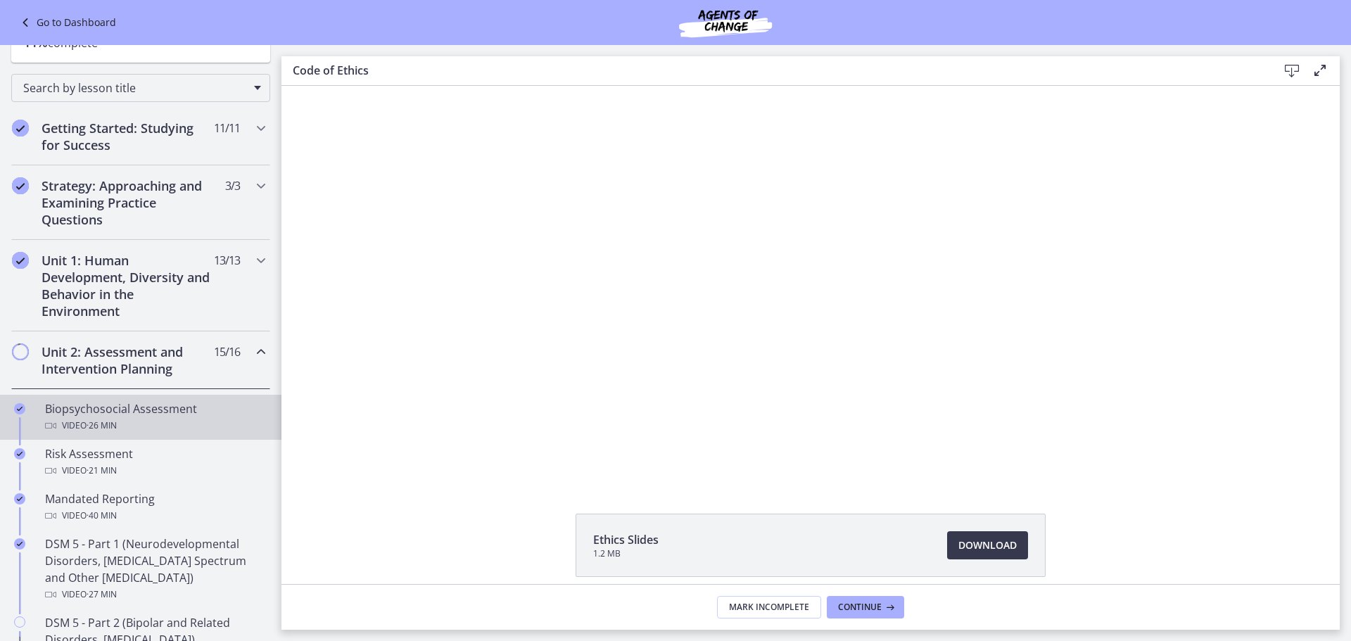
click at [178, 402] on div "Biopsychosocial Assessment Video · 26 min" at bounding box center [155, 417] width 220 height 34
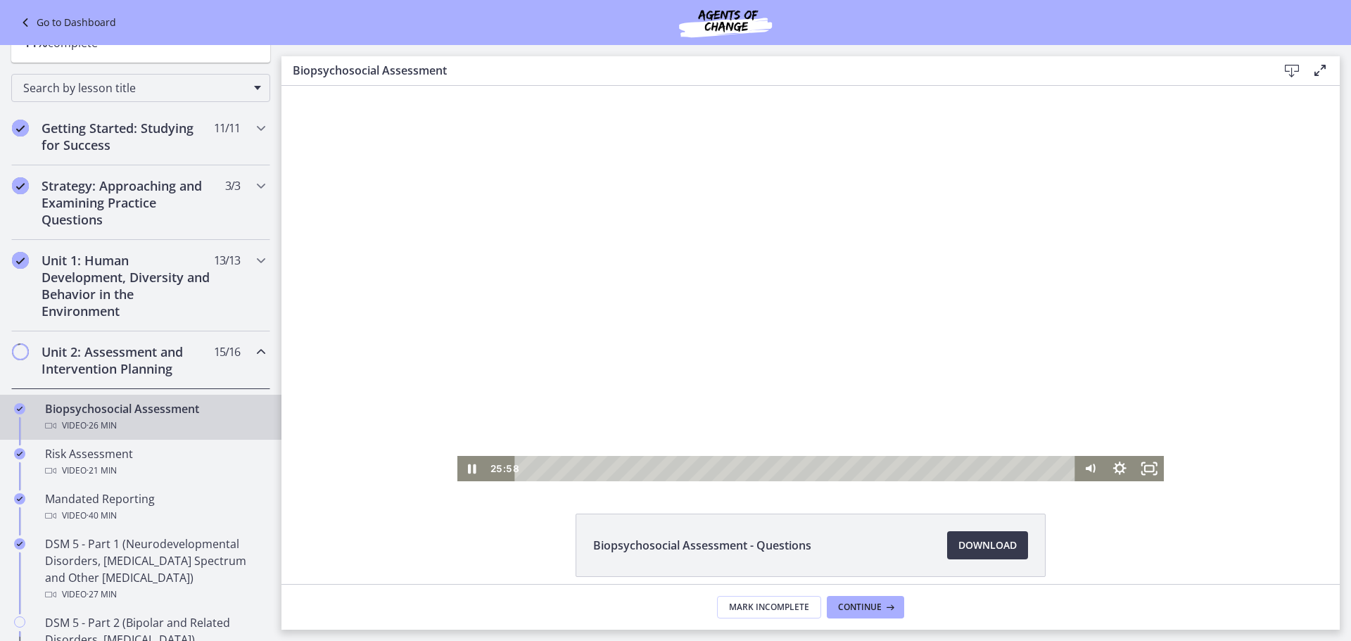
click at [487, 470] on div "25:58" at bounding box center [781, 468] width 589 height 25
click at [468, 472] on icon "Pause" at bounding box center [472, 469] width 8 height 10
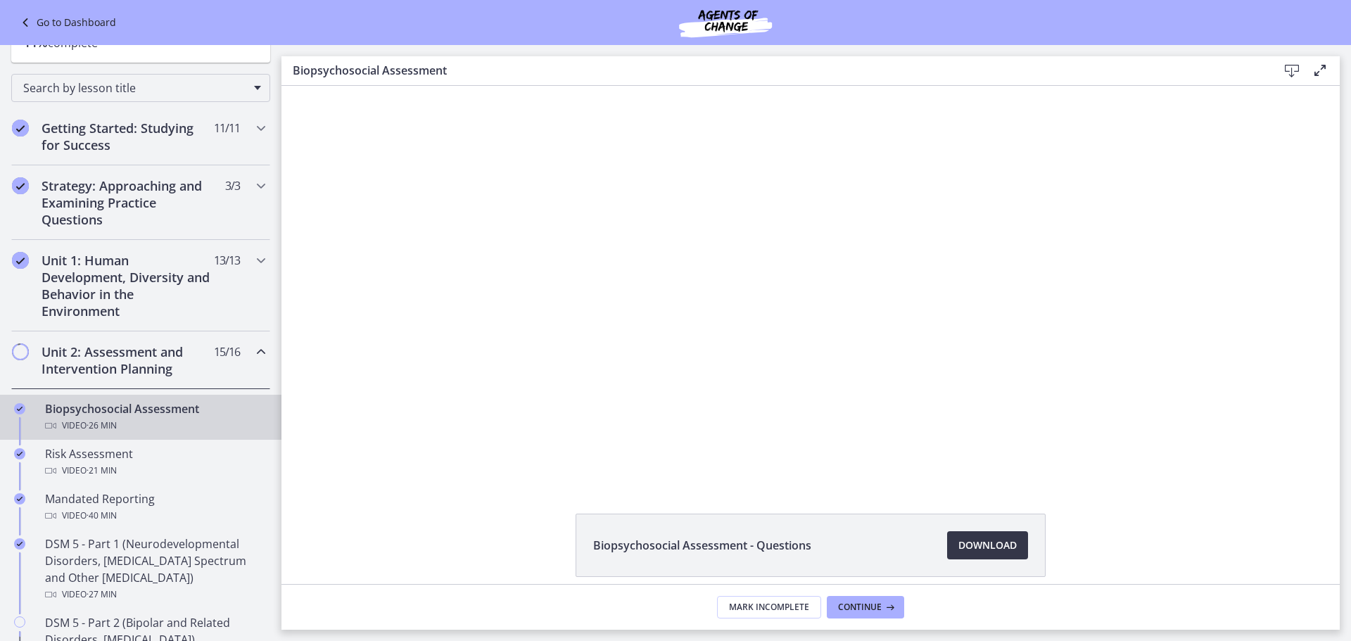
click at [972, 536] on link "Download Opens in a new window" at bounding box center [987, 545] width 81 height 28
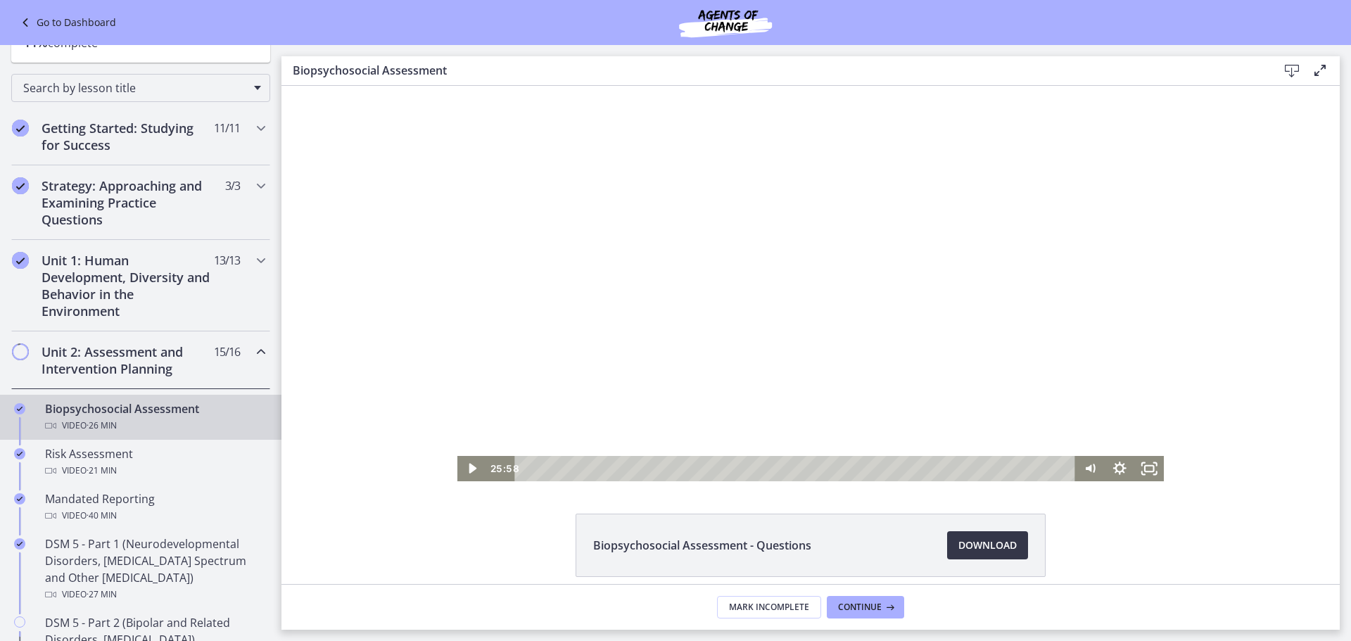
scroll to position [61, 0]
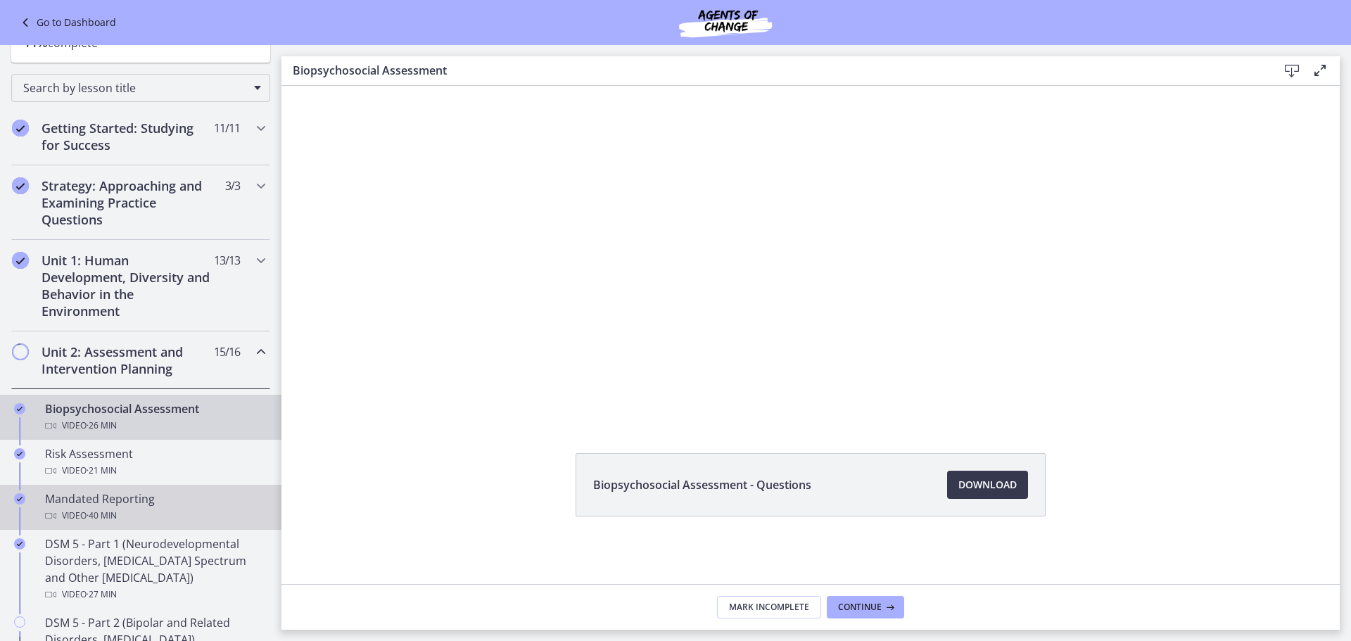
click at [132, 518] on div "Video · 40 min" at bounding box center [155, 515] width 220 height 17
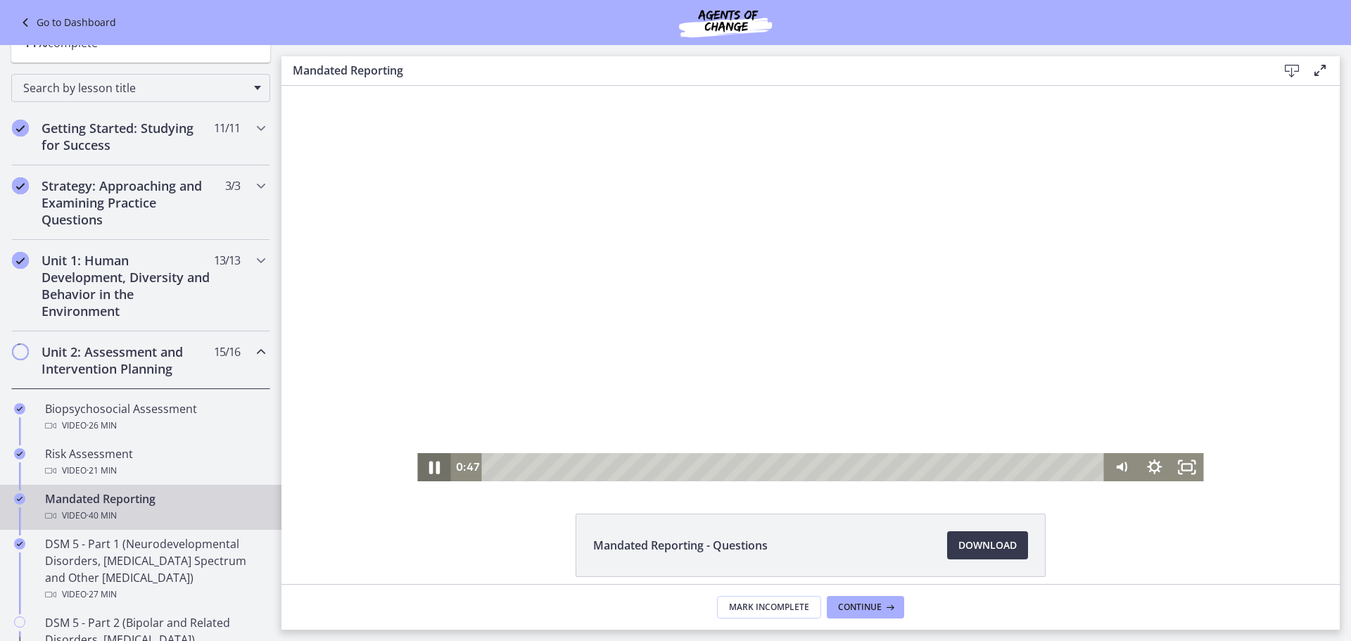
click at [429, 465] on icon "Pause" at bounding box center [433, 467] width 39 height 34
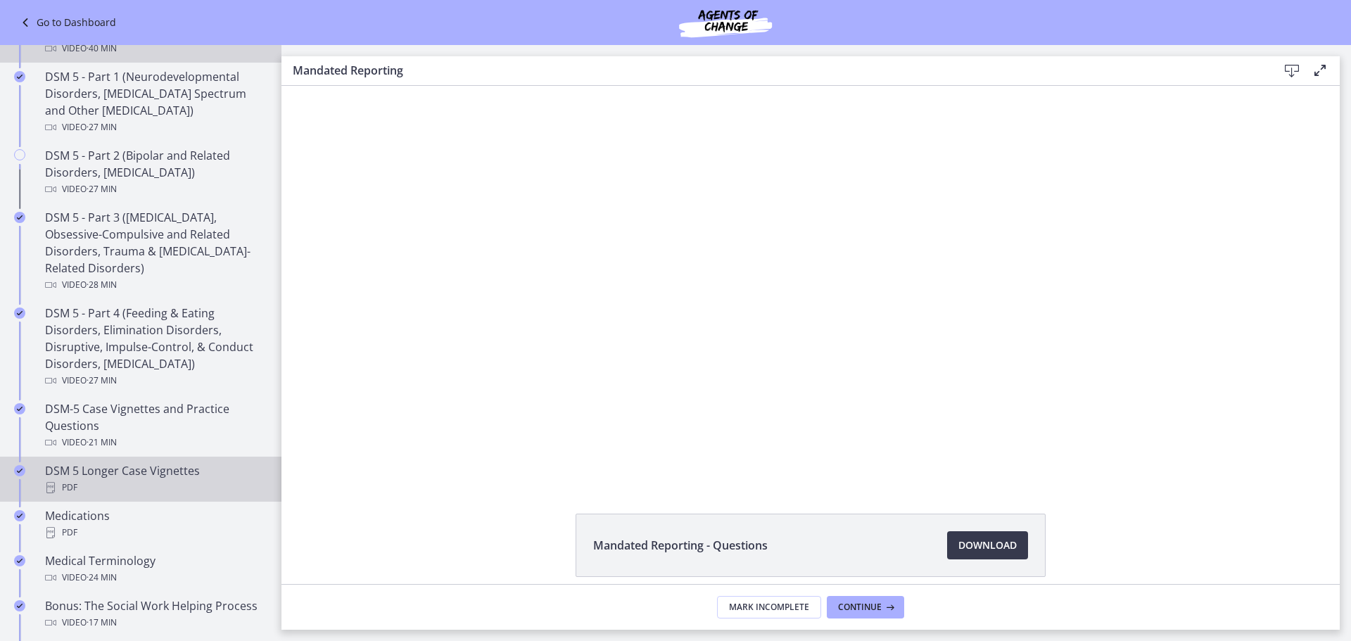
scroll to position [633, 0]
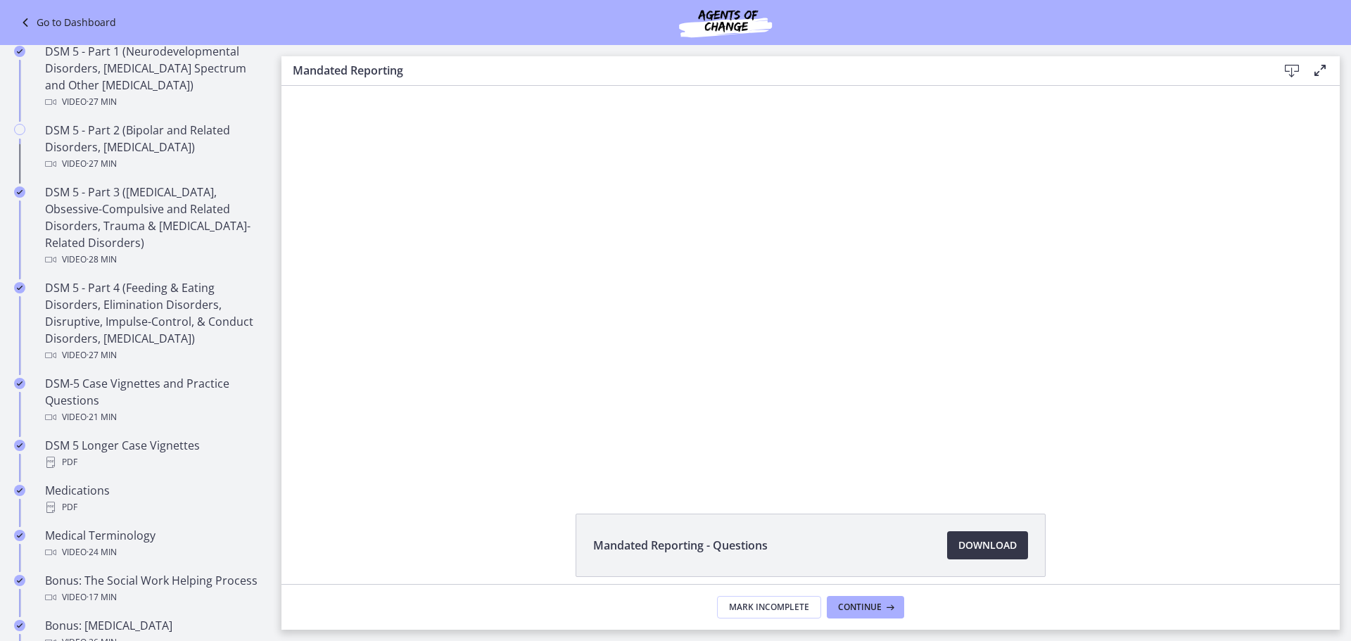
click at [958, 539] on span "Download Opens in a new window" at bounding box center [987, 545] width 58 height 17
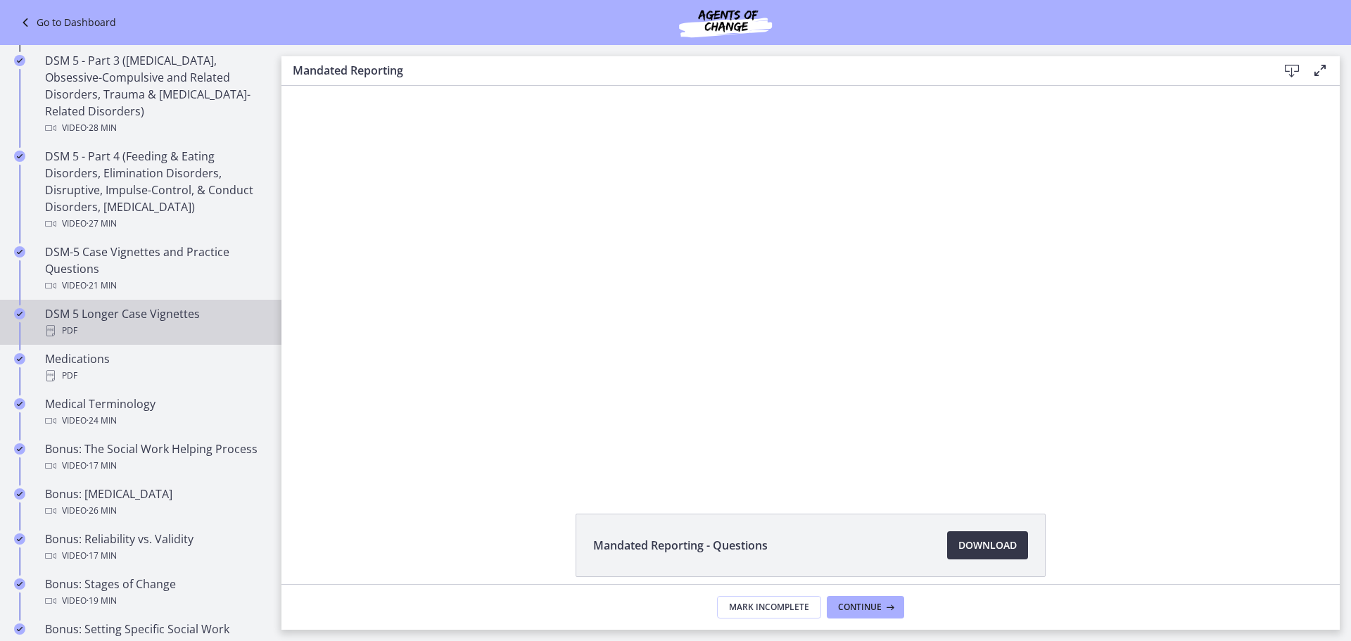
scroll to position [774, 0]
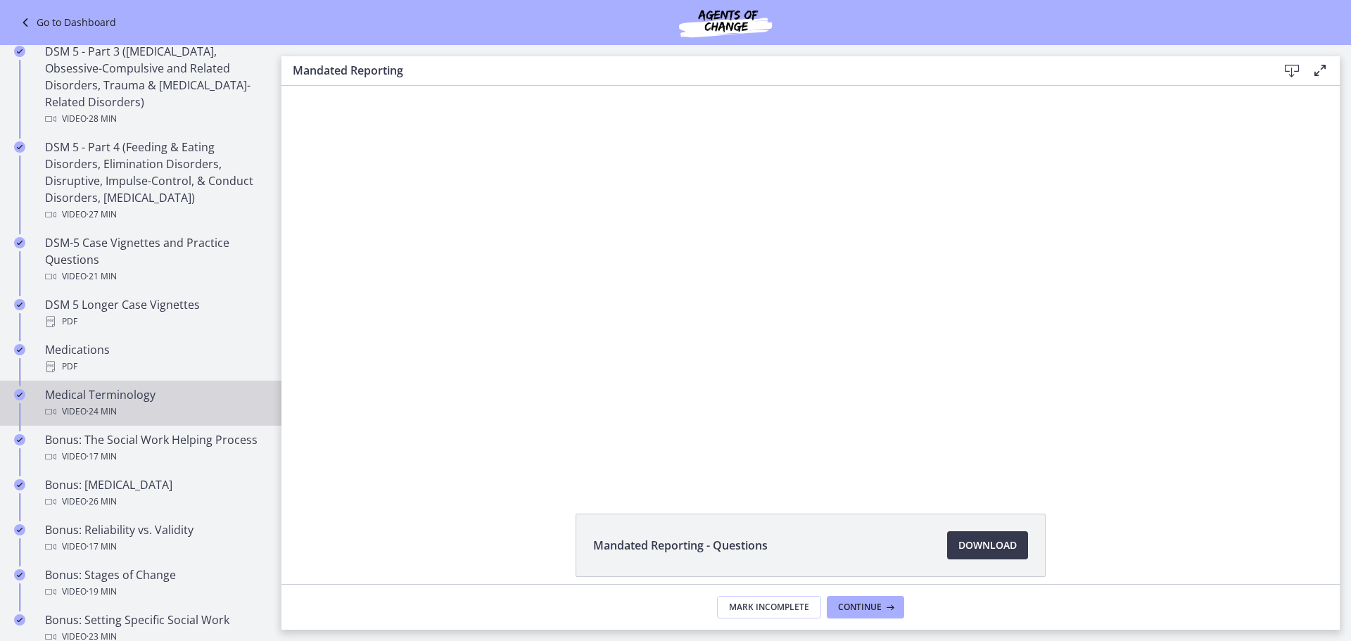
click at [155, 404] on div "Video · 24 min" at bounding box center [155, 411] width 220 height 17
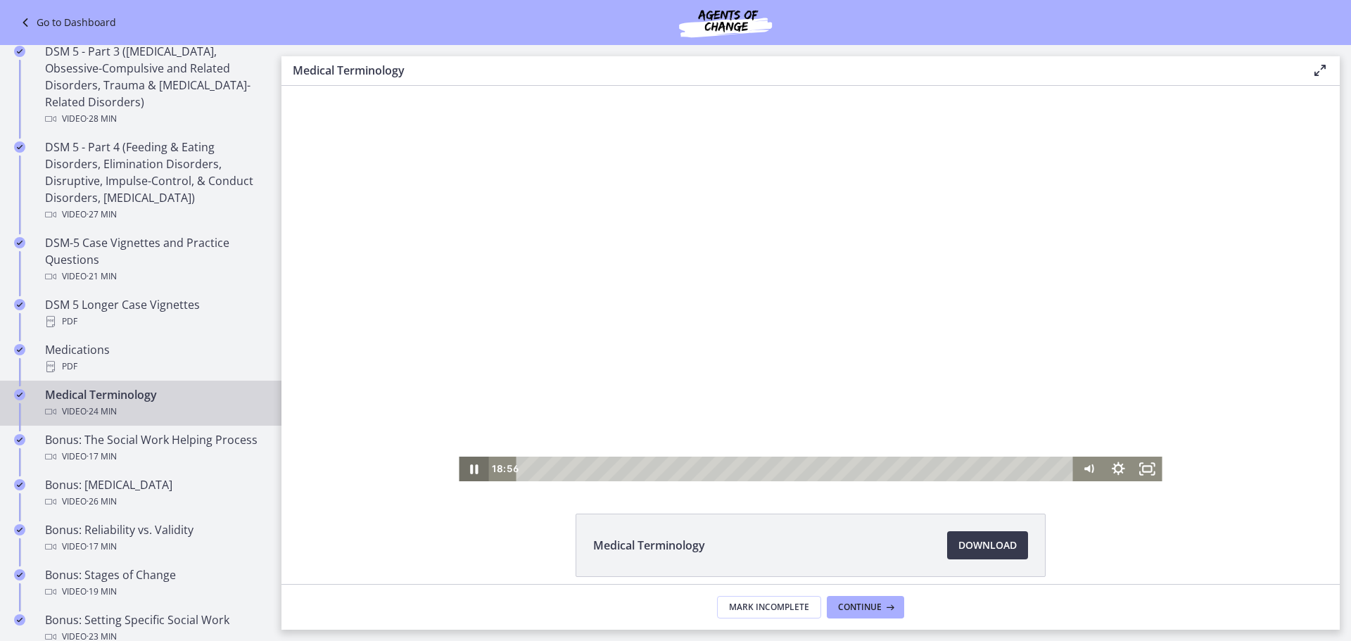
click at [470, 463] on icon "Pause" at bounding box center [474, 469] width 30 height 25
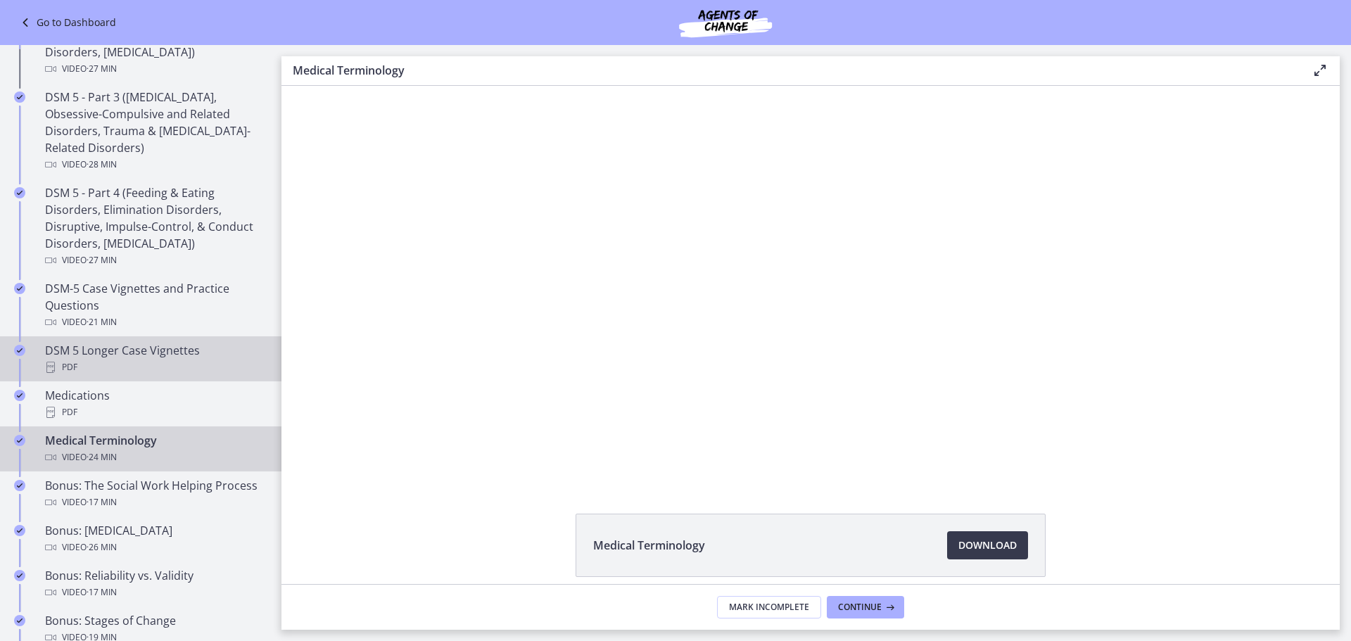
scroll to position [633, 0]
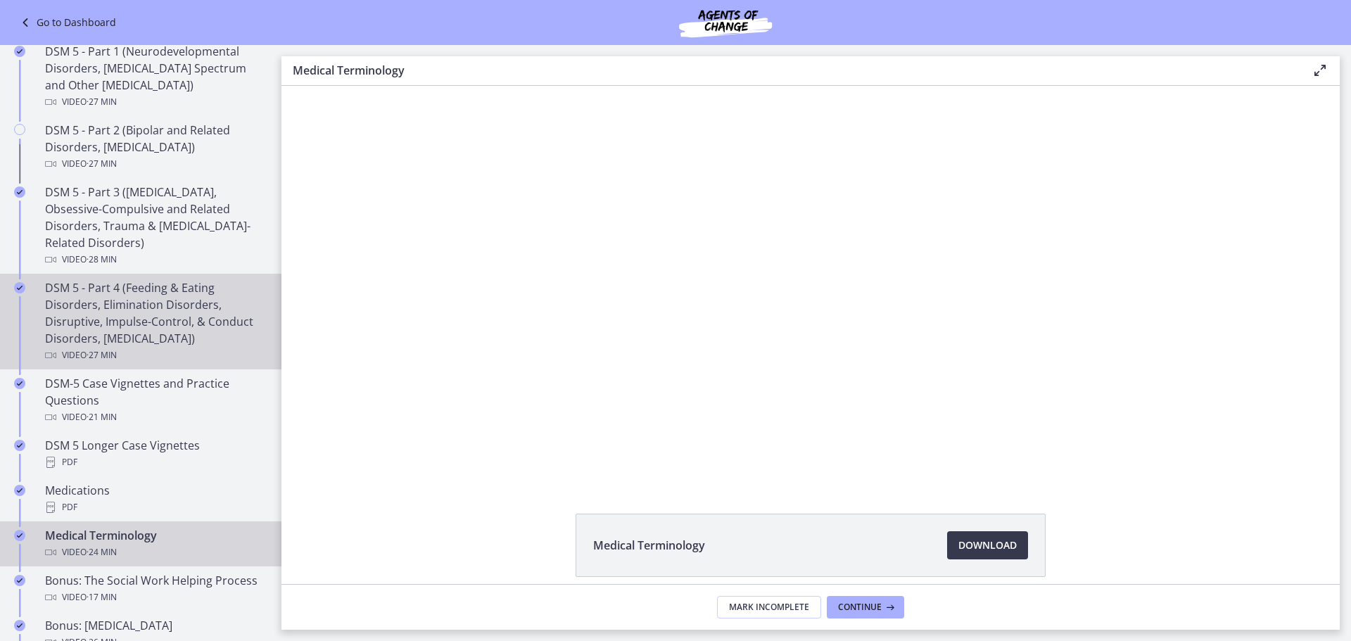
click at [180, 305] on div "DSM 5 - Part 4 (Feeding & Eating Disorders, Elimination Disorders, Disruptive, …" at bounding box center [155, 321] width 220 height 84
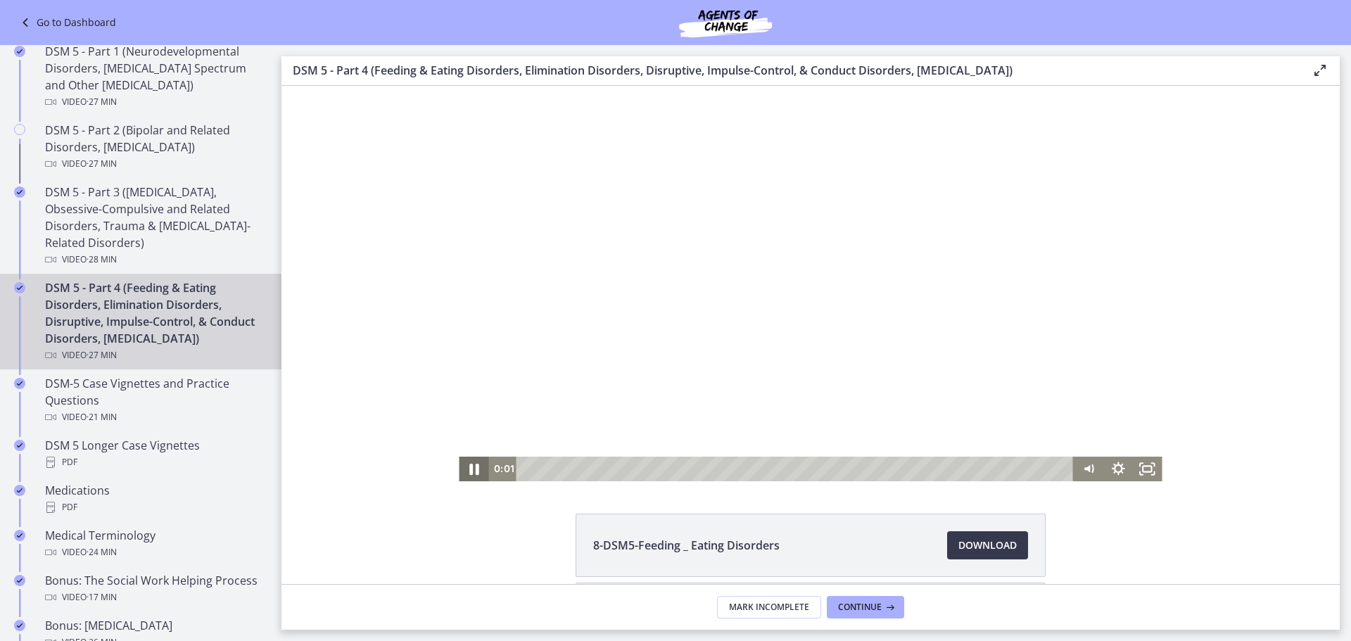
click at [469, 470] on icon "Pause" at bounding box center [473, 469] width 35 height 30
